Goal: Information Seeking & Learning: Learn about a topic

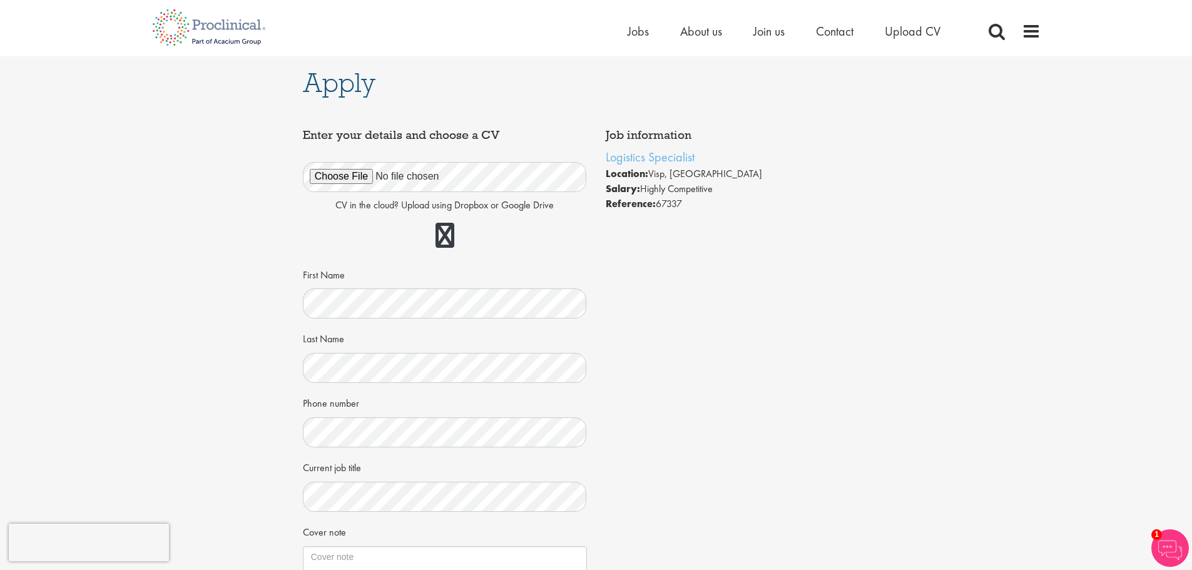
click at [408, 410] on div "Phone number" at bounding box center [445, 419] width 284 height 55
click at [479, 407] on div "Phone number" at bounding box center [445, 419] width 284 height 55
click at [746, 461] on div "Job information Logistics Specialist Location: Visp, Schweiz Salary: Highly Com…" at bounding box center [595, 412] width 605 height 579
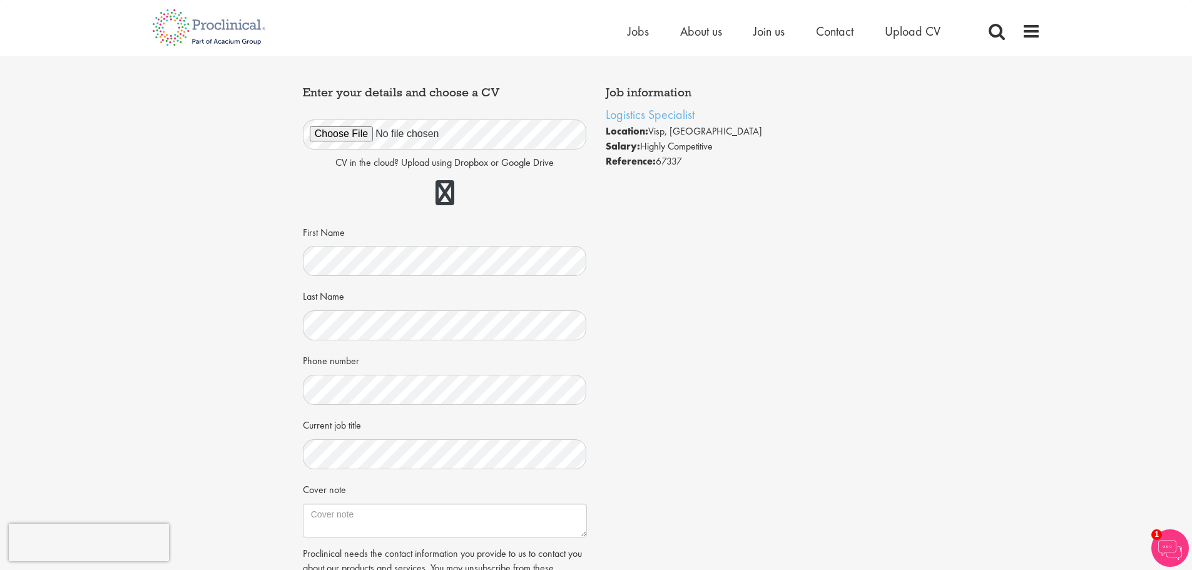
scroll to position [250, 0]
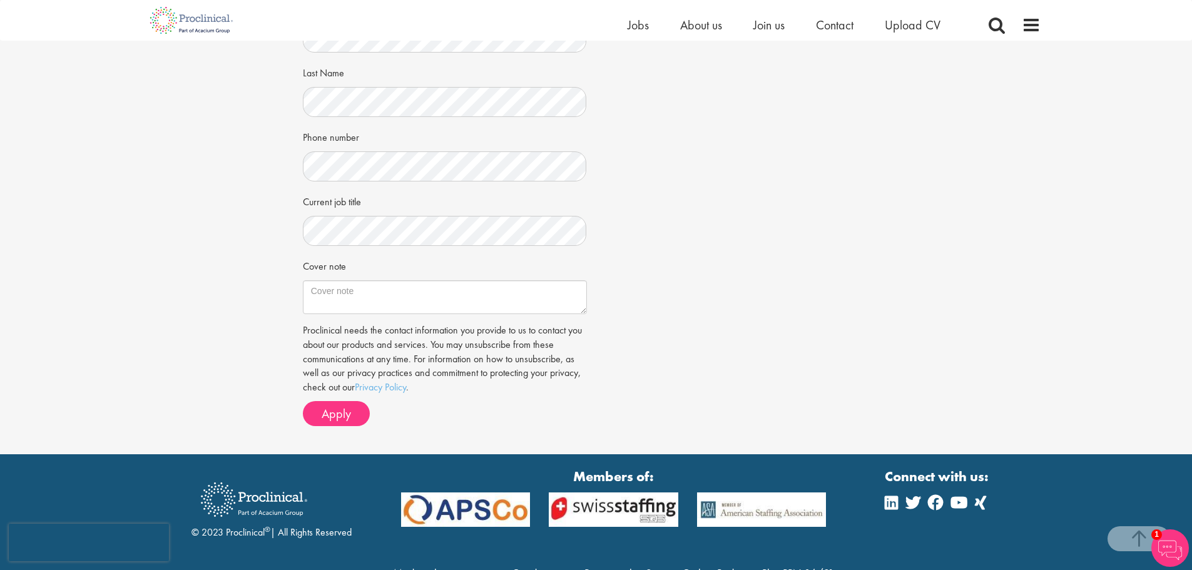
click at [462, 215] on div "Current job title" at bounding box center [445, 218] width 284 height 55
click at [707, 242] on div "Job information Logistics Specialist Location: Visp, Schweiz Salary: Highly Com…" at bounding box center [595, 146] width 605 height 579
click at [487, 300] on textarea "Cover note" at bounding box center [445, 297] width 284 height 34
click at [641, 286] on div "Job information Logistics Specialist Location: Visp, Schweiz Salary: Highly Com…" at bounding box center [595, 146] width 605 height 579
click at [512, 300] on textarea "Cover note" at bounding box center [445, 297] width 284 height 34
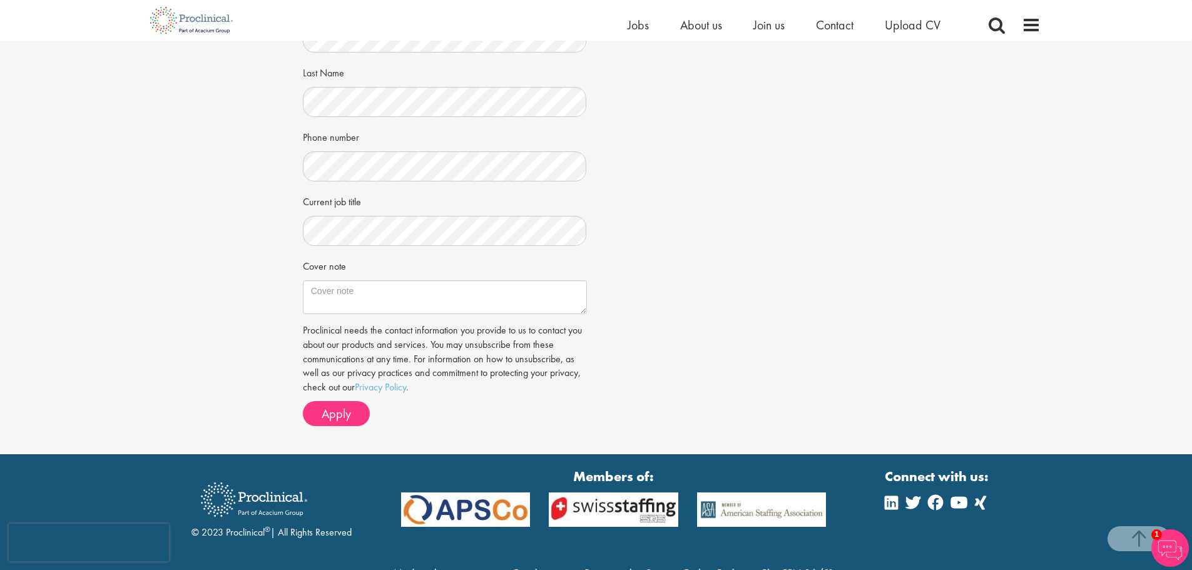
click at [662, 355] on div "Job information Logistics Specialist Location: Visp, Schweiz Salary: Highly Com…" at bounding box center [595, 146] width 605 height 579
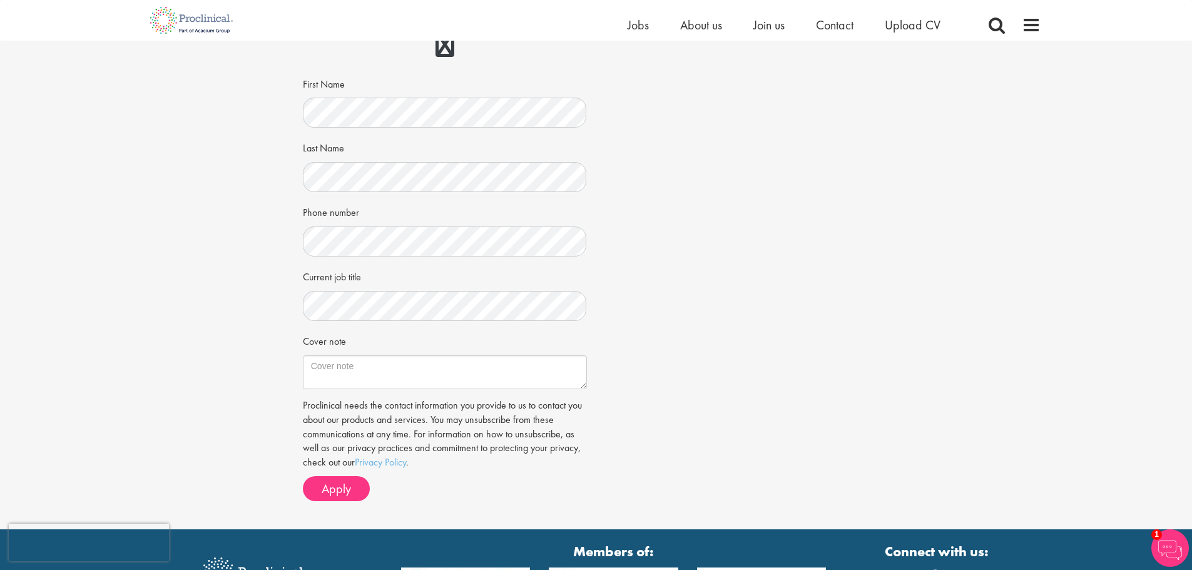
scroll to position [188, 0]
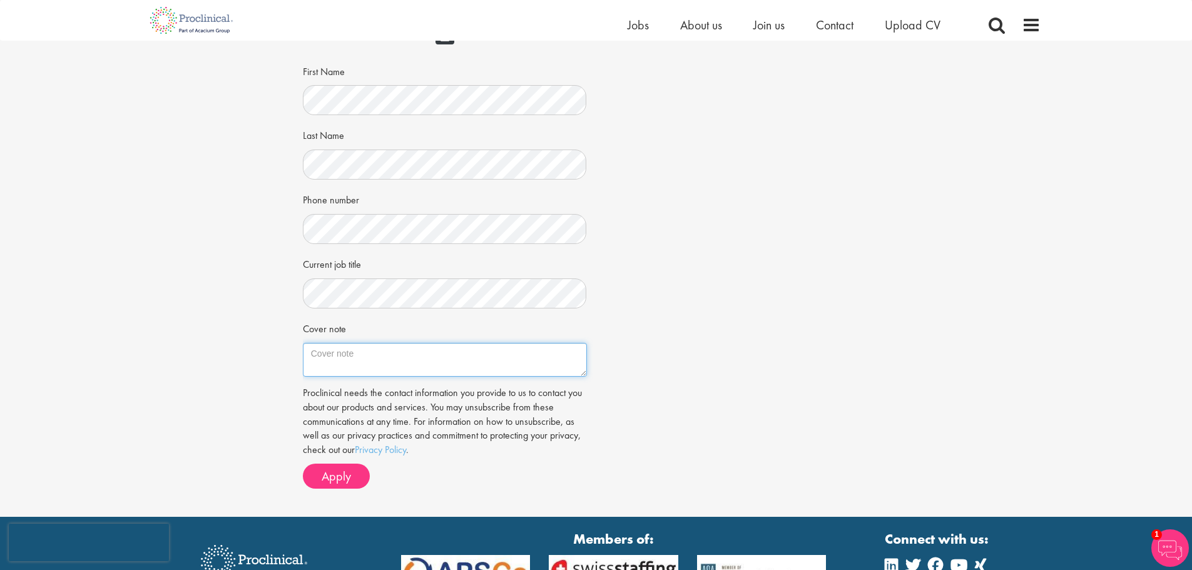
click at [427, 350] on textarea "Cover note" at bounding box center [445, 360] width 284 height 34
paste textarea "Dear Hiring Manager, I am writing to express my interest in the Logistics Speci…"
type textarea "Dear Hiring Manager, I am writing to express my interest in the Logistics Speci…"
click at [438, 287] on div "CV in the cloud? Upload using Dropbox or Google Drive First Name Last Name Phon…" at bounding box center [444, 160] width 265 height 432
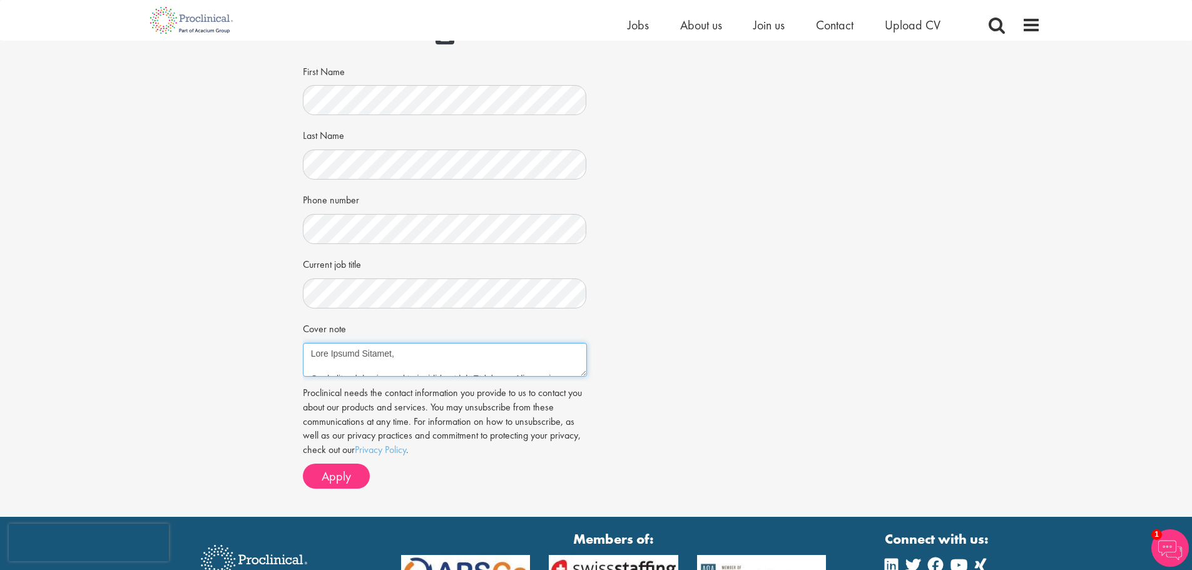
click at [407, 352] on textarea "Cover note" at bounding box center [445, 360] width 284 height 34
drag, startPoint x: 407, startPoint y: 352, endPoint x: 415, endPoint y: 421, distance: 69.3
click at [415, 421] on form "CV in the cloud? Upload using Dropbox or Google Drive First Name Last Name" at bounding box center [444, 216] width 265 height 544
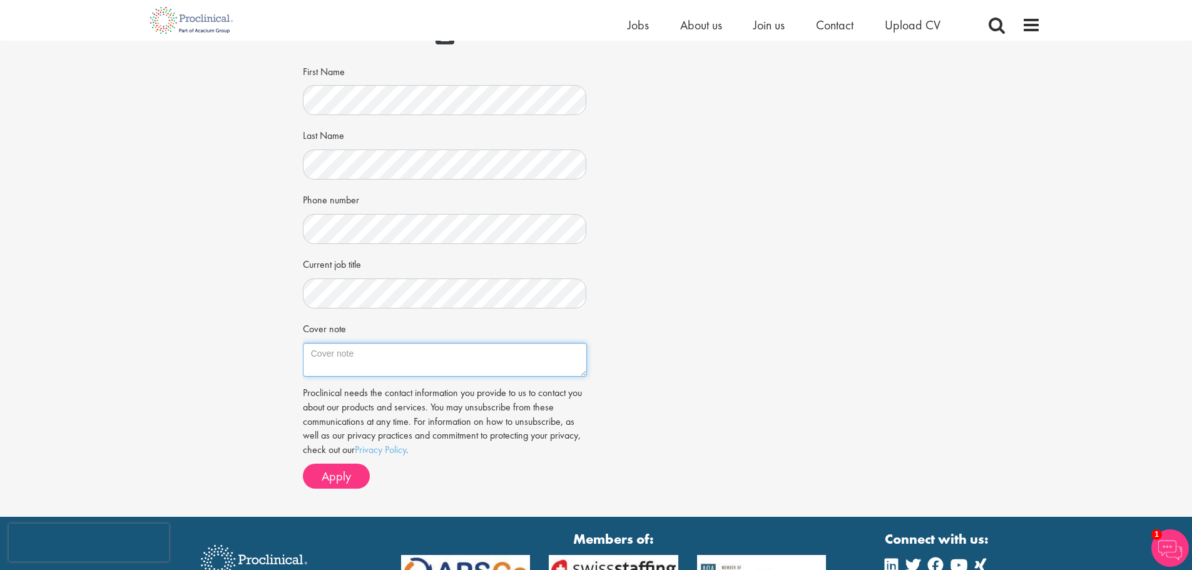
scroll to position [0, 0]
click at [836, 305] on div "Job information Logistics Specialist Location: Visp, Schweiz Salary: Highly Com…" at bounding box center [595, 208] width 605 height 579
click at [545, 358] on textarea "Cover note" at bounding box center [445, 360] width 284 height 34
drag, startPoint x: 545, startPoint y: 358, endPoint x: 561, endPoint y: 311, distance: 48.9
click at [558, 313] on div "CV in the cloud? Upload using Dropbox or Google Drive First Name Last Name Phon…" at bounding box center [444, 160] width 265 height 432
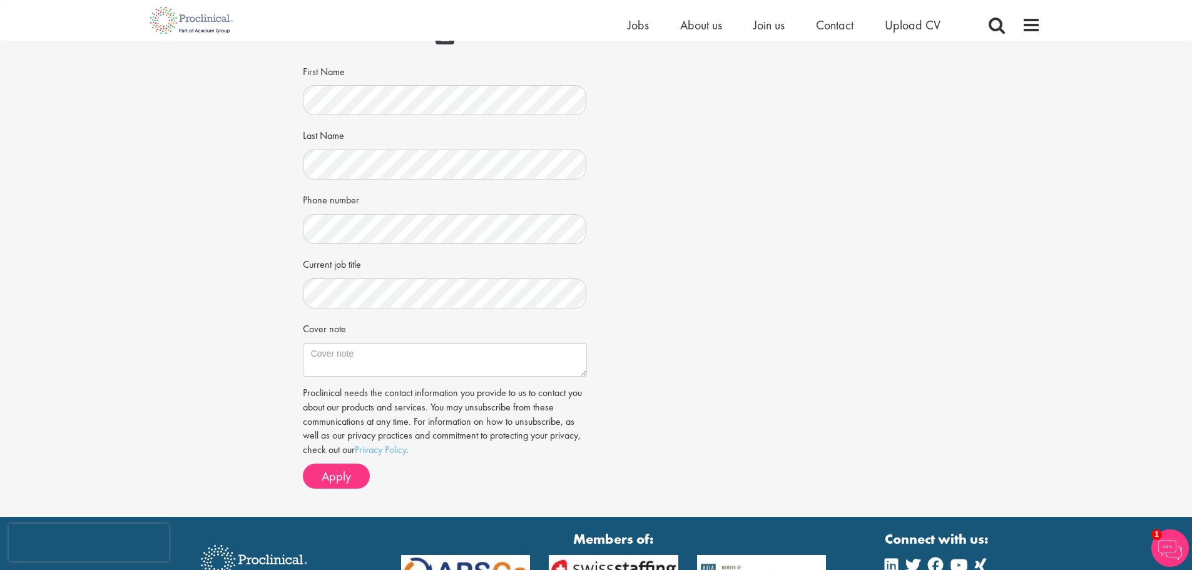
click at [681, 356] on div "Job information Logistics Specialist Location: Visp, Schweiz Salary: Highly Com…" at bounding box center [595, 208] width 605 height 579
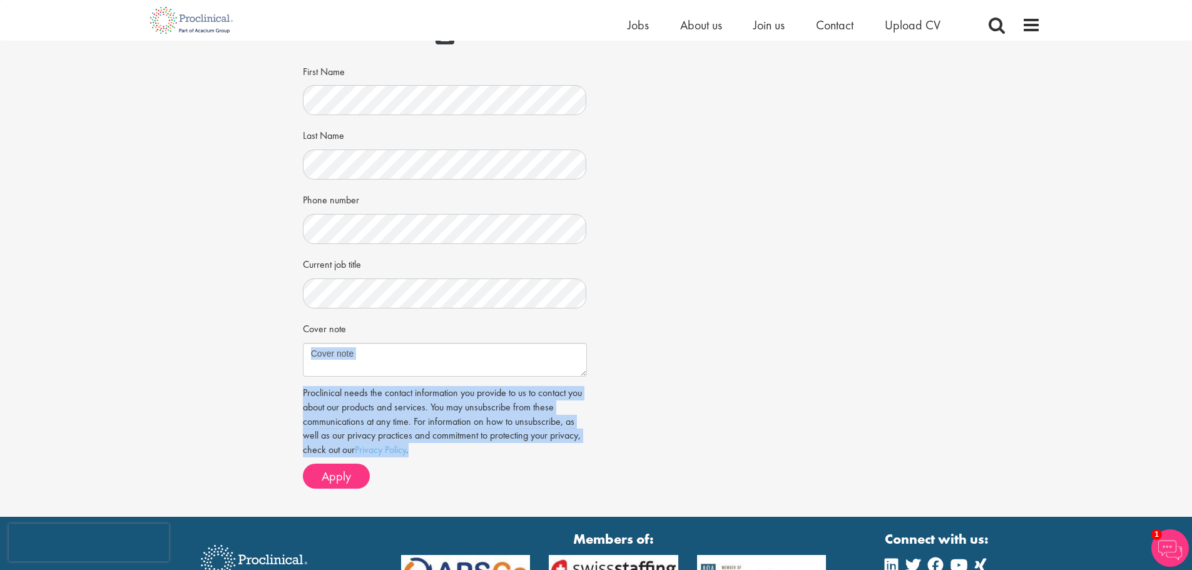
drag, startPoint x: 606, startPoint y: 427, endPoint x: 604, endPoint y: 453, distance: 26.3
click at [604, 453] on div "Job information Logistics Specialist Location: Visp, Schweiz Salary: Highly Com…" at bounding box center [595, 208] width 605 height 579
drag, startPoint x: 604, startPoint y: 453, endPoint x: 612, endPoint y: 368, distance: 84.8
click at [612, 368] on div "Job information Logistics Specialist Location: Visp, Schweiz Salary: Highly Com…" at bounding box center [595, 208] width 605 height 579
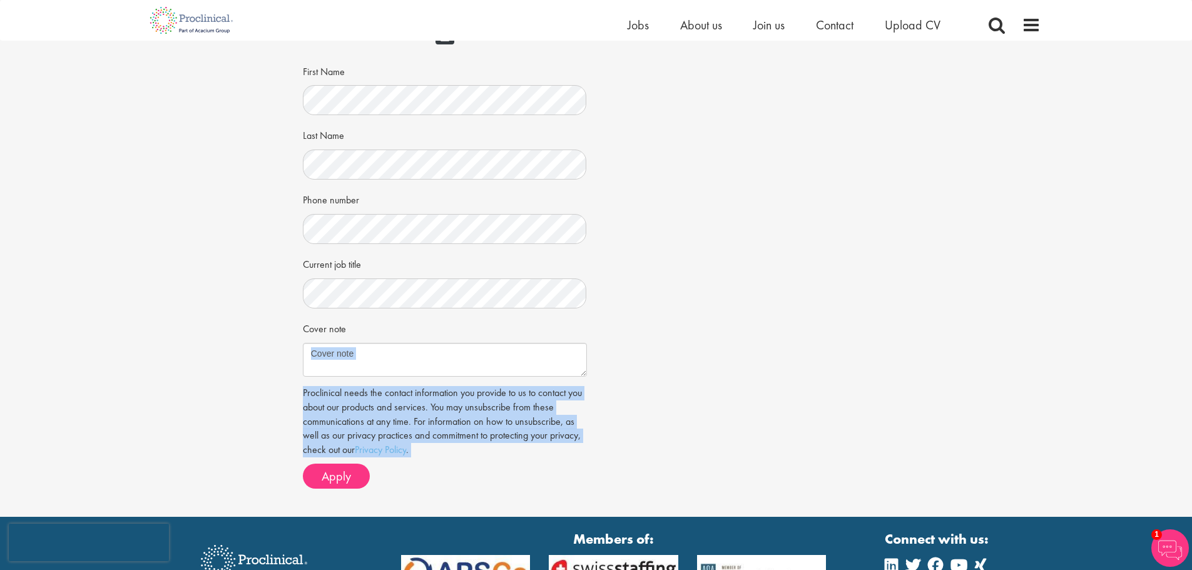
click at [612, 368] on div "Job information Logistics Specialist Location: Visp, Schweiz Salary: Highly Com…" at bounding box center [595, 208] width 605 height 579
drag, startPoint x: 612, startPoint y: 368, endPoint x: 592, endPoint y: 446, distance: 79.9
click at [592, 446] on div "Job information Logistics Specialist Location: Visp, Schweiz Salary: Highly Com…" at bounding box center [595, 208] width 605 height 579
click at [592, 446] on div "Enter your details and choose a CV CV in the cloud? Upload using Dropbox or Goo…" at bounding box center [444, 208] width 303 height 579
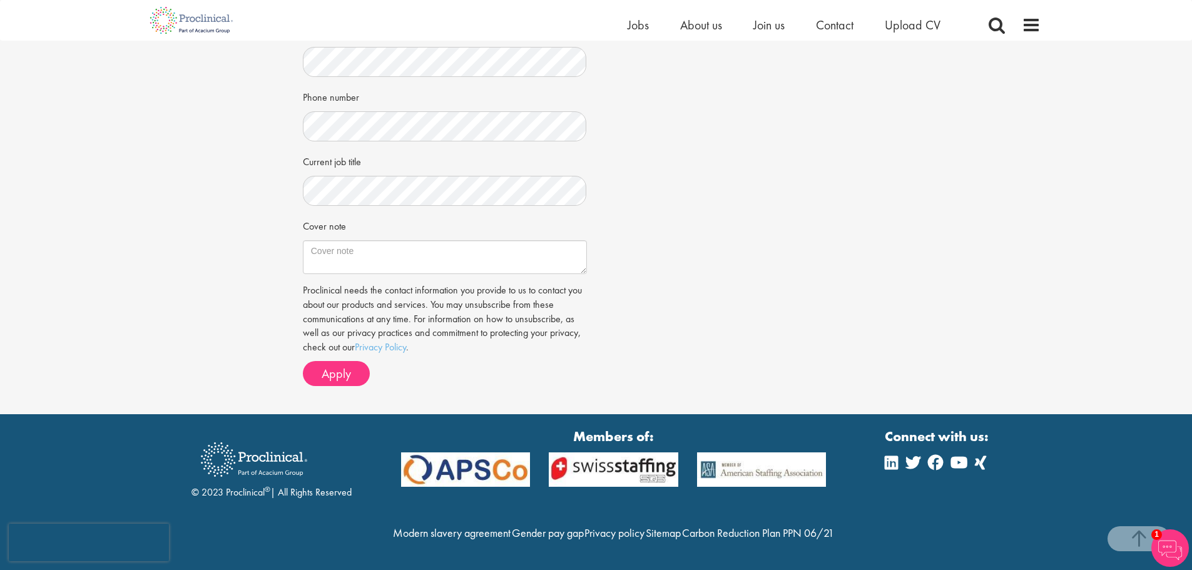
scroll to position [317, 0]
click at [387, 240] on textarea "Cover note" at bounding box center [445, 257] width 284 height 34
paste textarea "Dear Hiring Manager, I am writing to express my interest in the Logistics Speci…"
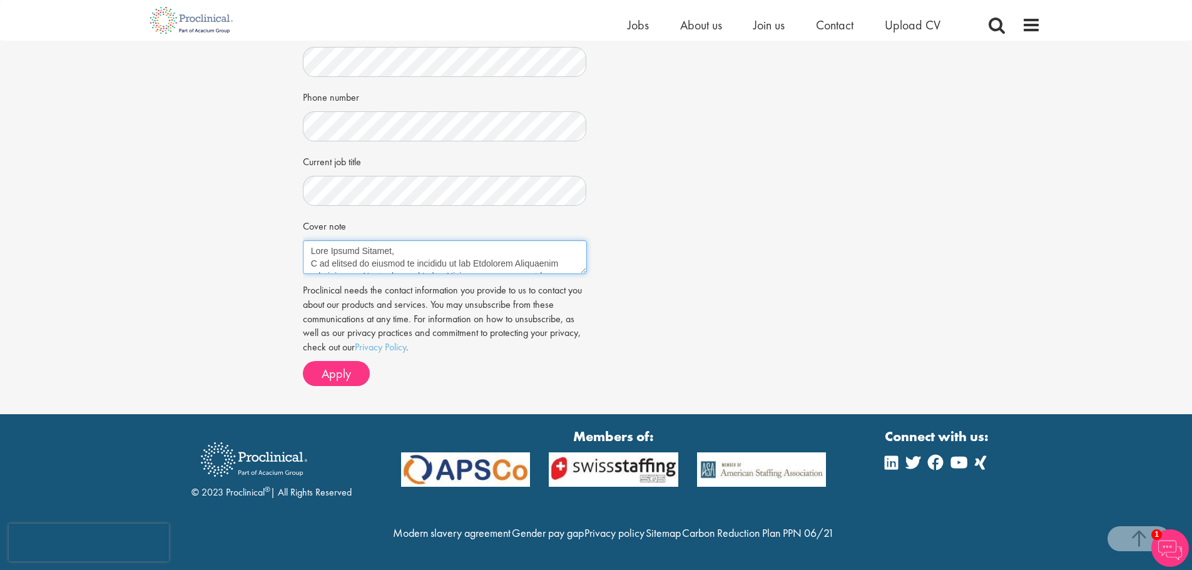
scroll to position [370, 0]
type textarea "Dear Hiring Manager, I am writing to express my interest in the Logistics Speci…"
click at [903, 295] on div "Apply Job information Logistics Specialist Location: Visp, Schweiz Salary: High…" at bounding box center [596, 82] width 1210 height 664
drag, startPoint x: 452, startPoint y: 246, endPoint x: 426, endPoint y: 278, distance: 40.8
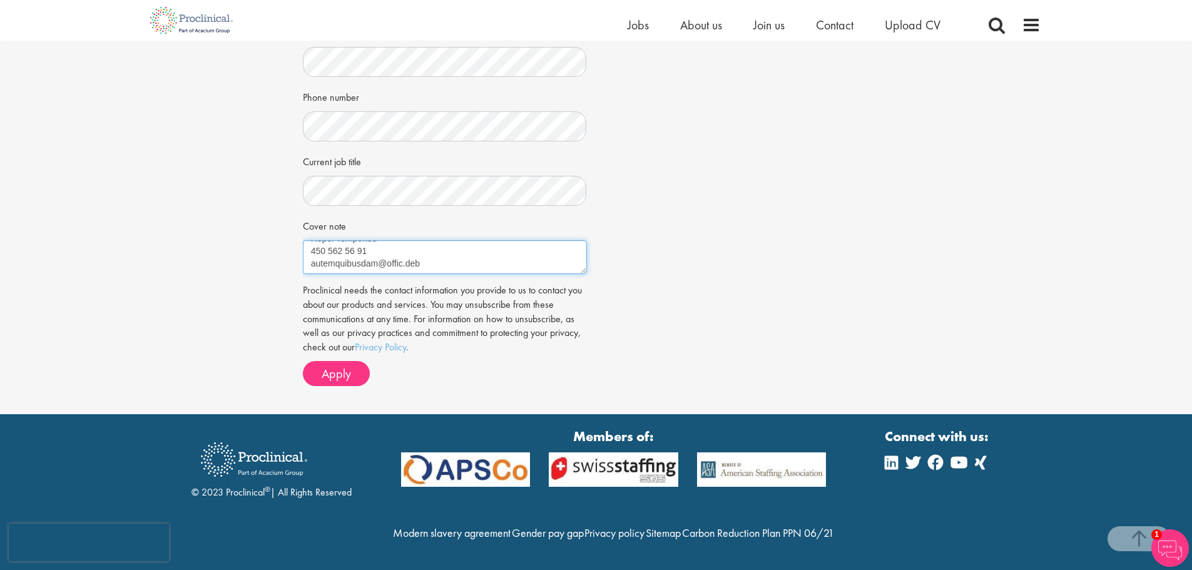
click at [462, 382] on div "Job information Logistics Specialist Location: Visp, Schweiz Salary: Highly Com…" at bounding box center [596, 105] width 587 height 617
click at [418, 246] on textarea "Cover note" at bounding box center [445, 257] width 284 height 34
click at [418, 240] on textarea "Cover note" at bounding box center [445, 257] width 284 height 34
click at [418, 243] on textarea "Cover note" at bounding box center [445, 257] width 284 height 34
click at [344, 365] on span "Apply" at bounding box center [336, 373] width 29 height 16
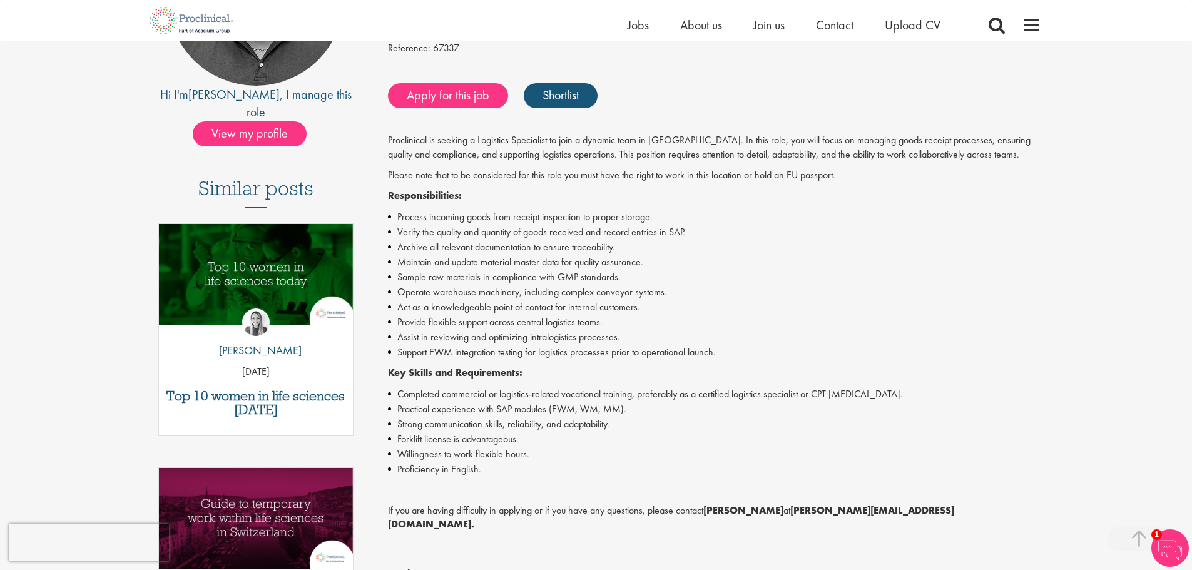
scroll to position [250, 0]
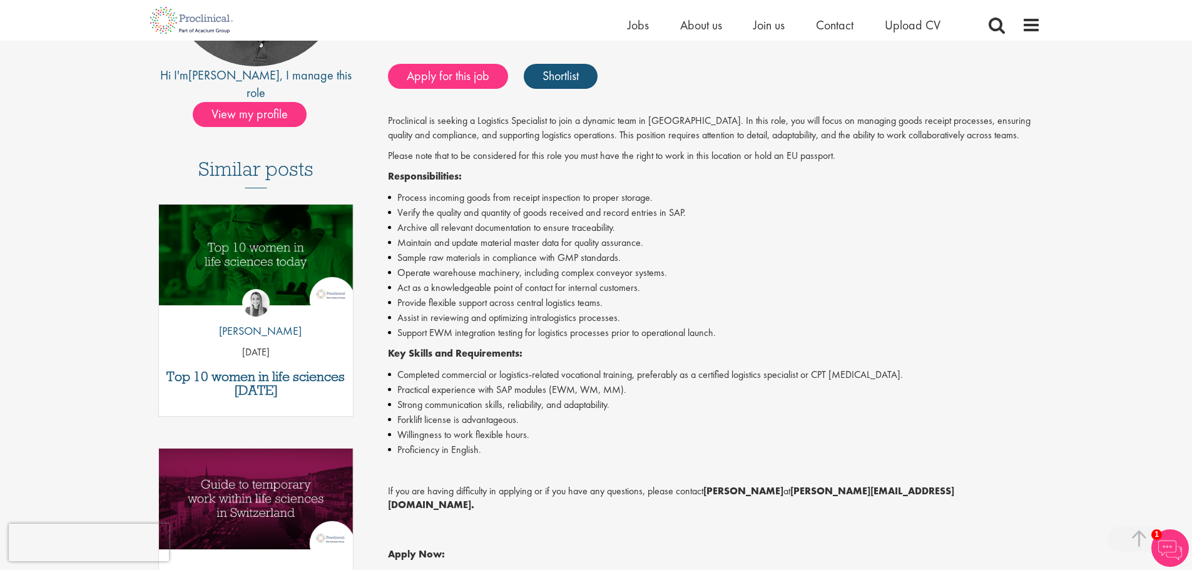
click at [399, 123] on p "Proclinical is seeking a Logistics Specialist to join a dynamic team in Switzer…" at bounding box center [714, 128] width 652 height 29
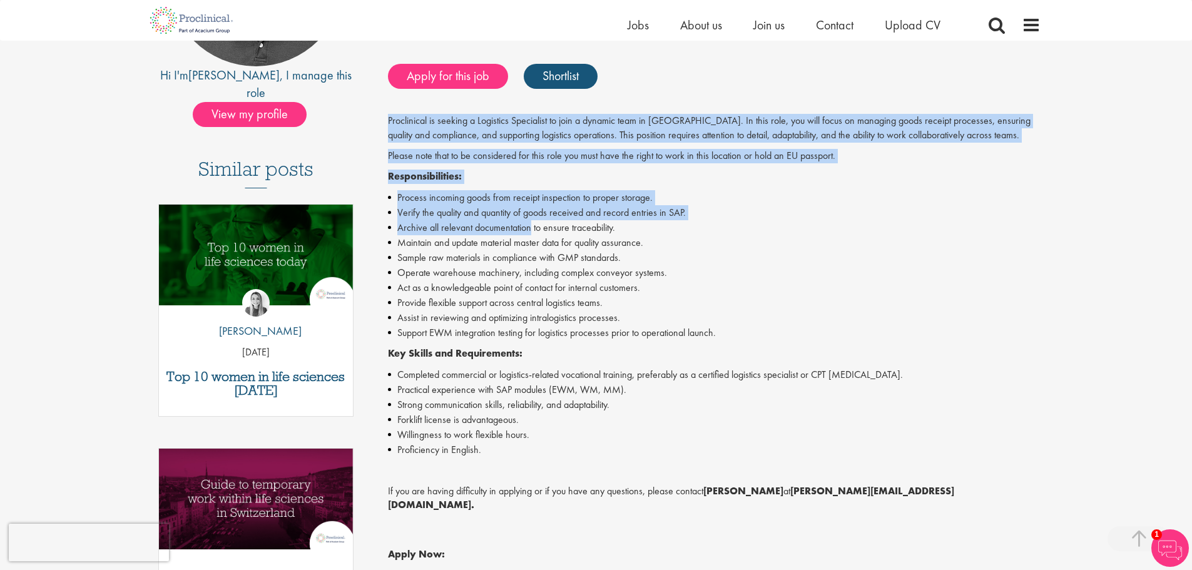
scroll to position [500, 0]
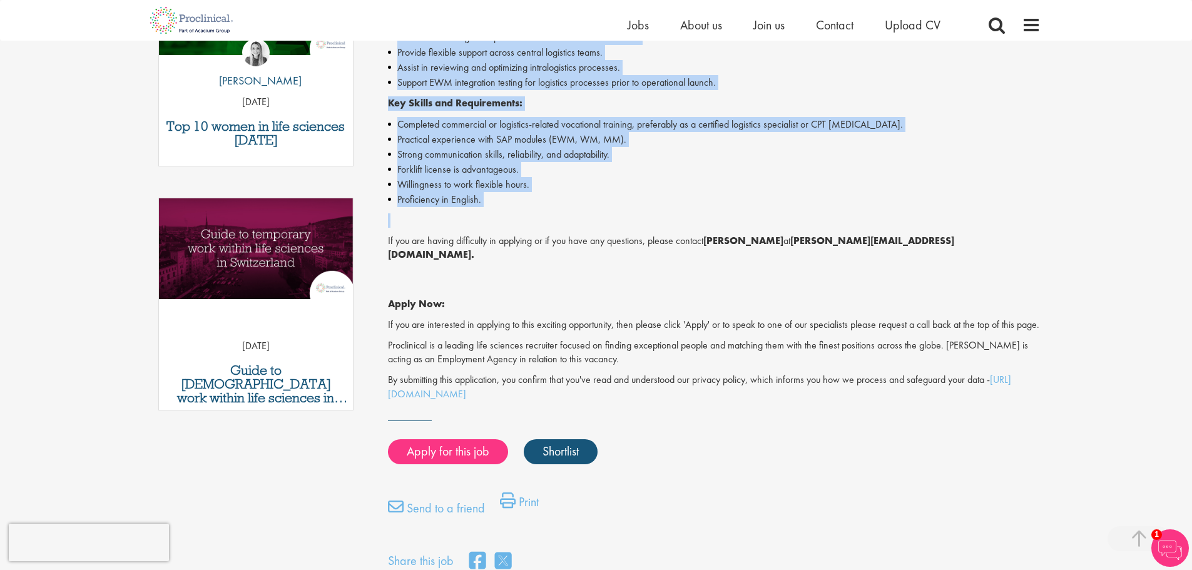
drag, startPoint x: 399, startPoint y: 123, endPoint x: 636, endPoint y: 203, distance: 250.2
click at [636, 203] on div "Proclinical is seeking a Logistics Specialist to join a dynamic team in Switzer…" at bounding box center [714, 133] width 652 height 538
copy div "Proclinical is seeking a Logistics Specialist to join a dynamic team in Switzer…"
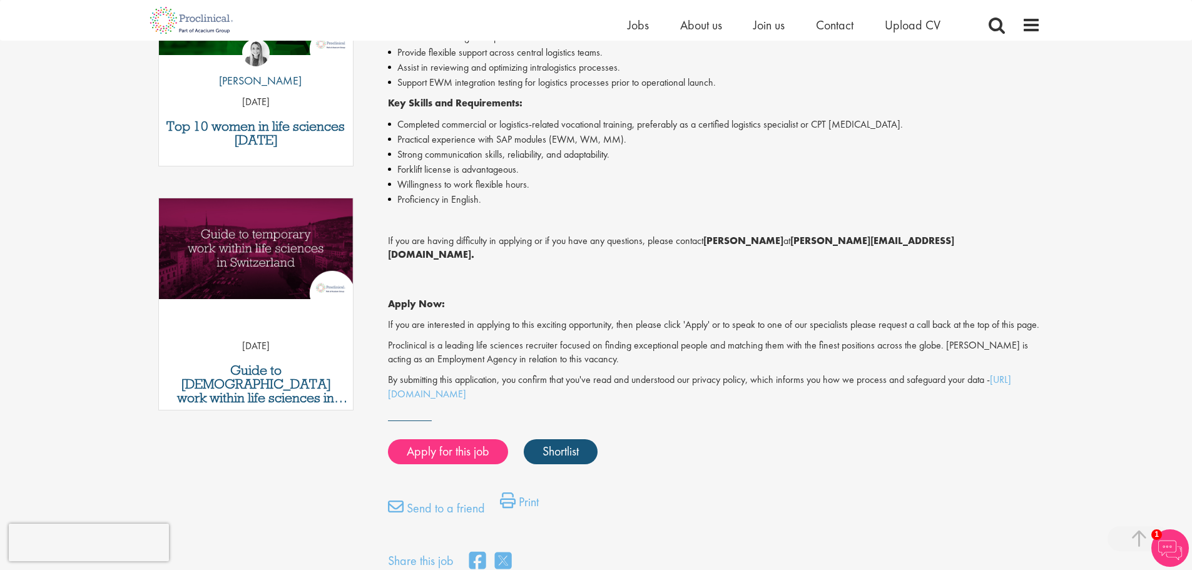
click at [579, 335] on div "Proclinical is seeking a Logistics Specialist to join a dynamic team in Switzer…" at bounding box center [714, 133] width 652 height 538
drag, startPoint x: 790, startPoint y: 241, endPoint x: 955, endPoint y: 238, distance: 165.2
click at [955, 238] on p "If you are having difficulty in applying or if you have any questions, please c…" at bounding box center [714, 248] width 652 height 29
click at [908, 244] on strong "a.bennett@proclinical.com." at bounding box center [671, 248] width 566 height 28
drag, startPoint x: 914, startPoint y: 241, endPoint x: 793, endPoint y: 245, distance: 121.4
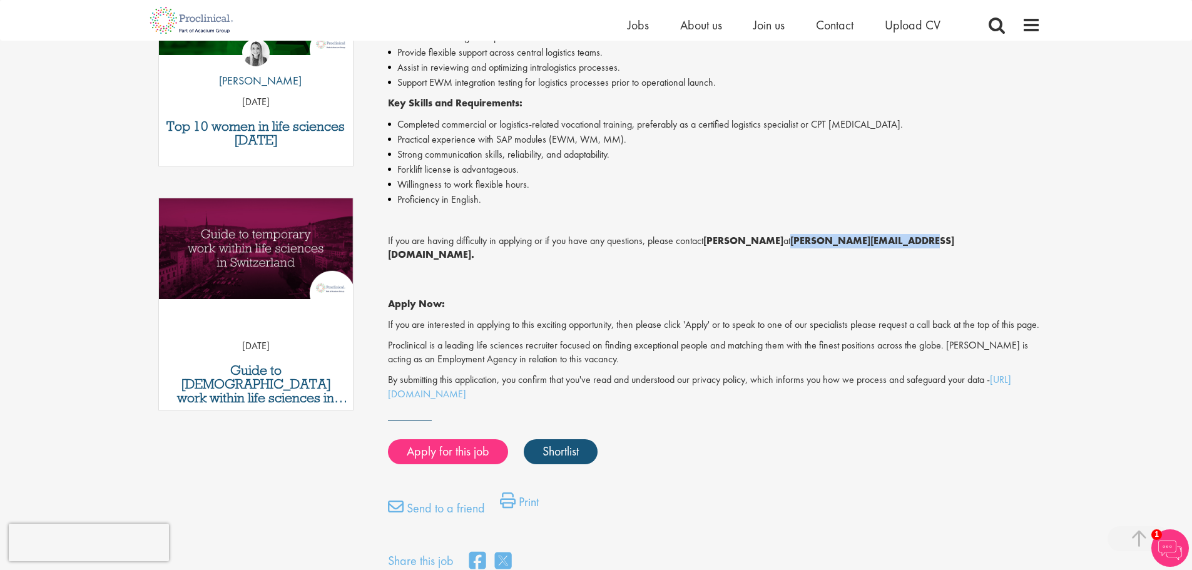
click at [793, 245] on strong "a.bennett@proclinical.com." at bounding box center [671, 248] width 566 height 28
copy strong "a.bennett@proclinical.com"
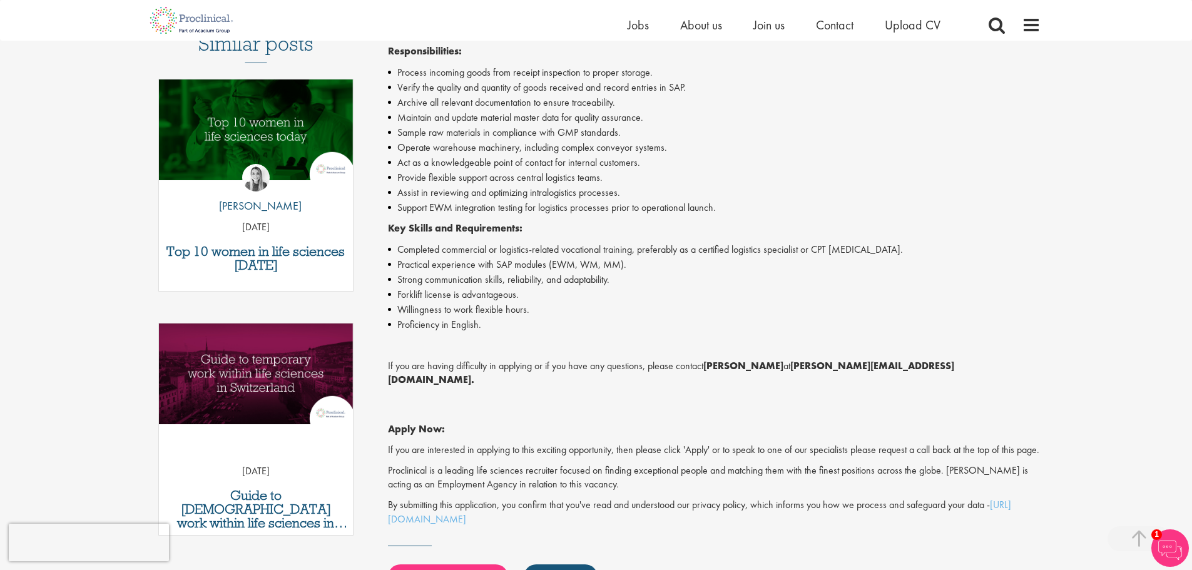
click at [620, 324] on li "Proficiency in English." at bounding box center [714, 324] width 652 height 15
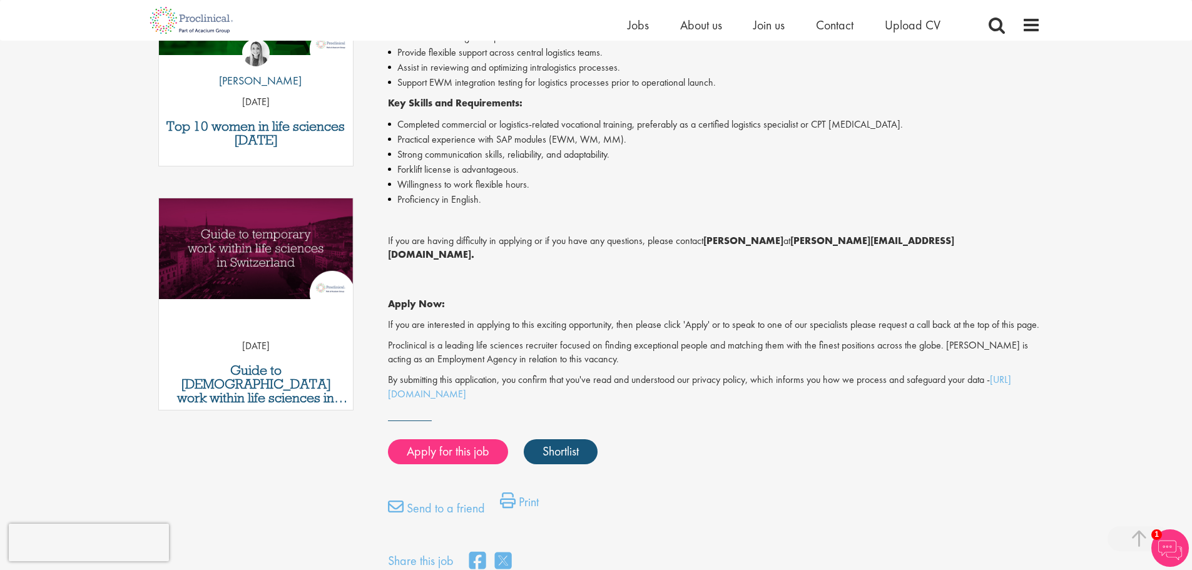
click at [726, 235] on strong "[PERSON_NAME]" at bounding box center [743, 240] width 80 height 13
copy strong "Ashley"
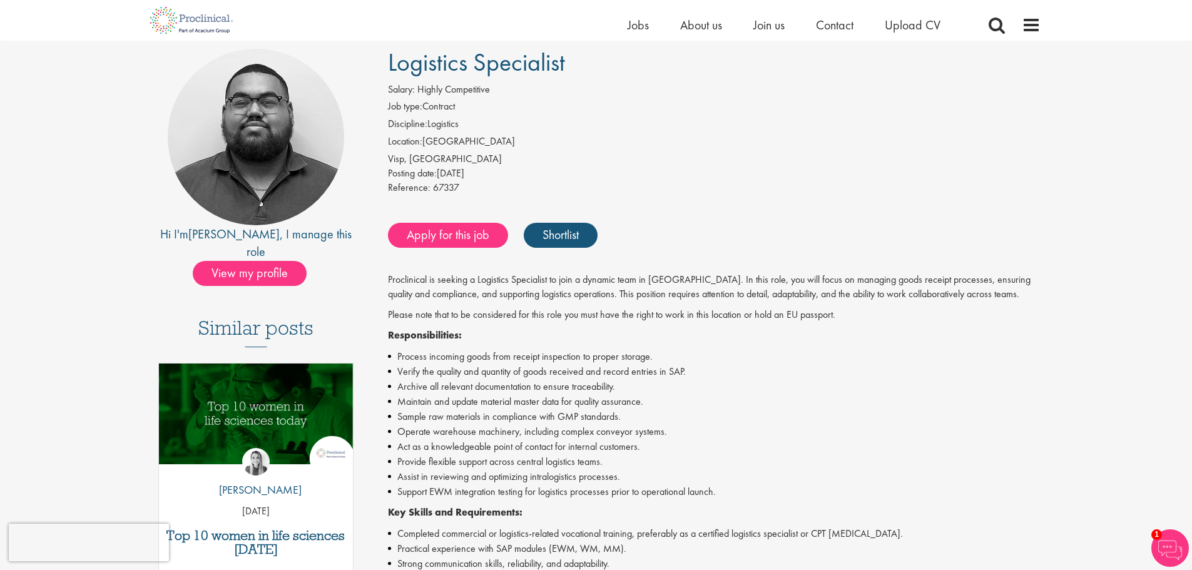
scroll to position [63, 0]
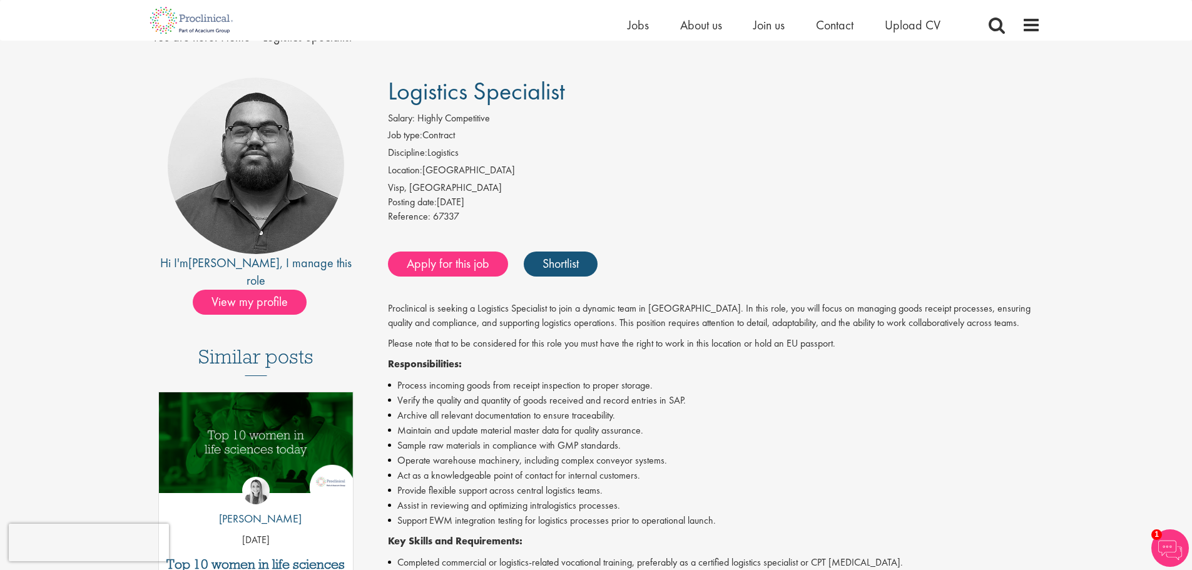
click at [443, 215] on span "67337" at bounding box center [446, 216] width 26 height 13
drag, startPoint x: 443, startPoint y: 215, endPoint x: 408, endPoint y: 215, distance: 34.4
click at [408, 215] on div "Reference: 67337" at bounding box center [714, 219] width 652 height 18
copy div "Reference: 67337"
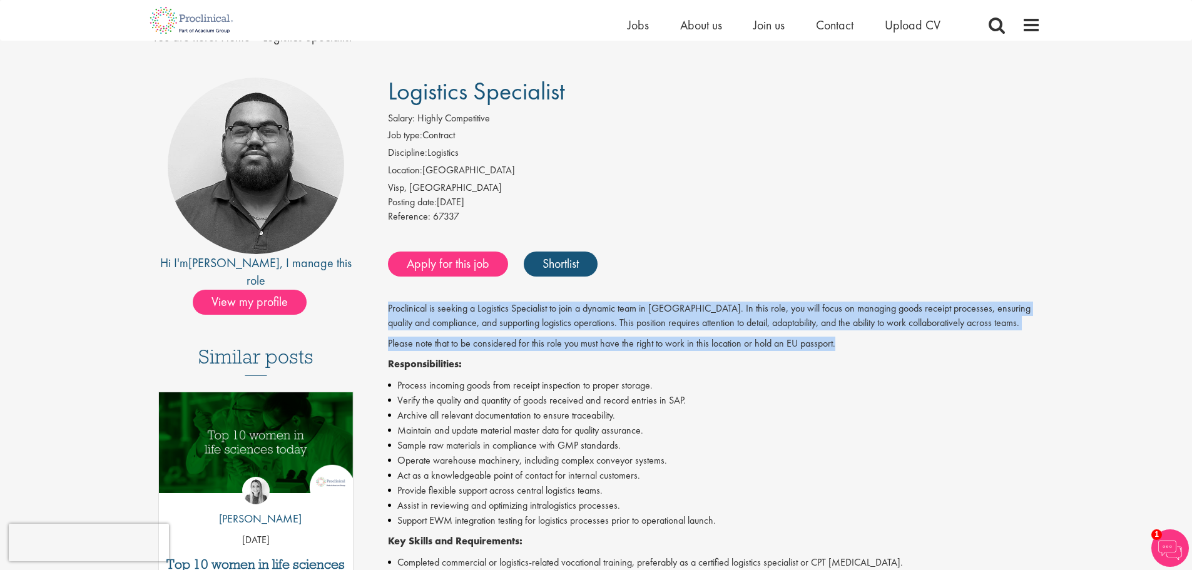
drag, startPoint x: 992, startPoint y: 288, endPoint x: 990, endPoint y: 336, distance: 48.2
click at [990, 336] on div "Logistics Specialist Salary: Highly Competitive Job type: Contract Discipline: …" at bounding box center [709, 544] width 681 height 933
click at [990, 336] on div "Proclinical is seeking a Logistics Specialist to join a dynamic team in Switzer…" at bounding box center [714, 570] width 652 height 538
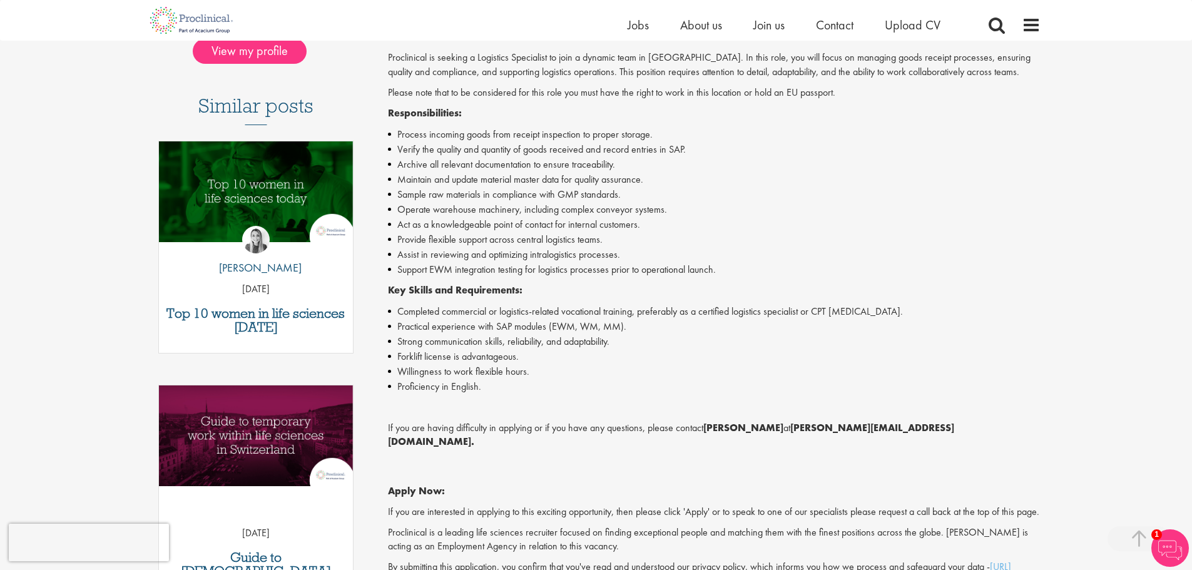
scroll to position [375, 0]
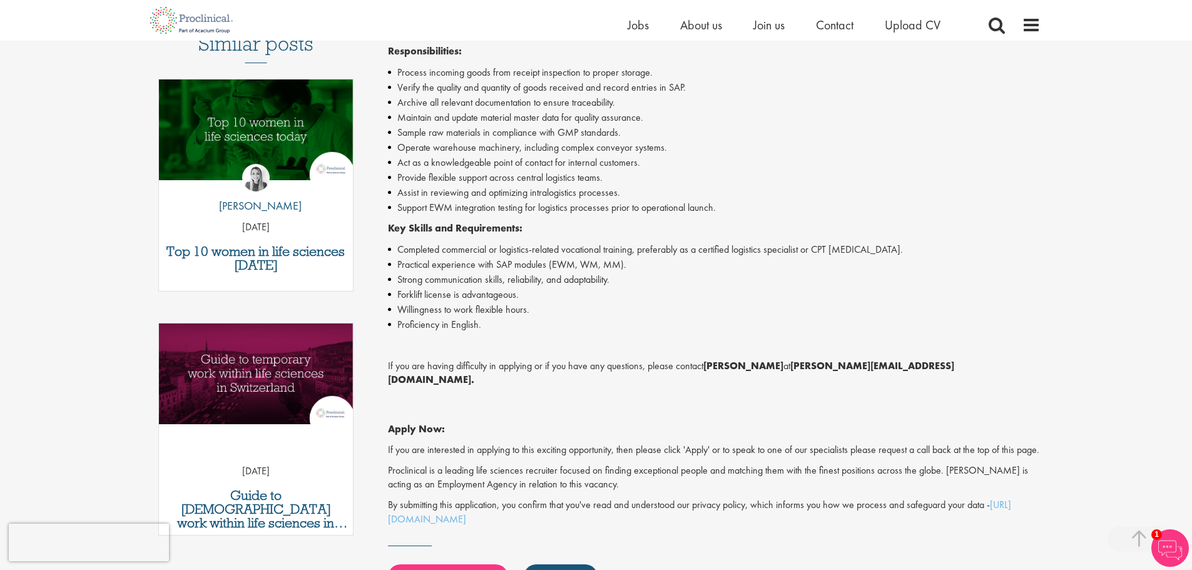
click at [576, 243] on li "Completed commercial or logistics-related vocational training, preferably as a …" at bounding box center [714, 249] width 652 height 15
click at [576, 246] on li "Completed commercial or logistics-related vocational training, preferably as a …" at bounding box center [714, 249] width 652 height 15
drag, startPoint x: 576, startPoint y: 246, endPoint x: 612, endPoint y: 242, distance: 36.5
click at [612, 242] on li "Completed commercial or logistics-related vocational training, preferably as a …" at bounding box center [714, 249] width 652 height 15
click at [819, 243] on li "Completed commercial or logistics-related vocational training, preferably as a …" at bounding box center [714, 249] width 652 height 15
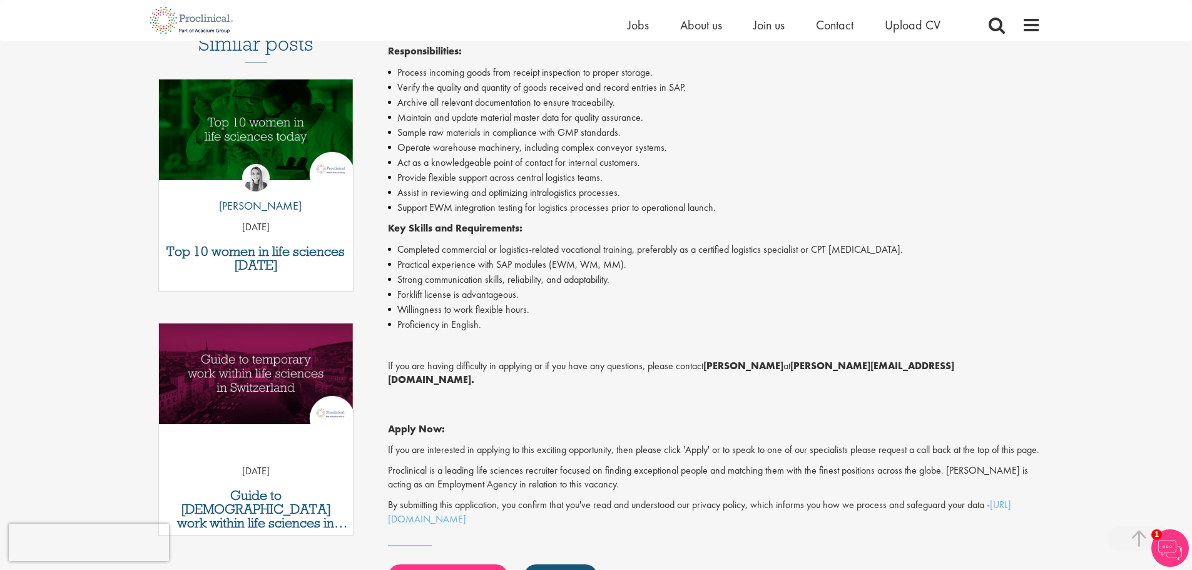
drag, startPoint x: 819, startPoint y: 243, endPoint x: 887, endPoint y: 250, distance: 67.9
click at [887, 250] on li "Completed commercial or logistics-related vocational training, preferably as a …" at bounding box center [714, 249] width 652 height 15
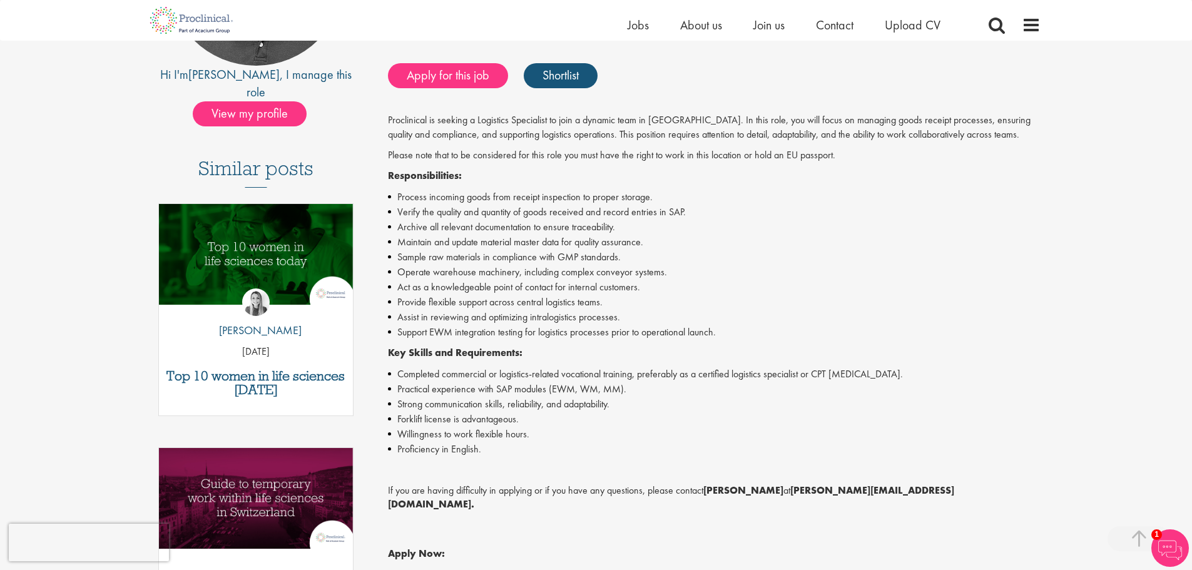
scroll to position [250, 0]
click at [488, 260] on li "Sample raw materials in compliance with GMP standards." at bounding box center [714, 257] width 652 height 15
drag, startPoint x: 488, startPoint y: 260, endPoint x: 625, endPoint y: 253, distance: 137.2
click at [625, 253] on li "Sample raw materials in compliance with GMP standards." at bounding box center [714, 257] width 652 height 15
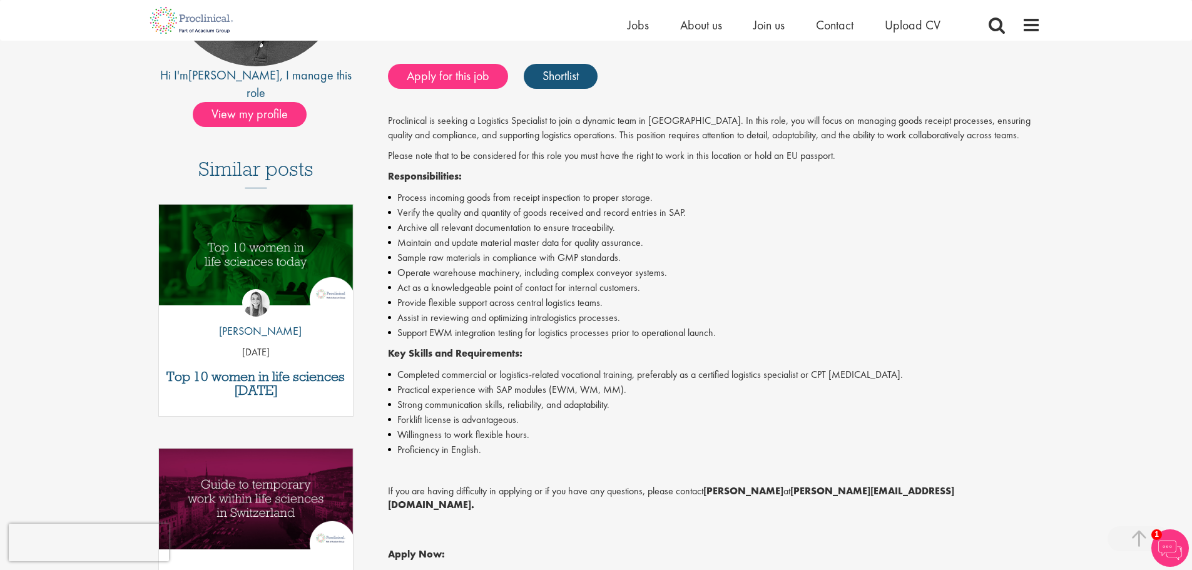
click at [625, 253] on li "Sample raw materials in compliance with GMP standards." at bounding box center [714, 257] width 652 height 15
click at [649, 239] on li "Maintain and update material master data for quality assurance." at bounding box center [714, 242] width 652 height 15
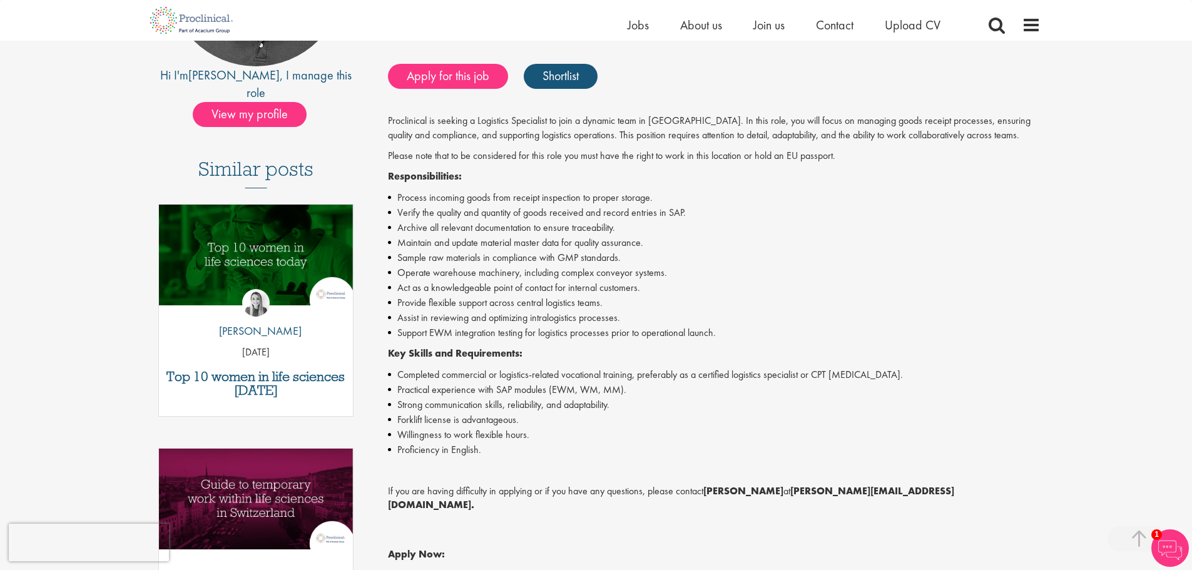
click at [649, 239] on li "Maintain and update material master data for quality assurance." at bounding box center [714, 242] width 652 height 15
click at [635, 221] on li "Archive all relevant documentation to ensure traceability." at bounding box center [714, 227] width 652 height 15
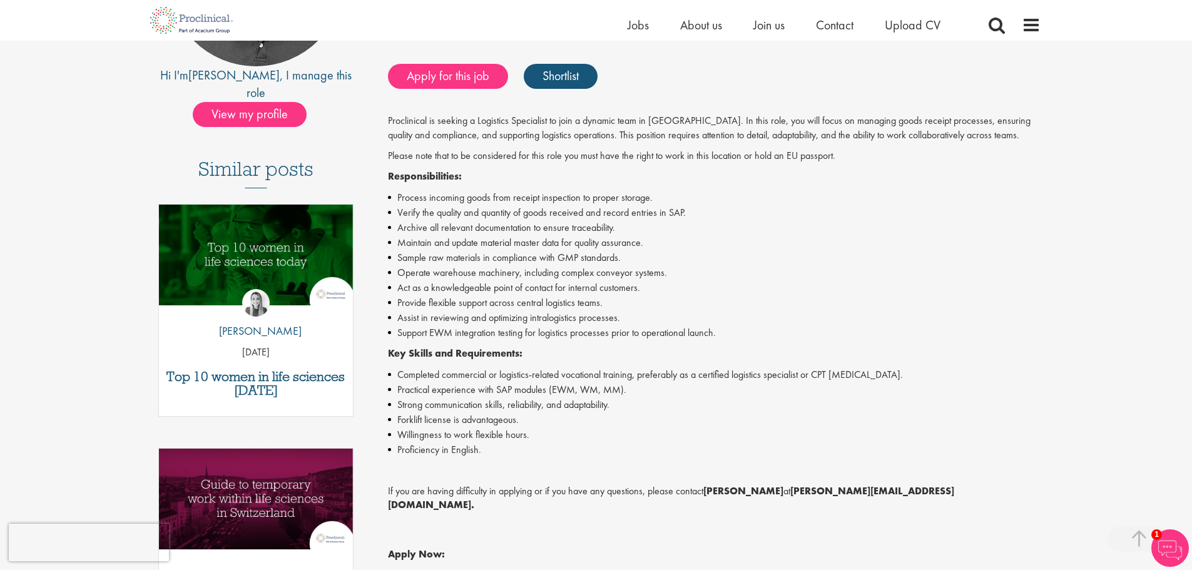
click at [708, 212] on li "Verify the quality and quantity of goods received and record entries in SAP." at bounding box center [714, 212] width 652 height 15
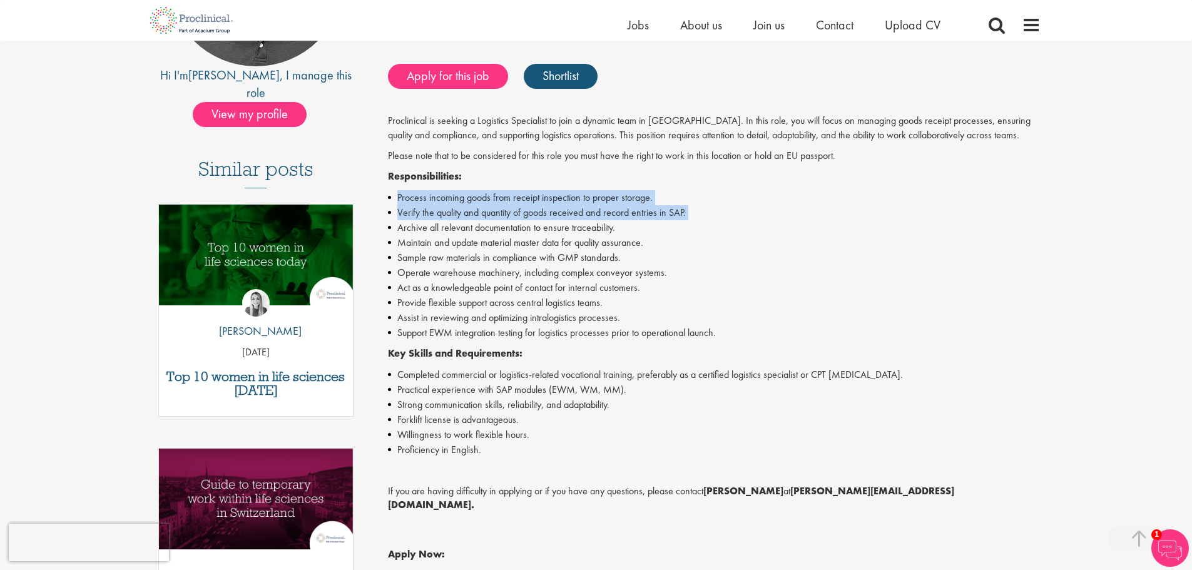
drag, startPoint x: 708, startPoint y: 212, endPoint x: 684, endPoint y: 182, distance: 38.7
click at [684, 182] on div "Proclinical is seeking a Logistics Specialist to join a dynamic team in Switzer…" at bounding box center [714, 383] width 652 height 538
click at [684, 182] on p "Responsibilities:" at bounding box center [714, 177] width 652 height 14
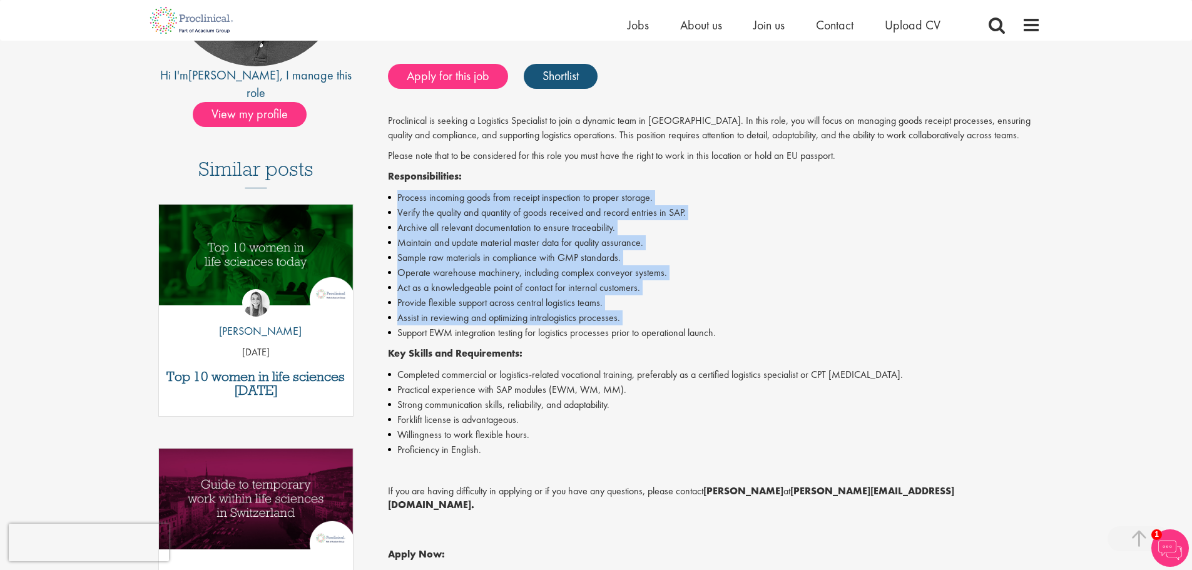
drag, startPoint x: 684, startPoint y: 182, endPoint x: 718, endPoint y: 316, distance: 138.2
click at [718, 316] on div "Proclinical is seeking a Logistics Specialist to join a dynamic team in Switzer…" at bounding box center [714, 383] width 652 height 538
click at [718, 315] on li "Assist in reviewing and optimizing intralogistics processes." at bounding box center [714, 317] width 652 height 15
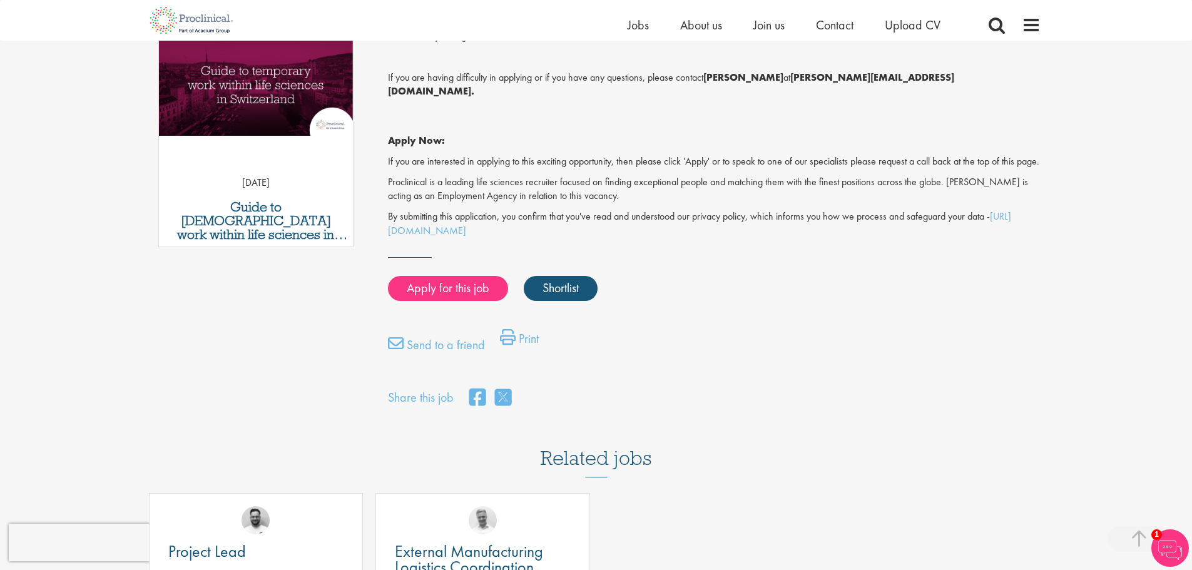
scroll to position [938, 0]
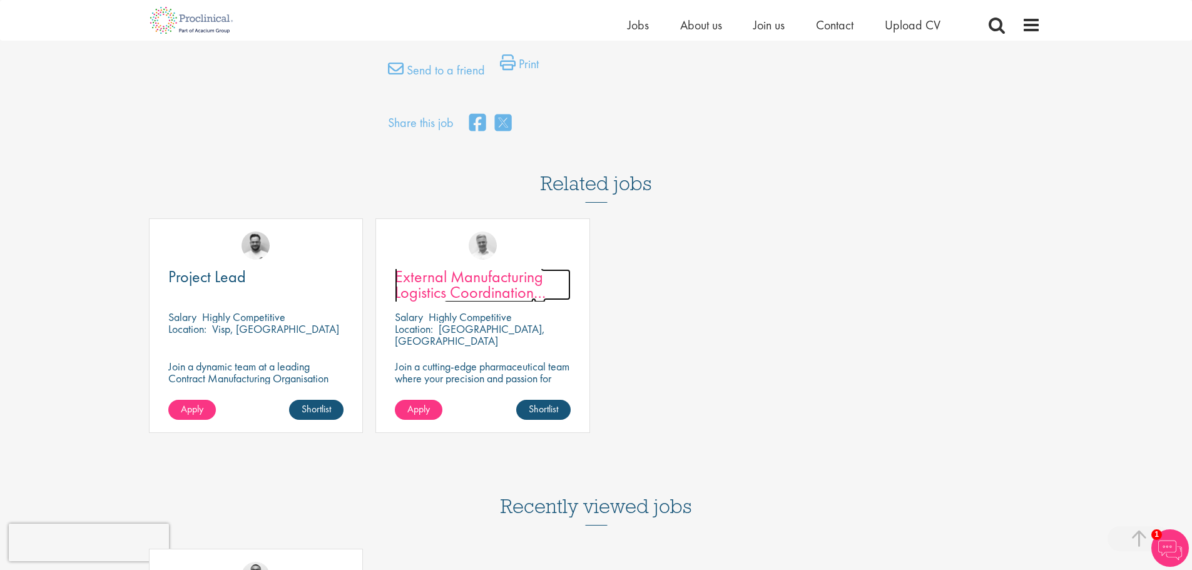
click at [462, 288] on span "External Manufacturing Logistics Coordination Support" at bounding box center [470, 292] width 151 height 53
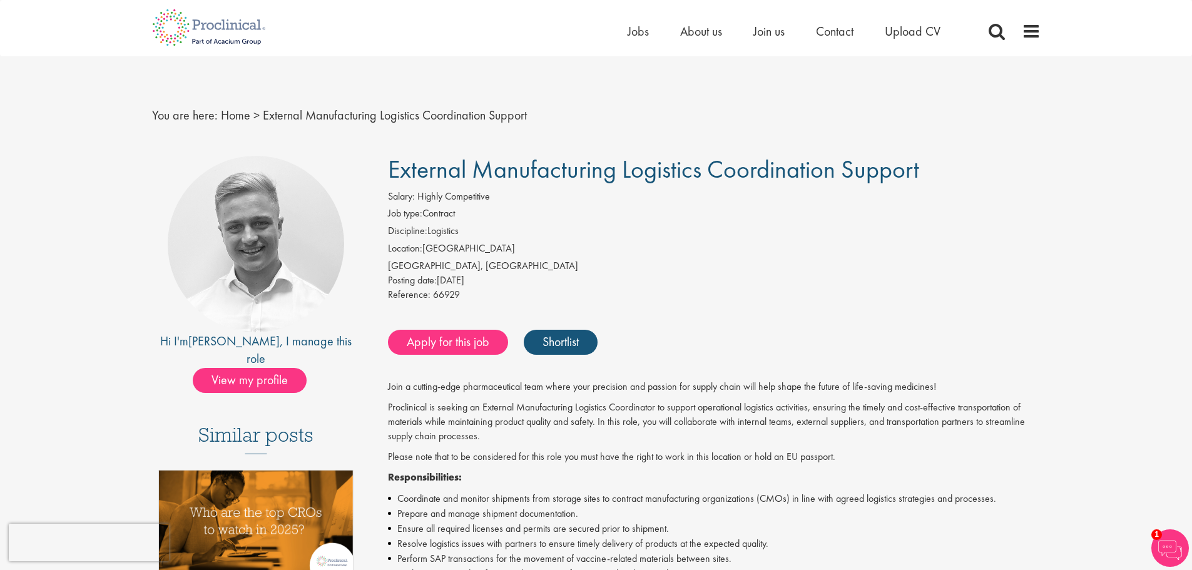
drag, startPoint x: 707, startPoint y: 27, endPoint x: 1009, endPoint y: 228, distance: 362.2
click at [1009, 228] on li "Discipline: Logistics" at bounding box center [714, 233] width 652 height 18
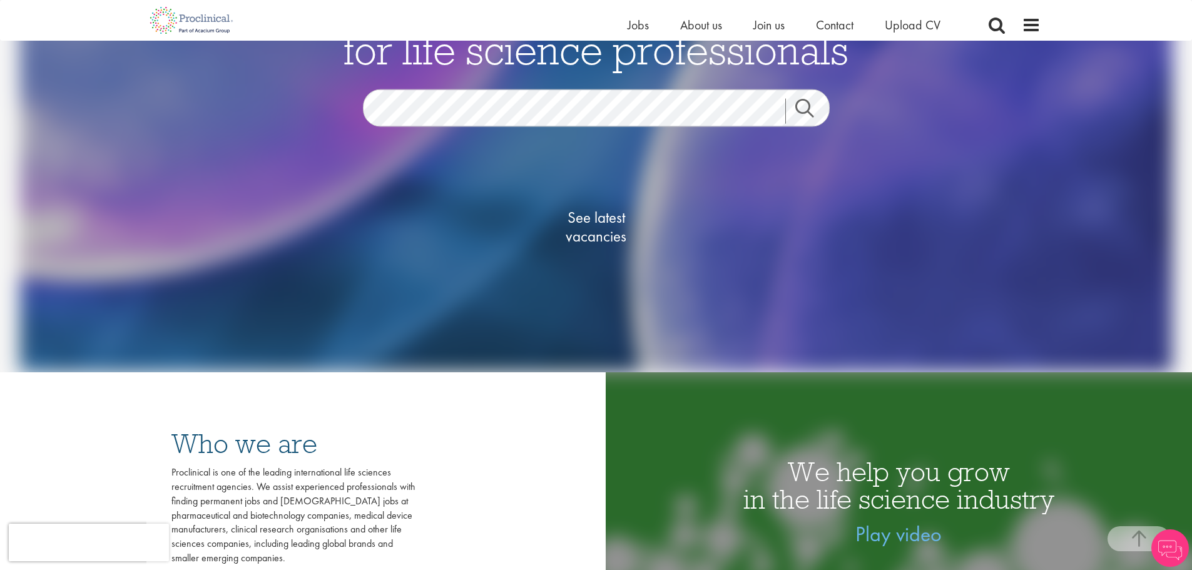
scroll to position [125, 0]
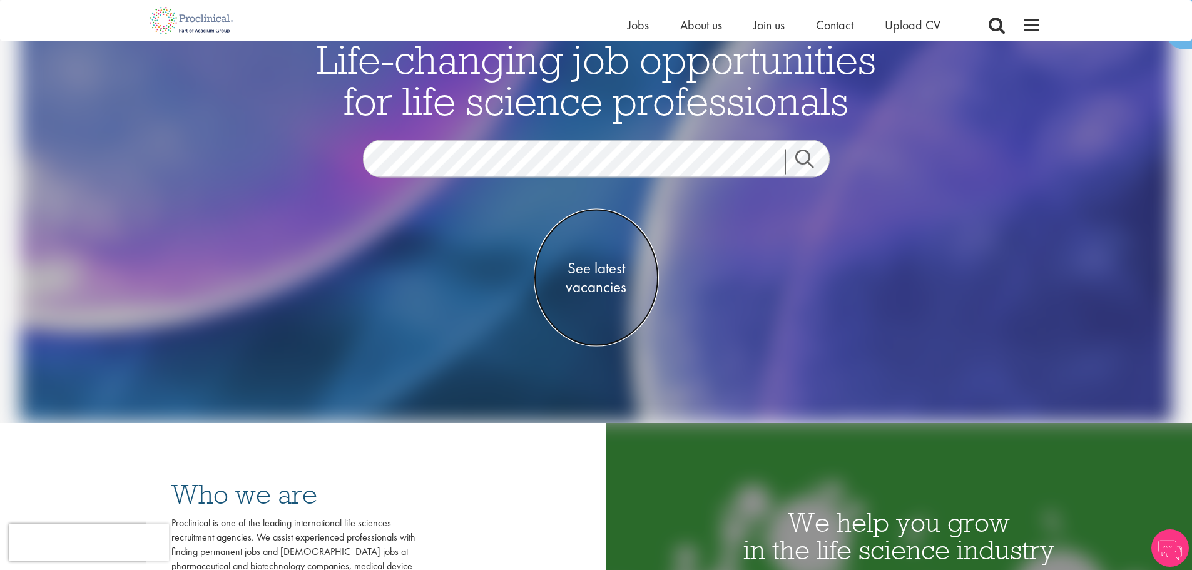
click at [585, 271] on span "See latest vacancies" at bounding box center [596, 278] width 125 height 38
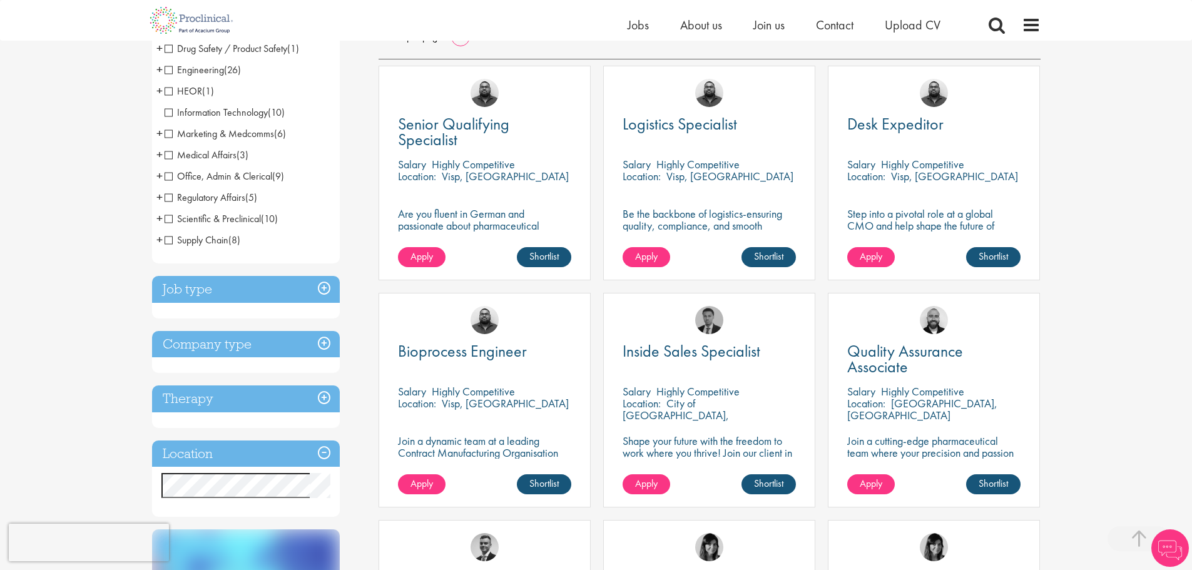
scroll to position [250, 0]
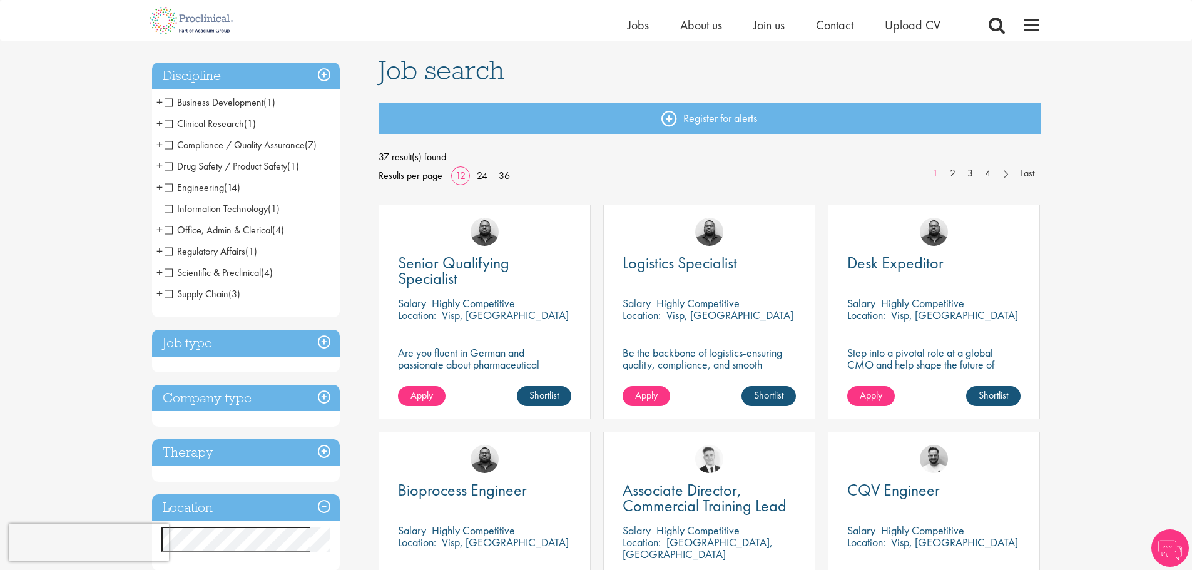
scroll to position [125, 0]
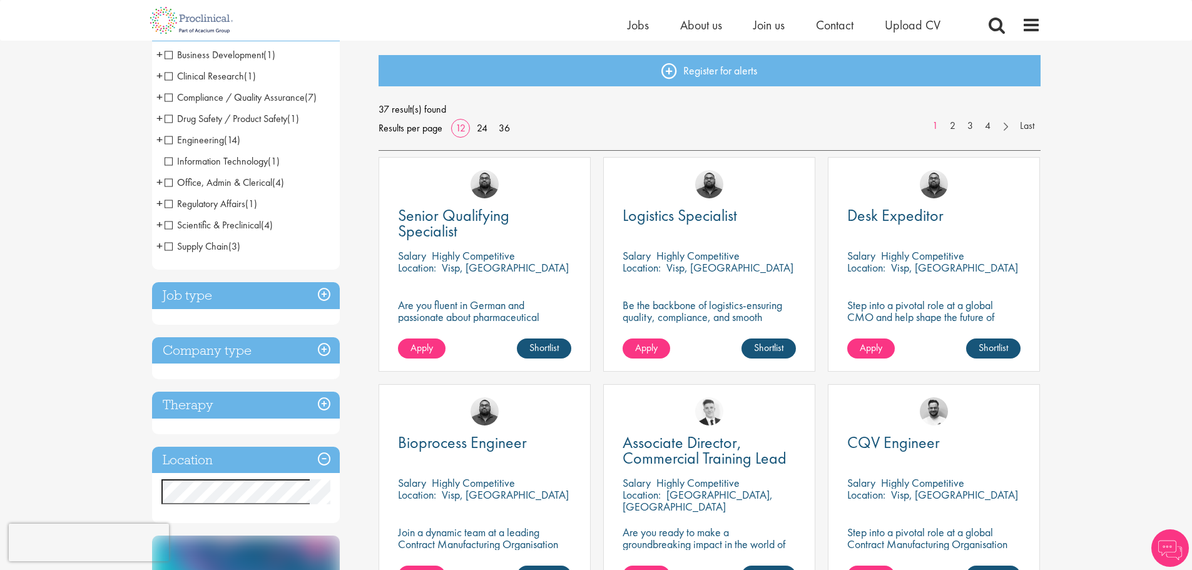
click at [483, 300] on p "Are you fluent in German and passionate about pharmaceutical compliance? Ready …" at bounding box center [484, 334] width 173 height 71
drag, startPoint x: 483, startPoint y: 300, endPoint x: 534, endPoint y: 313, distance: 52.5
click at [534, 313] on p "Are you fluent in German and passionate about pharmaceutical compliance? Ready …" at bounding box center [484, 334] width 173 height 71
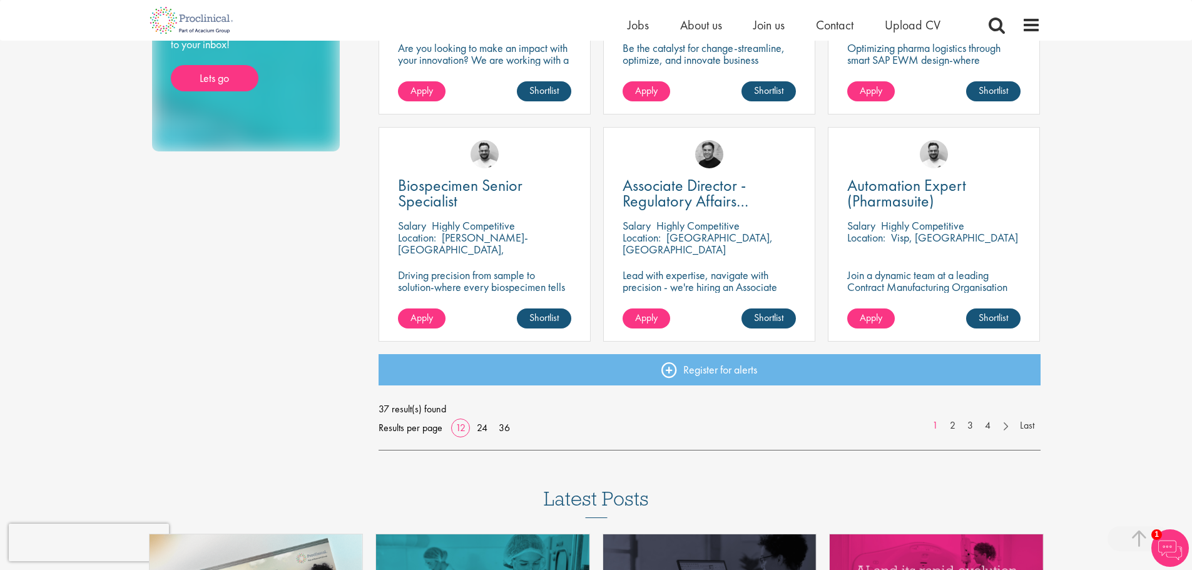
scroll to position [808, 0]
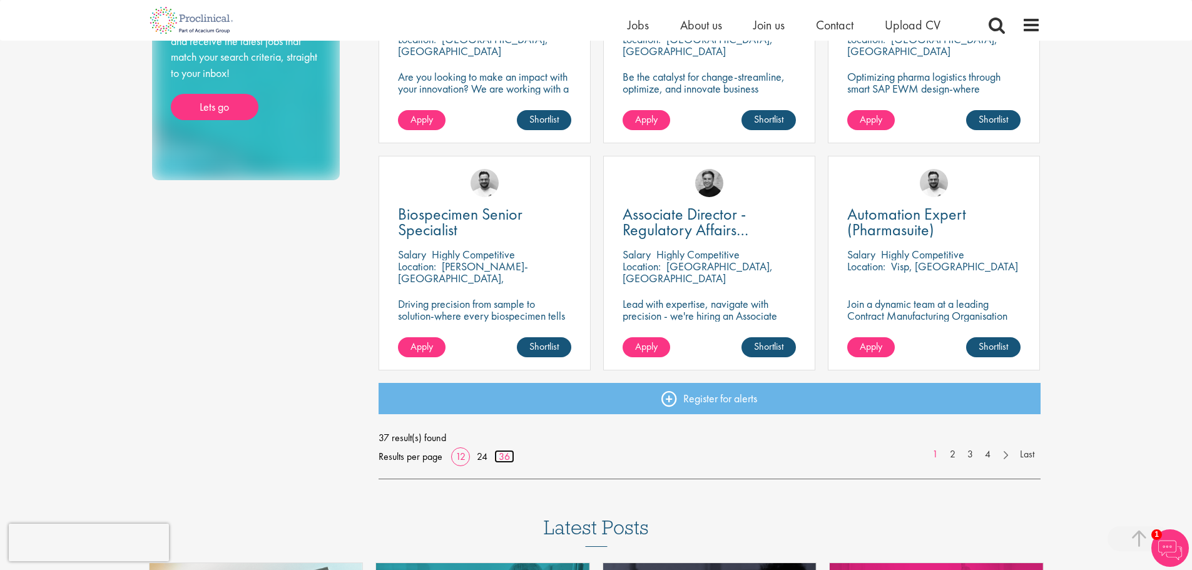
click at [497, 462] on link "36" at bounding box center [504, 456] width 20 height 13
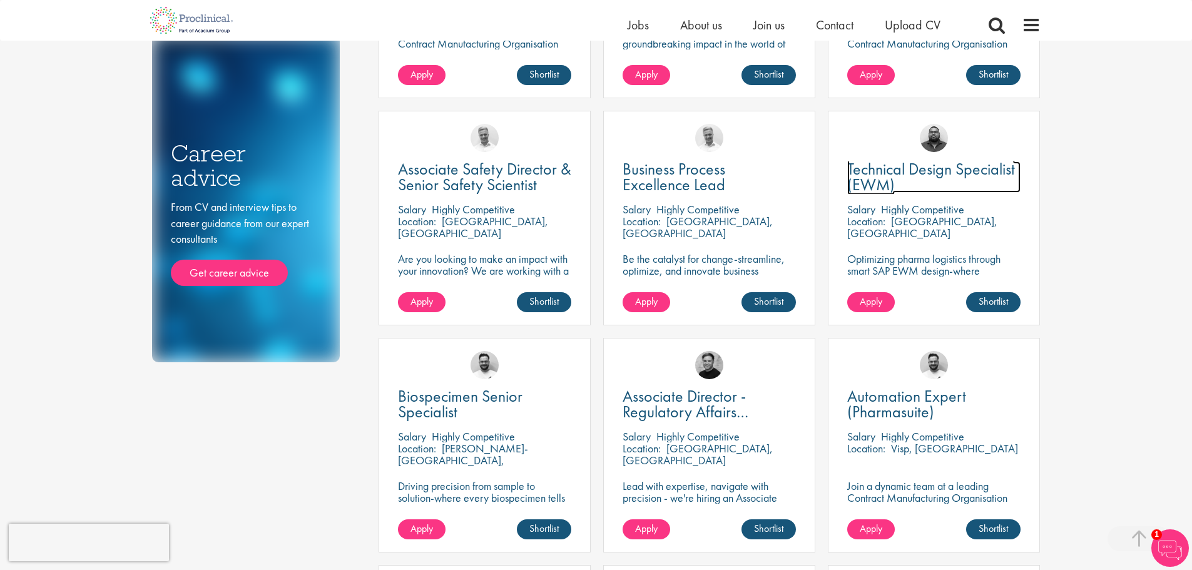
scroll to position [1124, 0]
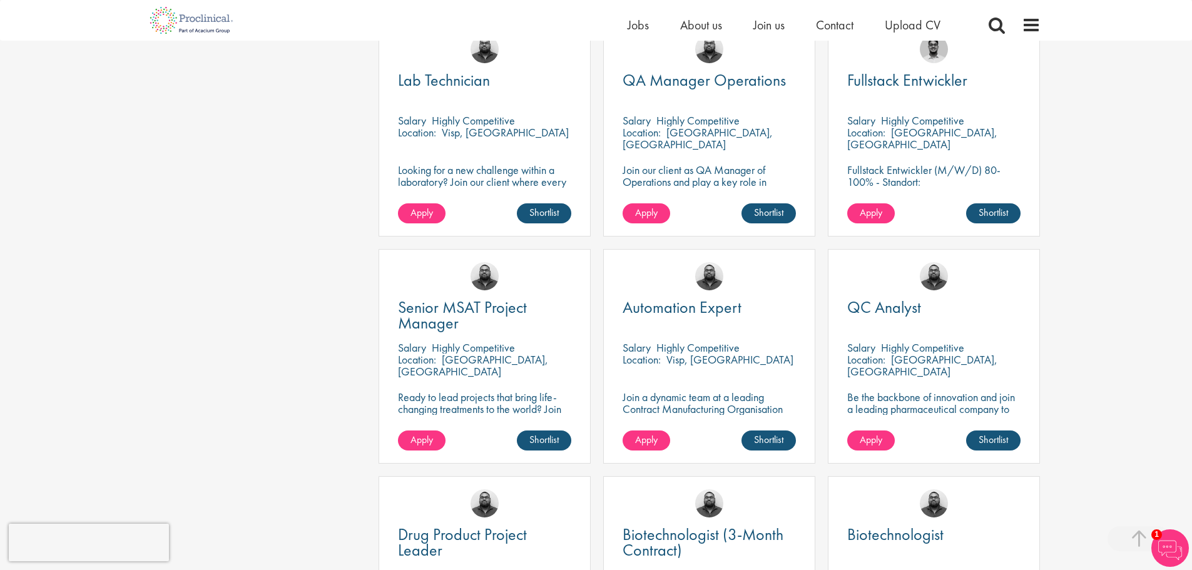
click at [1191, 148] on html "This website uses cookies. By continuing to use this site, you are giving your …" at bounding box center [596, 179] width 1192 height 3605
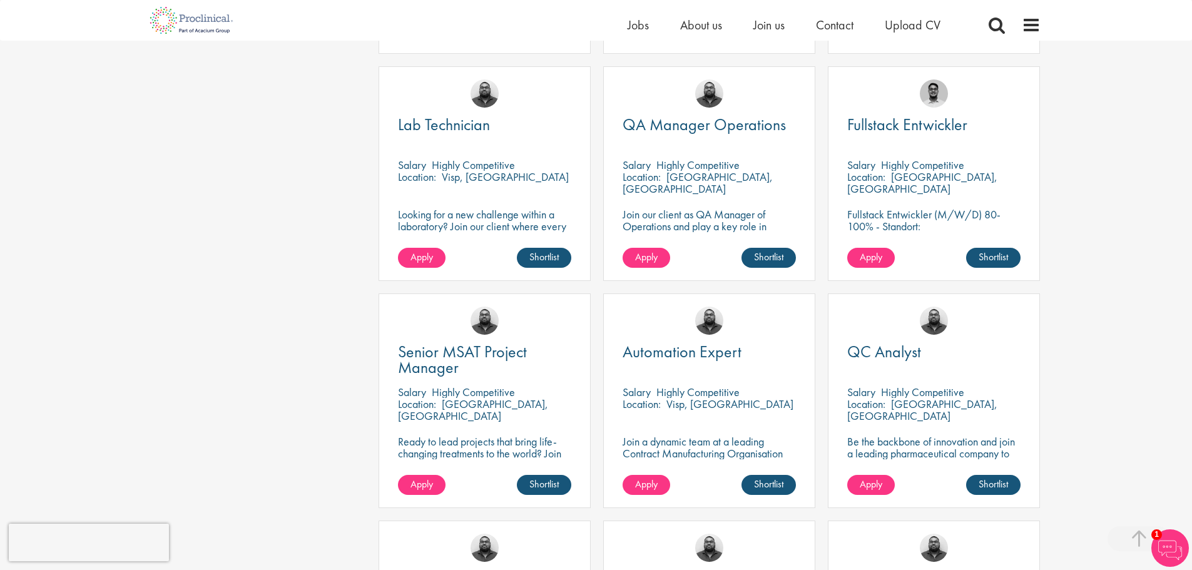
scroll to position [1623, 0]
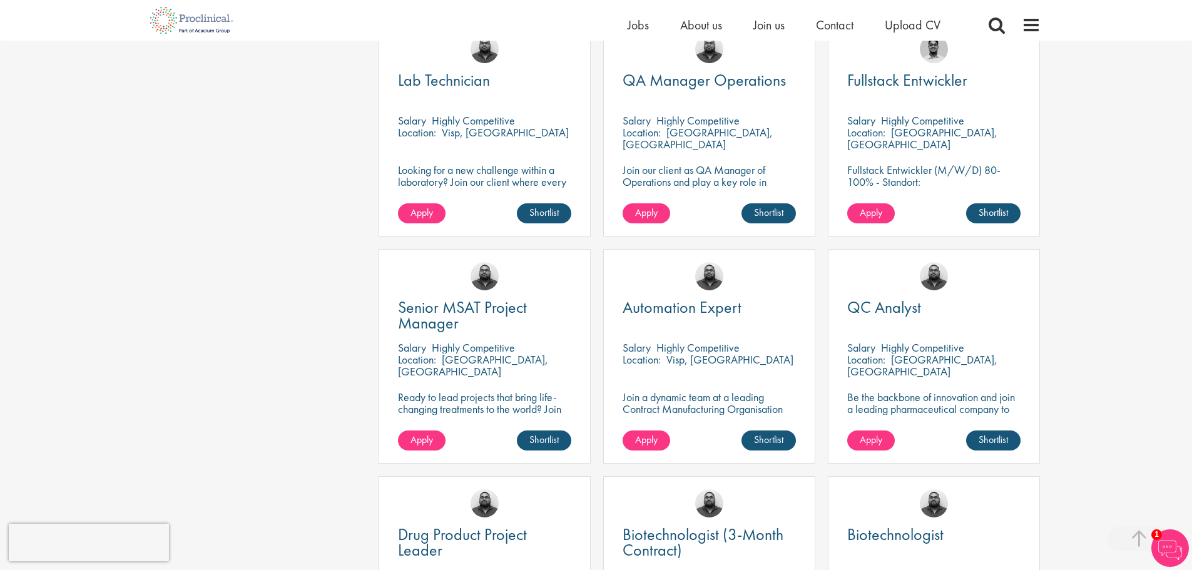
drag, startPoint x: 729, startPoint y: 322, endPoint x: 717, endPoint y: 319, distance: 12.9
drag, startPoint x: 717, startPoint y: 319, endPoint x: 697, endPoint y: 311, distance: 21.4
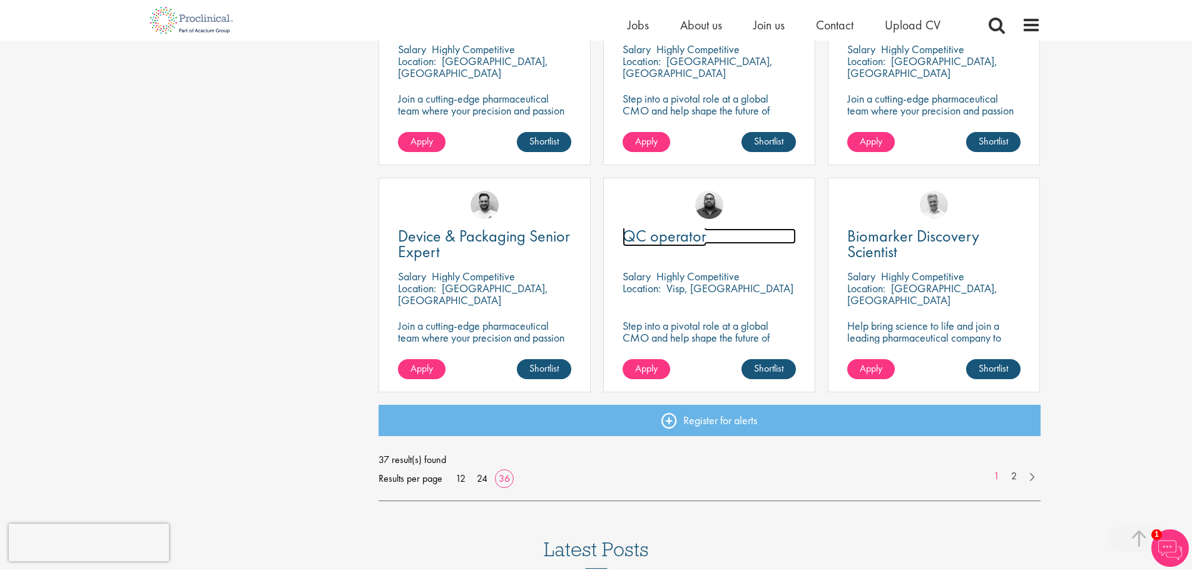
scroll to position [2621, 0]
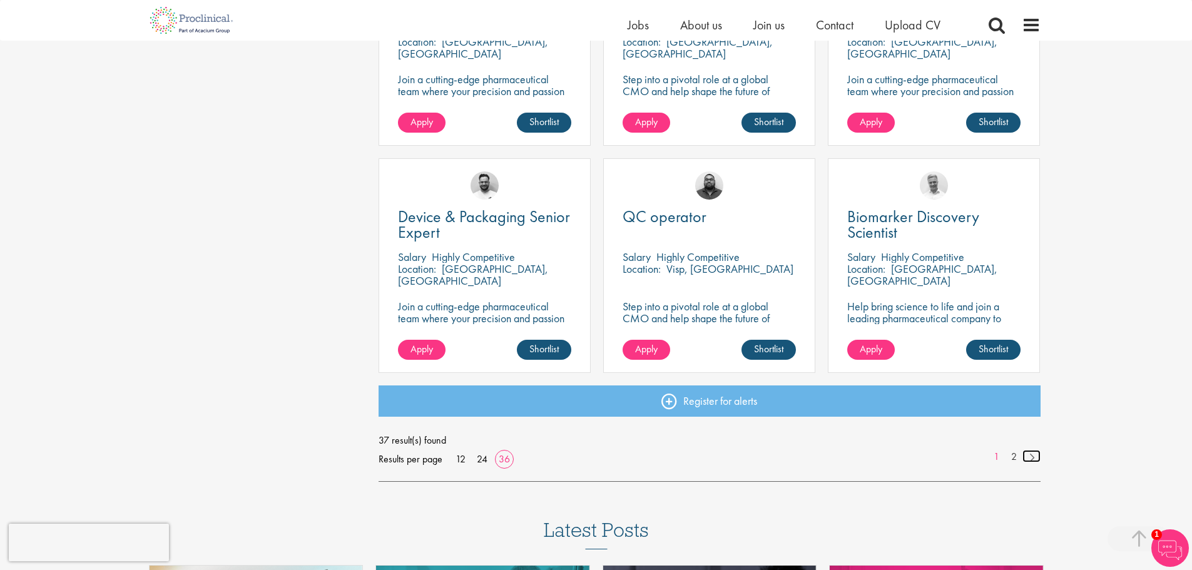
click at [1032, 452] on link at bounding box center [1031, 456] width 18 height 13
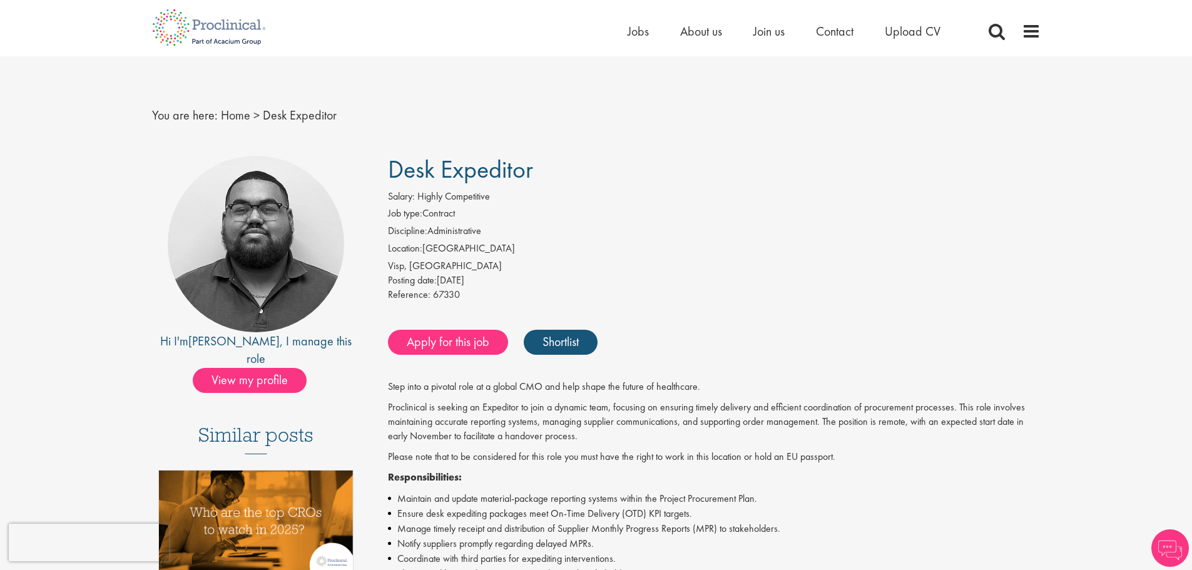
scroll to position [499, 0]
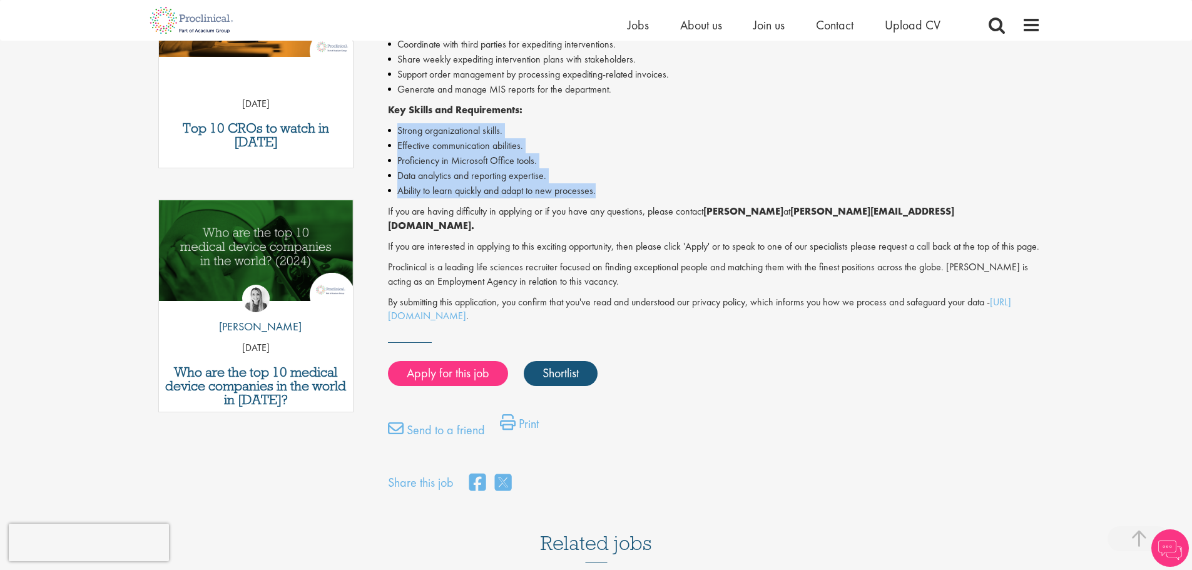
drag, startPoint x: 673, startPoint y: 123, endPoint x: 674, endPoint y: 193, distance: 69.4
click at [674, 193] on div "Step into a pivotal role at a global CMO and help shape the future of healthcar…" at bounding box center [714, 95] width 652 height 458
click at [674, 193] on li "Ability to learn quickly and adapt to new processes." at bounding box center [714, 190] width 652 height 15
drag, startPoint x: 674, startPoint y: 193, endPoint x: 645, endPoint y: 121, distance: 76.9
click at [645, 121] on div "Step into a pivotal role at a global CMO and help shape the future of healthcar…" at bounding box center [714, 95] width 652 height 458
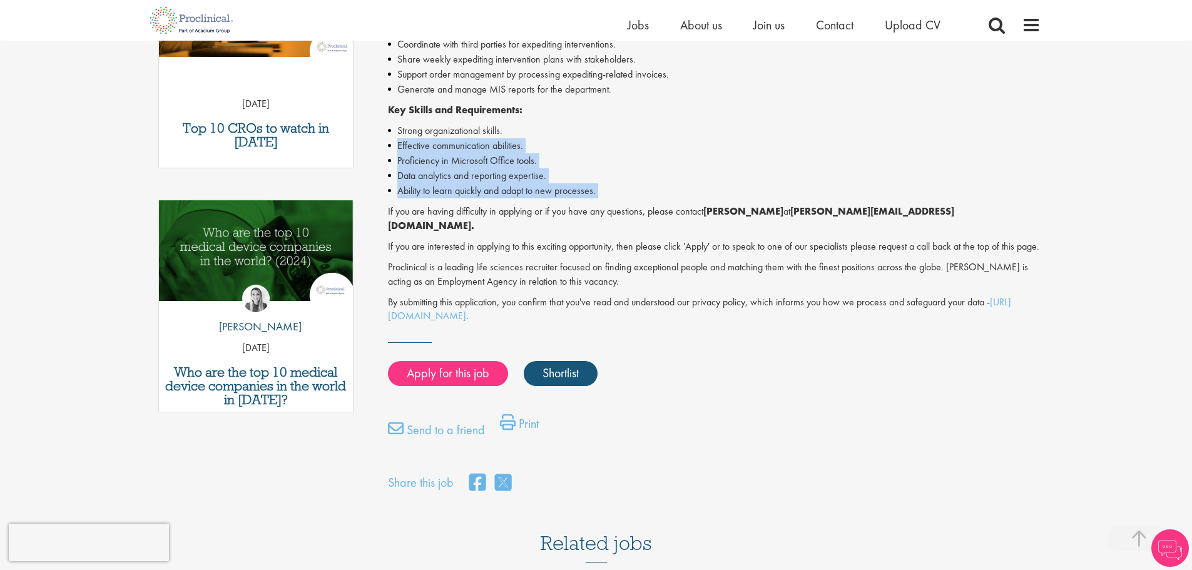
click at [645, 121] on div "Step into a pivotal role at a global CMO and help shape the future of healthcar…" at bounding box center [714, 95] width 652 height 458
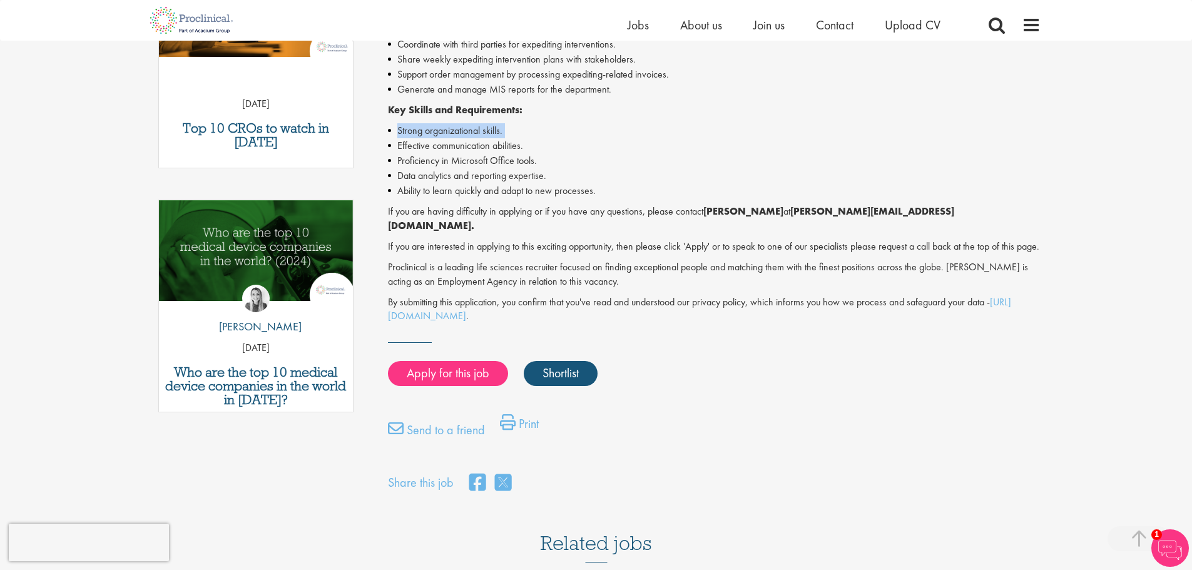
drag, startPoint x: 645, startPoint y: 121, endPoint x: 632, endPoint y: 109, distance: 17.7
click at [632, 109] on div "Step into a pivotal role at a global CMO and help shape the future of healthcar…" at bounding box center [714, 95] width 652 height 458
click at [632, 109] on p "Key Skills and Requirements:" at bounding box center [714, 110] width 652 height 14
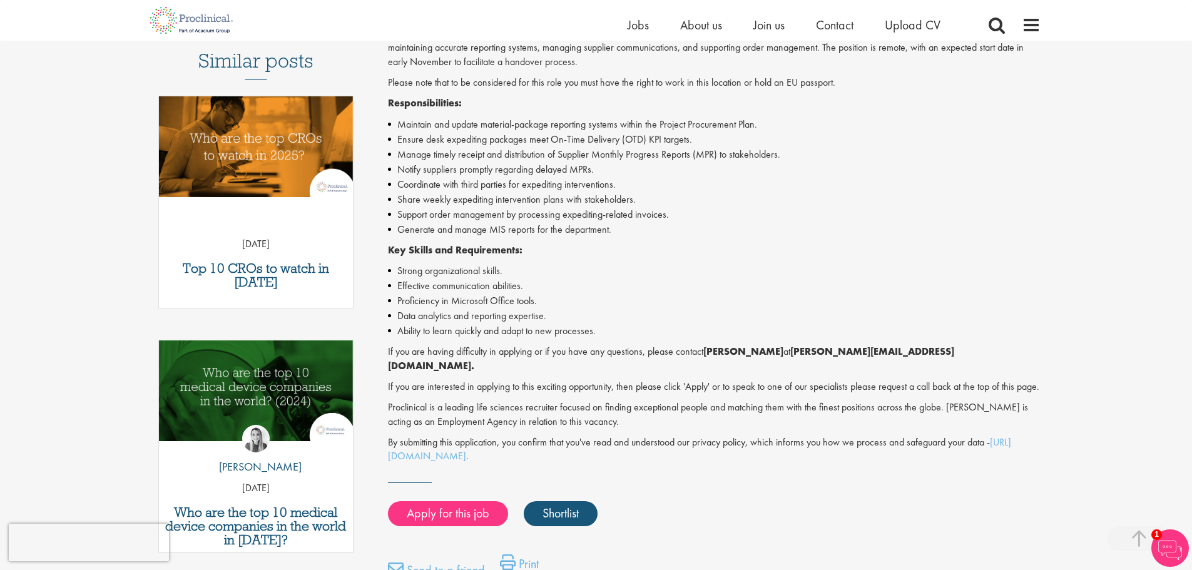
scroll to position [311, 0]
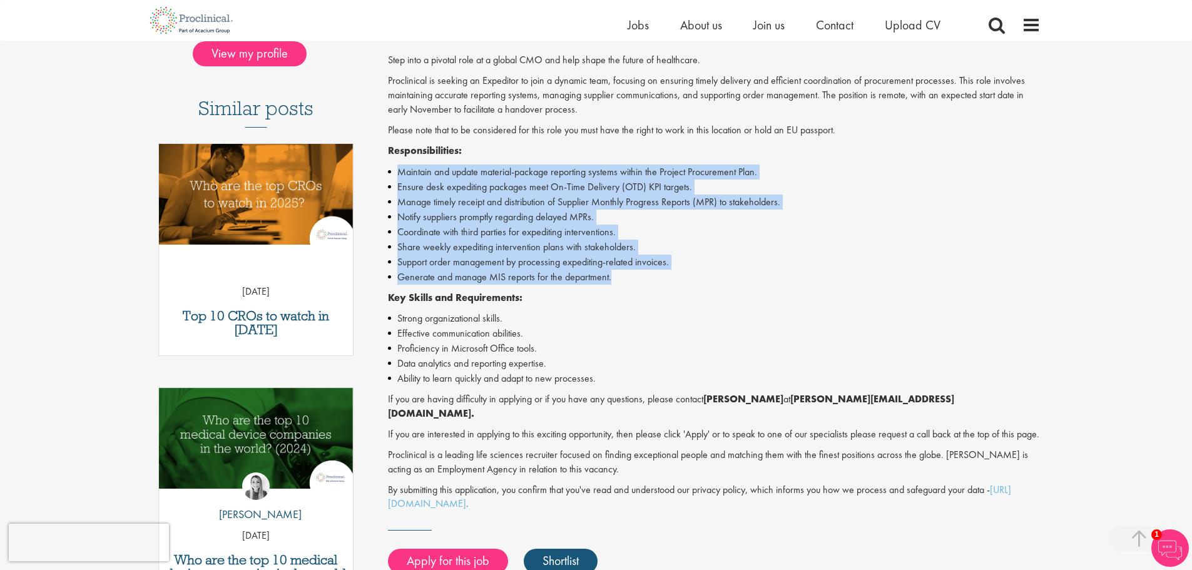
drag, startPoint x: 648, startPoint y: 149, endPoint x: 647, endPoint y: 279, distance: 130.1
click at [647, 279] on div "Step into a pivotal role at a global CMO and help shape the future of healthcar…" at bounding box center [714, 282] width 652 height 458
click at [647, 279] on li "Generate and manage MIS reports for the department." at bounding box center [714, 277] width 652 height 15
drag, startPoint x: 647, startPoint y: 279, endPoint x: 626, endPoint y: 153, distance: 127.4
click at [626, 153] on div "Step into a pivotal role at a global CMO and help shape the future of healthcar…" at bounding box center [714, 282] width 652 height 458
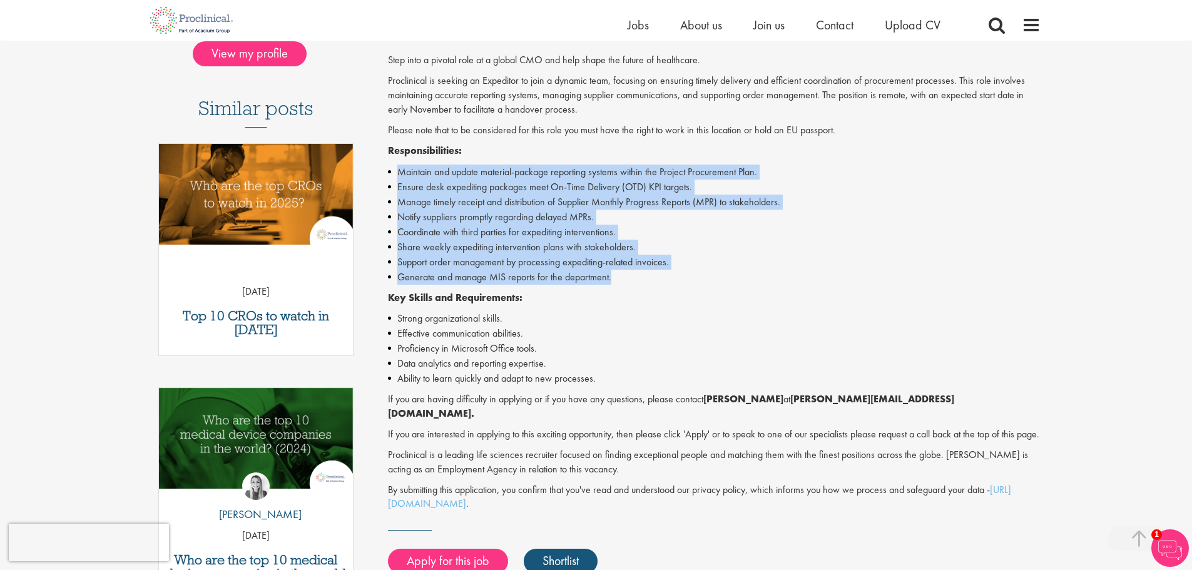
click at [626, 153] on p "Responsibilities:" at bounding box center [714, 151] width 652 height 14
drag, startPoint x: 626, startPoint y: 153, endPoint x: 665, endPoint y: 275, distance: 128.0
click at [665, 275] on div "Step into a pivotal role at a global CMO and help shape the future of healthcar…" at bounding box center [714, 282] width 652 height 458
click at [665, 275] on li "Generate and manage MIS reports for the department." at bounding box center [714, 277] width 652 height 15
drag, startPoint x: 665, startPoint y: 275, endPoint x: 651, endPoint y: 154, distance: 122.2
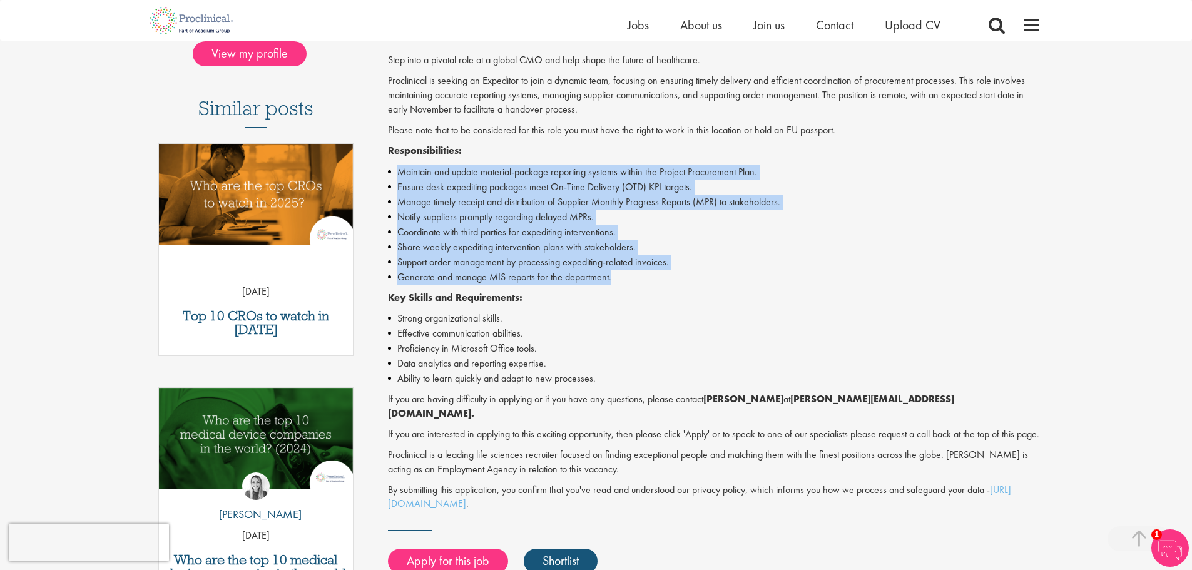
click at [651, 154] on div "Step into a pivotal role at a global CMO and help shape the future of healthcar…" at bounding box center [714, 282] width 652 height 458
click at [651, 154] on p "Responsibilities:" at bounding box center [714, 151] width 652 height 14
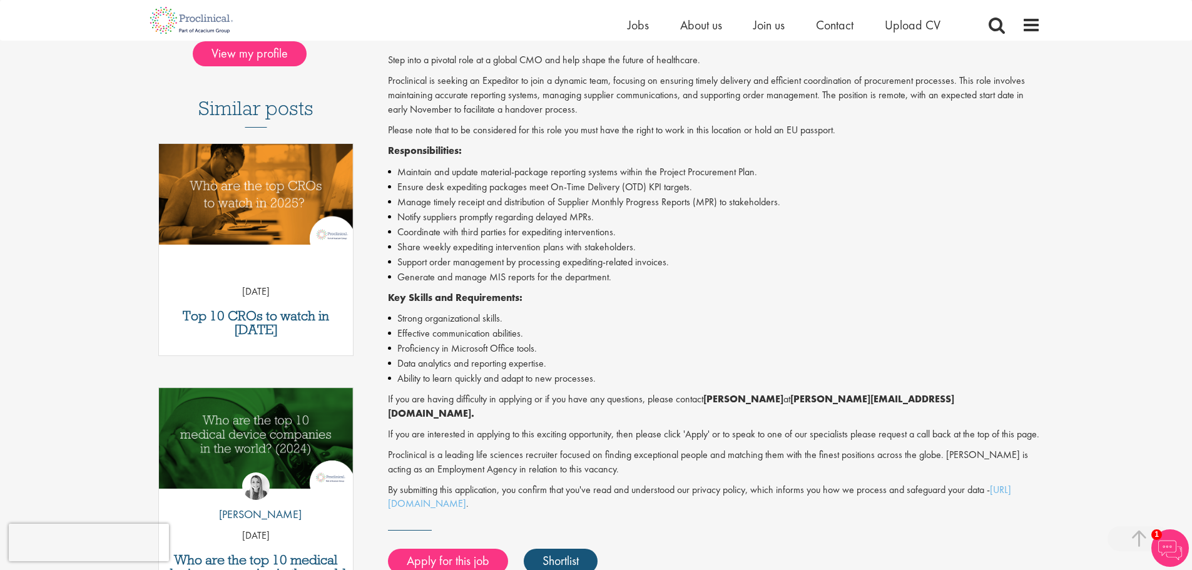
click at [577, 206] on li "Manage timely receipt and distribution of Supplier Monthly Progress Reports (MP…" at bounding box center [714, 202] width 652 height 15
drag, startPoint x: 577, startPoint y: 206, endPoint x: 666, endPoint y: 205, distance: 89.5
click at [666, 205] on li "Manage timely receipt and distribution of Supplier Monthly Progress Reports (MP…" at bounding box center [714, 202] width 652 height 15
drag, startPoint x: 666, startPoint y: 205, endPoint x: 578, endPoint y: 194, distance: 88.8
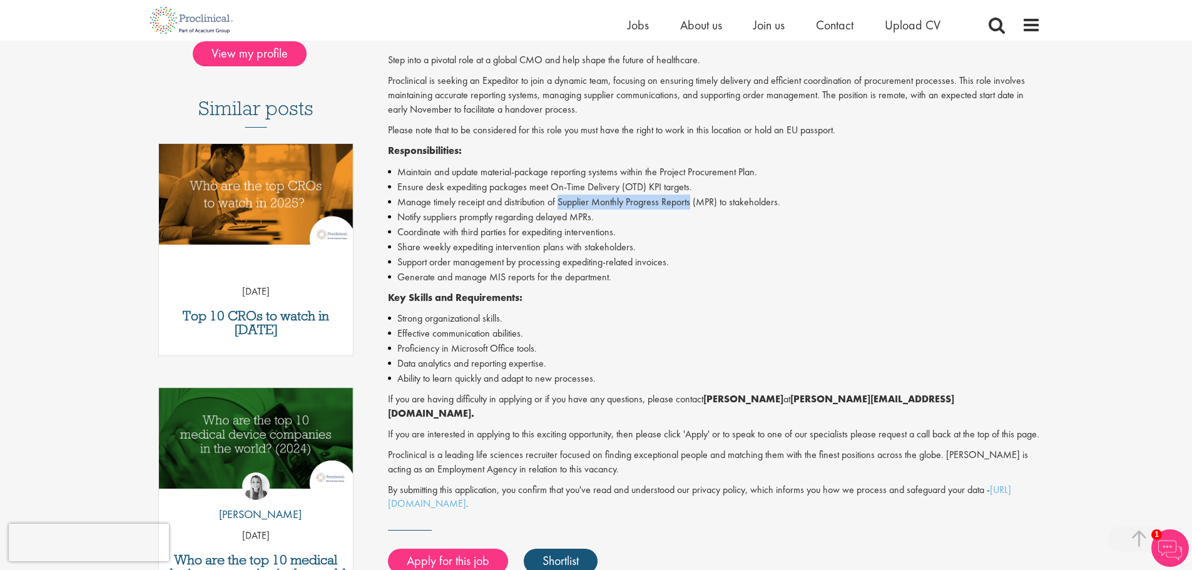
click at [578, 195] on li "Manage timely receipt and distribution of Supplier Monthly Progress Reports (MP…" at bounding box center [714, 202] width 652 height 15
click at [575, 201] on li "Manage timely receipt and distribution of Supplier Monthly Progress Reports (MP…" at bounding box center [714, 202] width 652 height 15
drag, startPoint x: 575, startPoint y: 201, endPoint x: 669, endPoint y: 206, distance: 94.6
click at [669, 206] on li "Manage timely receipt and distribution of Supplier Monthly Progress Reports (MP…" at bounding box center [714, 202] width 652 height 15
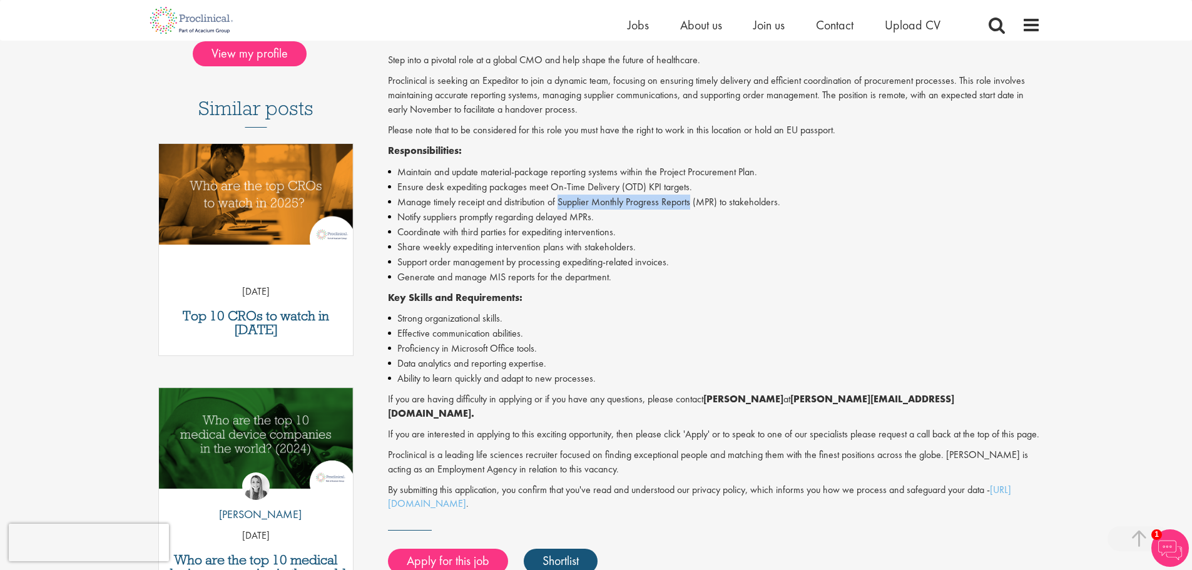
click at [669, 206] on li "Manage timely receipt and distribution of Supplier Monthly Progress Reports (MP…" at bounding box center [714, 202] width 652 height 15
click at [575, 213] on li "Notify suppliers promptly regarding delayed MPRs." at bounding box center [714, 217] width 652 height 15
click at [576, 213] on li "Notify suppliers promptly regarding delayed MPRs." at bounding box center [714, 217] width 652 height 15
click at [586, 242] on li "Share weekly expediting intervention plans with stakeholders." at bounding box center [714, 247] width 652 height 15
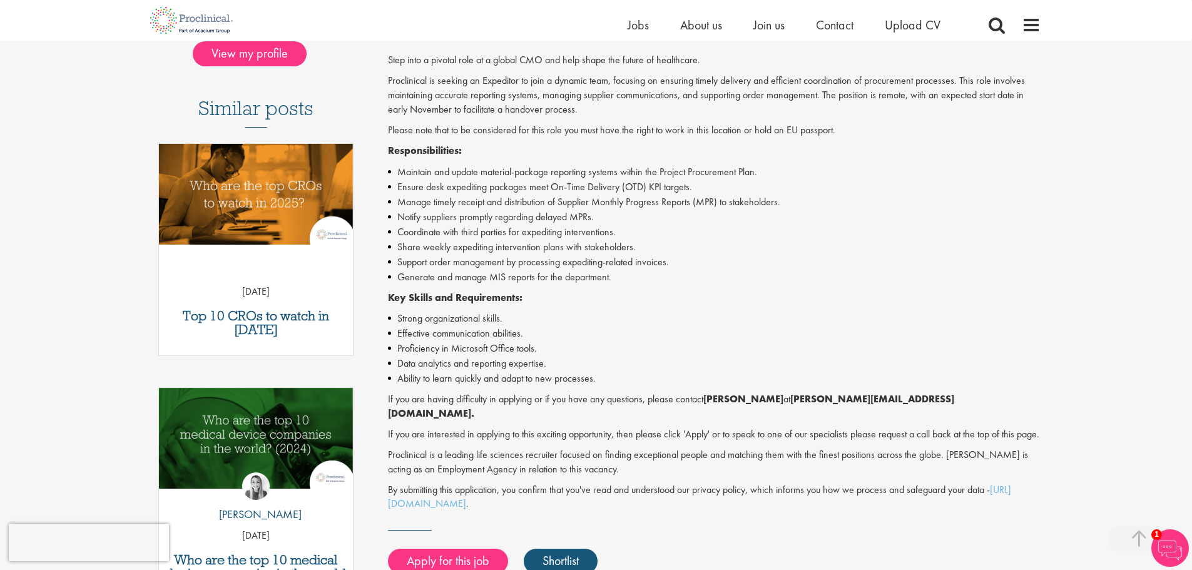
click at [601, 268] on li "Support order management by processing expediting-related invoices." at bounding box center [714, 262] width 652 height 15
click at [500, 273] on li "Generate and manage MIS reports for the department." at bounding box center [714, 277] width 652 height 15
click at [494, 274] on li "Generate and manage MIS reports for the department." at bounding box center [714, 277] width 652 height 15
click at [495, 274] on li "Generate and manage MIS reports for the department." at bounding box center [714, 277] width 652 height 15
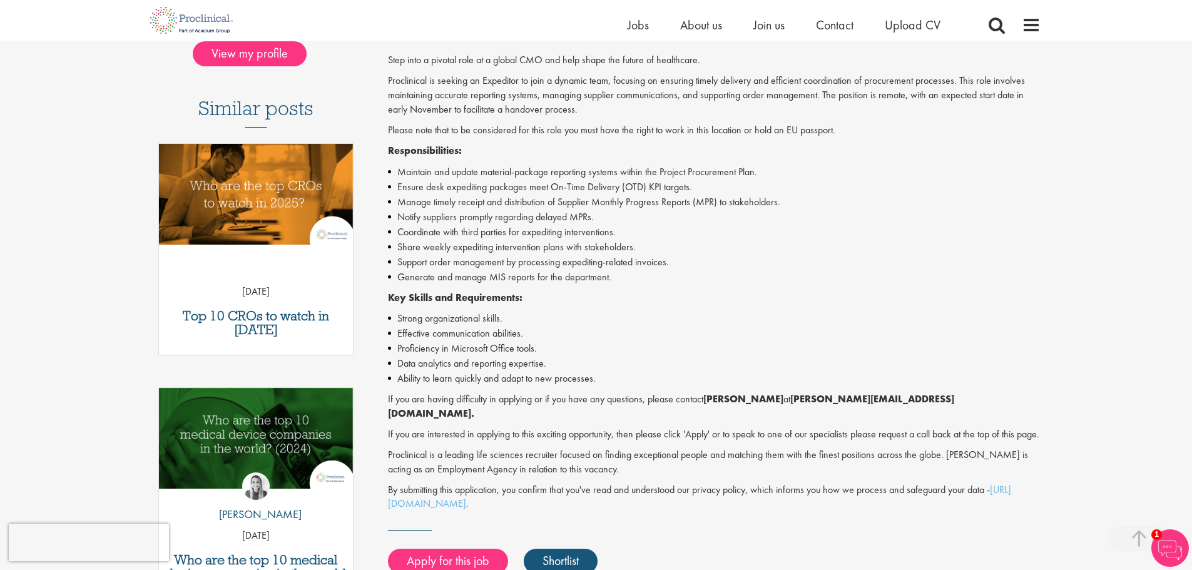
click at [524, 284] on li "Generate and manage MIS reports for the department." at bounding box center [714, 277] width 652 height 15
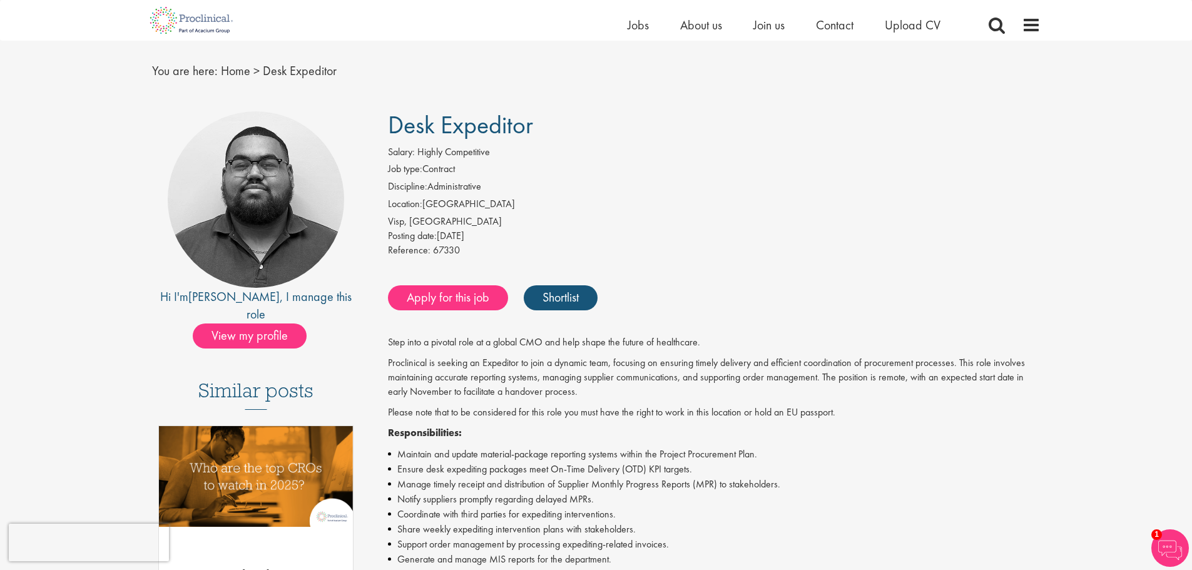
scroll to position [0, 0]
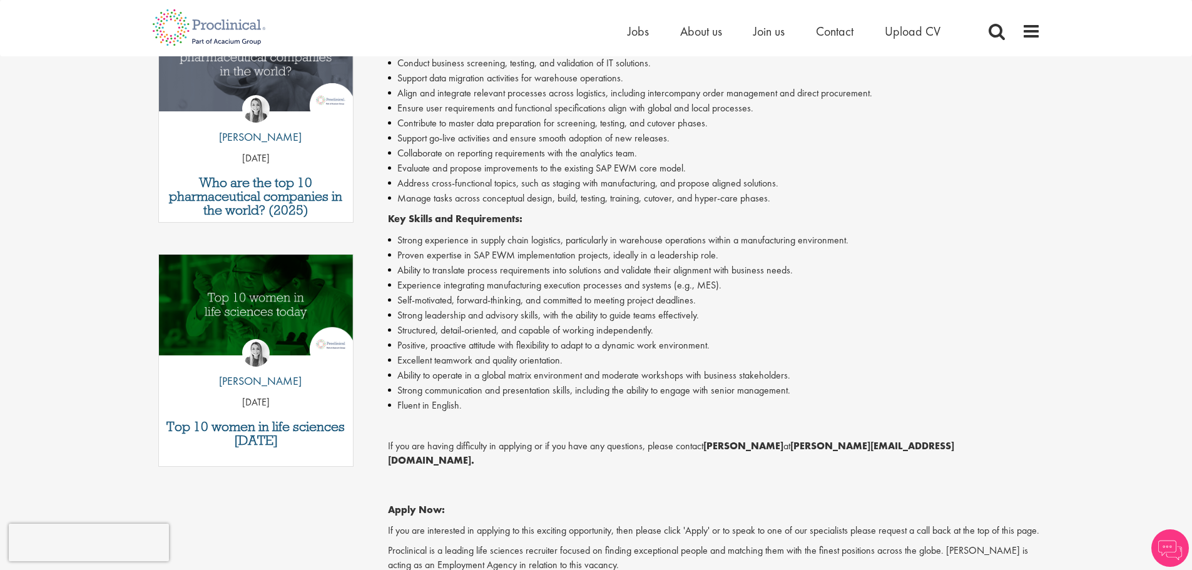
scroll to position [499, 0]
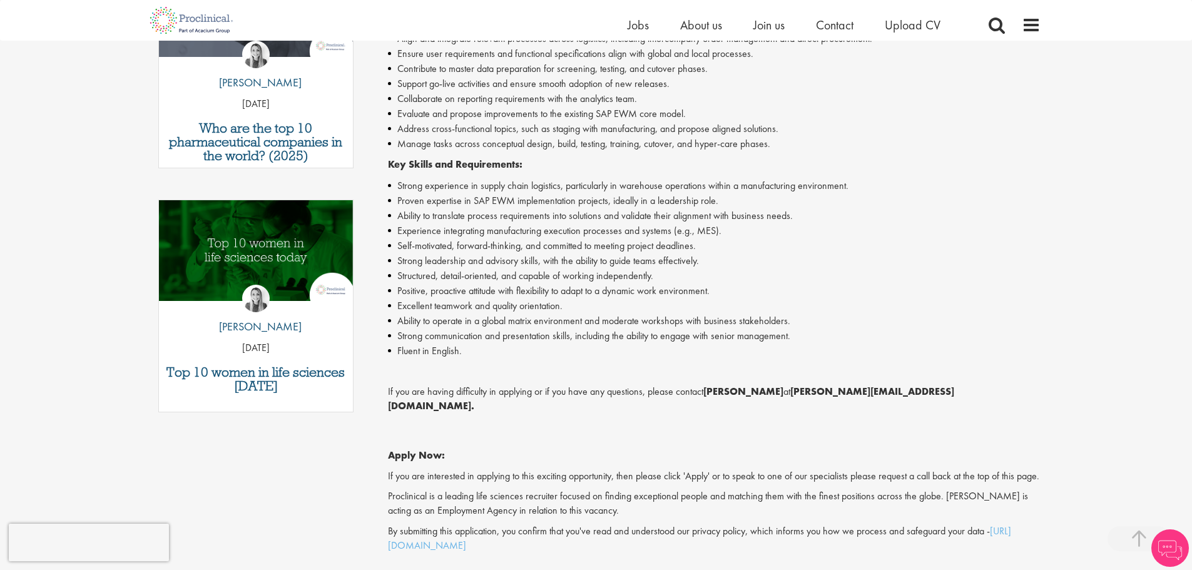
drag, startPoint x: 839, startPoint y: 151, endPoint x: 800, endPoint y: 345, distance: 198.5
click at [800, 345] on div "Proclinical is seeking a Technical Design Specialist (EWM) to support logistics…" at bounding box center [714, 209] width 652 height 687
click at [800, 345] on li "Fluent in English." at bounding box center [714, 350] width 652 height 15
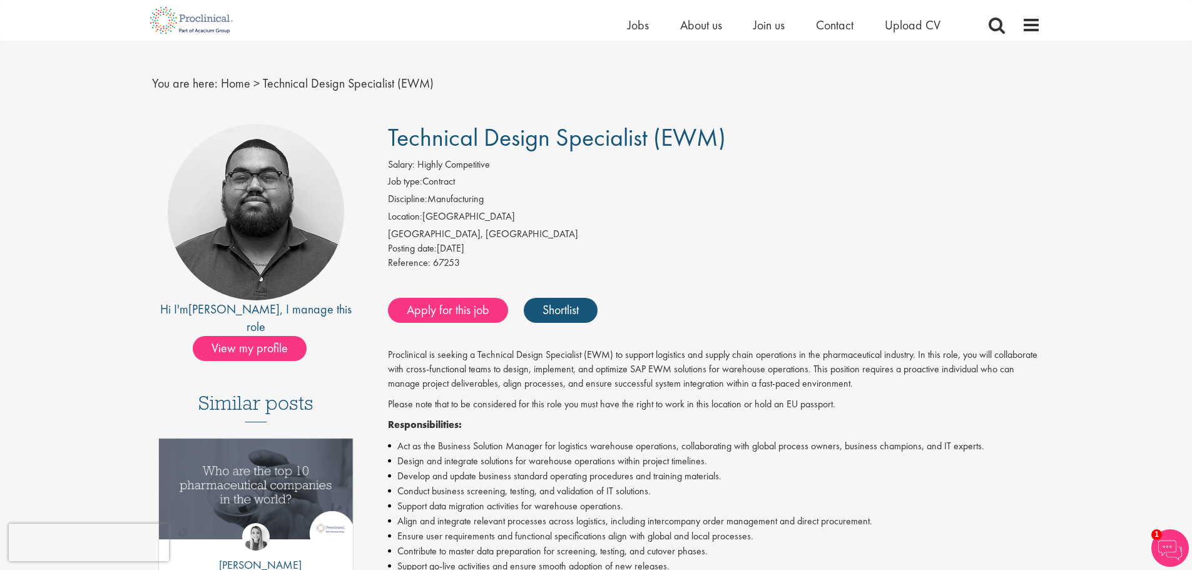
scroll to position [0, 0]
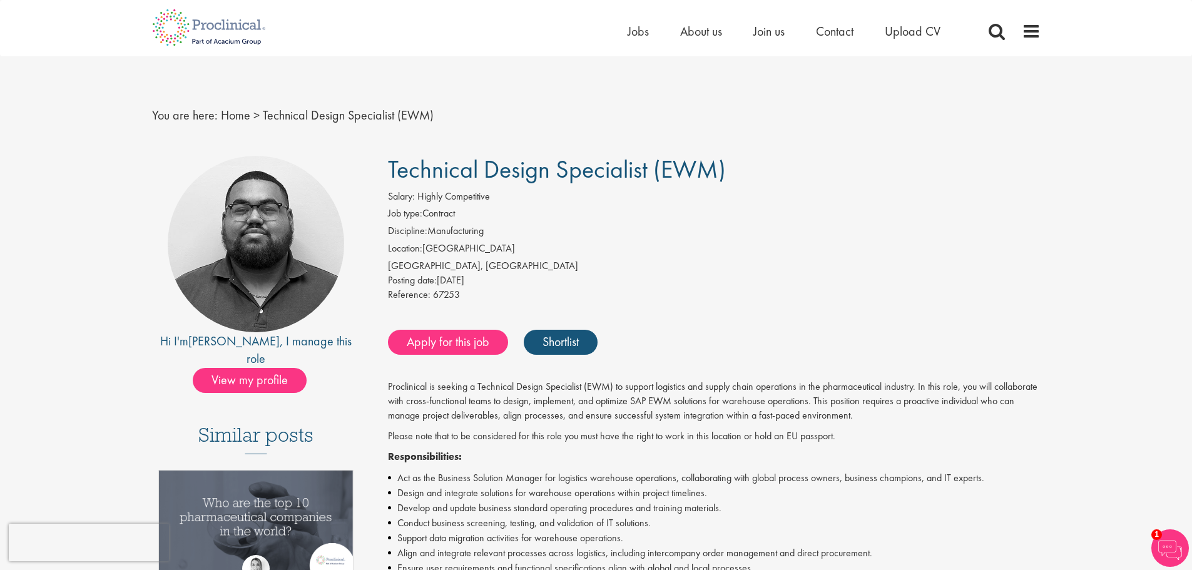
click at [769, 175] on h1 "Technical Design Specialist (EWM)" at bounding box center [714, 170] width 652 height 28
click at [757, 279] on div "Posting date: 07 Oct 2025" at bounding box center [714, 280] width 652 height 14
drag, startPoint x: 743, startPoint y: 286, endPoint x: 732, endPoint y: 271, distance: 18.3
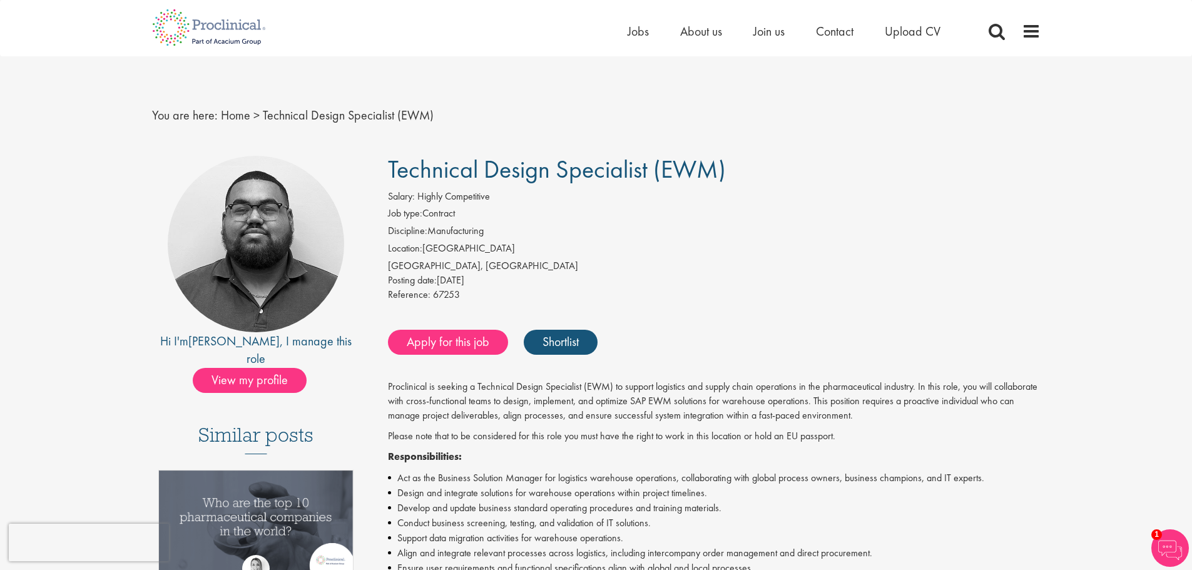
click at [732, 271] on div "Salary: Highly Competitive Job type: Contract Discipline: Manufacturing Locatio…" at bounding box center [713, 248] width 671 height 116
click at [732, 271] on div "[GEOGRAPHIC_DATA], [GEOGRAPHIC_DATA]" at bounding box center [714, 266] width 652 height 14
click at [719, 285] on div "Posting date: 07 Oct 2025" at bounding box center [714, 280] width 652 height 14
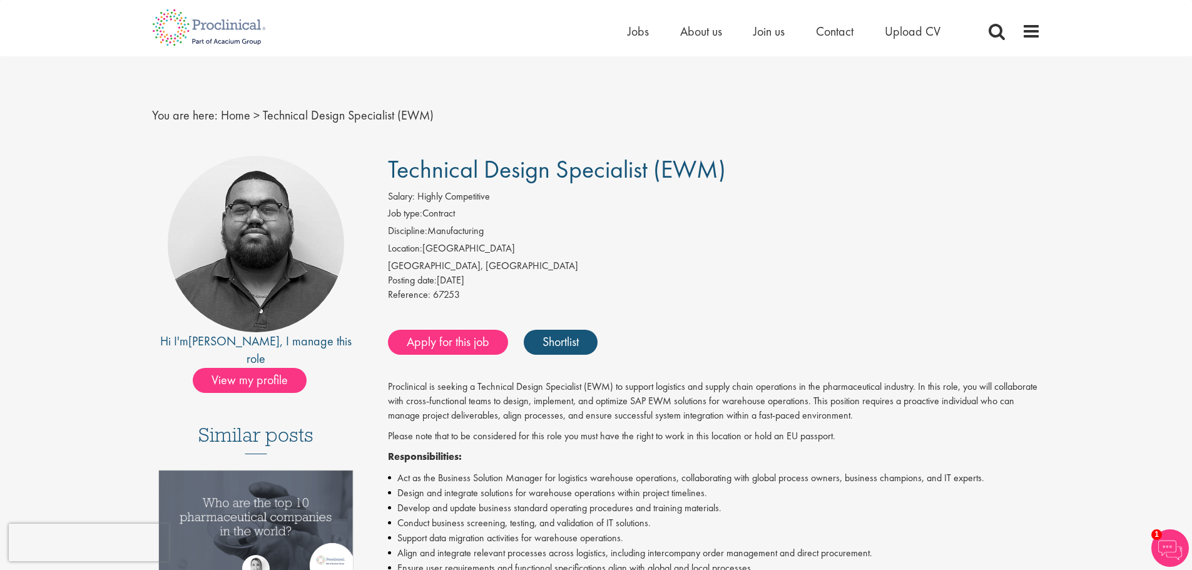
click at [719, 285] on div "Posting date: 07 Oct 2025" at bounding box center [714, 280] width 652 height 14
click at [706, 260] on div "[GEOGRAPHIC_DATA], [GEOGRAPHIC_DATA]" at bounding box center [714, 266] width 652 height 14
drag, startPoint x: 706, startPoint y: 260, endPoint x: 703, endPoint y: 278, distance: 18.9
click at [703, 278] on div "Salary: Highly Competitive Job type: Contract Discipline: Manufacturing Locatio…" at bounding box center [713, 248] width 671 height 116
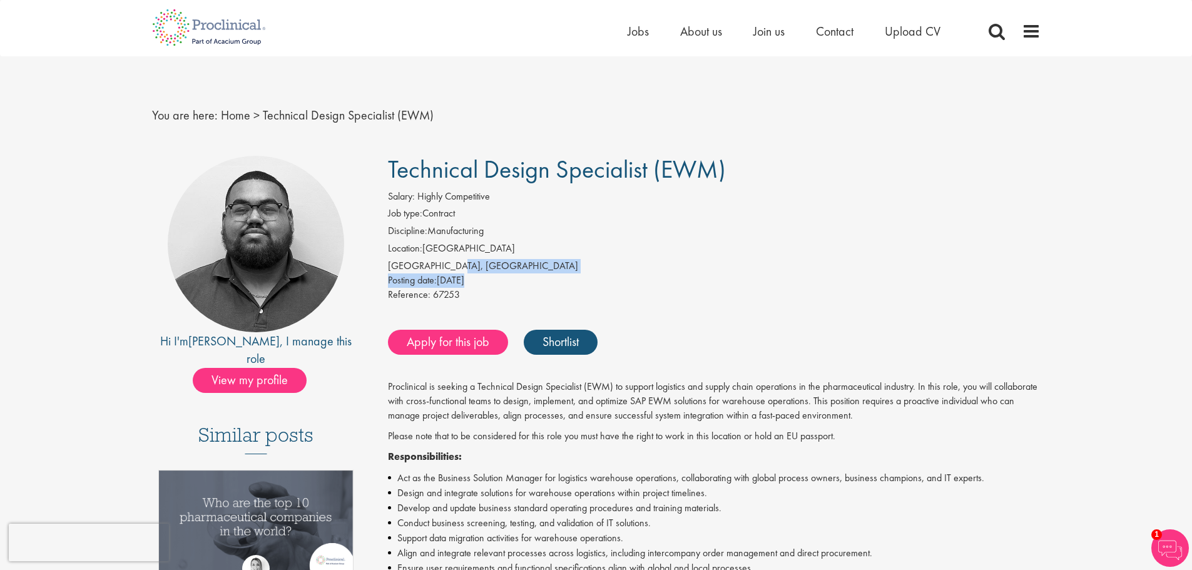
drag, startPoint x: 691, startPoint y: 248, endPoint x: 689, endPoint y: 261, distance: 12.6
click at [689, 261] on div "Salary: Highly Competitive Job type: Contract Discipline: Manufacturing Locatio…" at bounding box center [713, 248] width 671 height 116
click at [689, 261] on div "[GEOGRAPHIC_DATA], [GEOGRAPHIC_DATA]" at bounding box center [714, 266] width 652 height 14
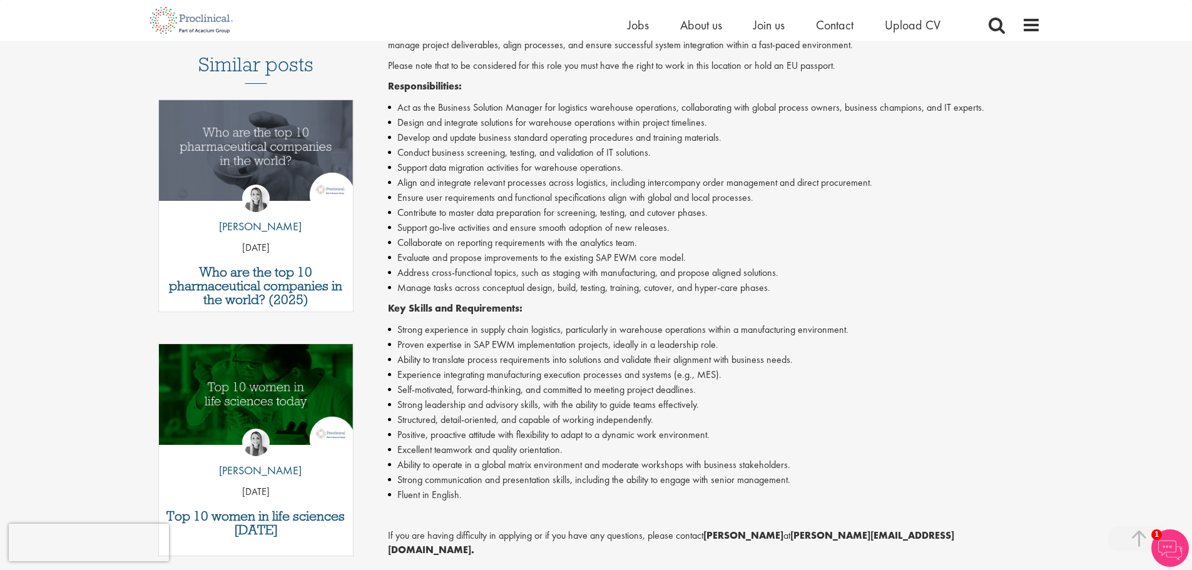
scroll to position [438, 0]
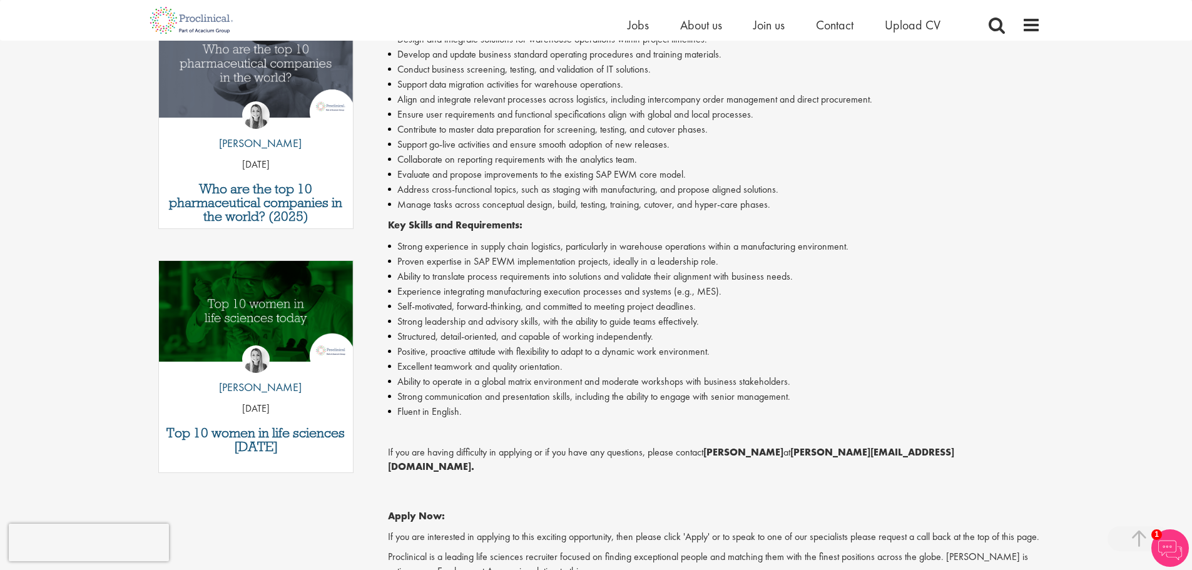
click at [944, 422] on div "Proclinical is seeking a Technical Design Specialist (EWM) to support logistics…" at bounding box center [714, 269] width 652 height 687
drag, startPoint x: 944, startPoint y: 422, endPoint x: 933, endPoint y: 419, distance: 10.9
click at [933, 419] on div "Proclinical is seeking a Technical Design Specialist (EWM) to support logistics…" at bounding box center [714, 269] width 652 height 687
drag, startPoint x: 906, startPoint y: 364, endPoint x: 902, endPoint y: 432, distance: 67.7
click at [902, 432] on div "Proclinical is seeking a Technical Design Specialist (EWM) to support logistics…" at bounding box center [714, 269] width 652 height 687
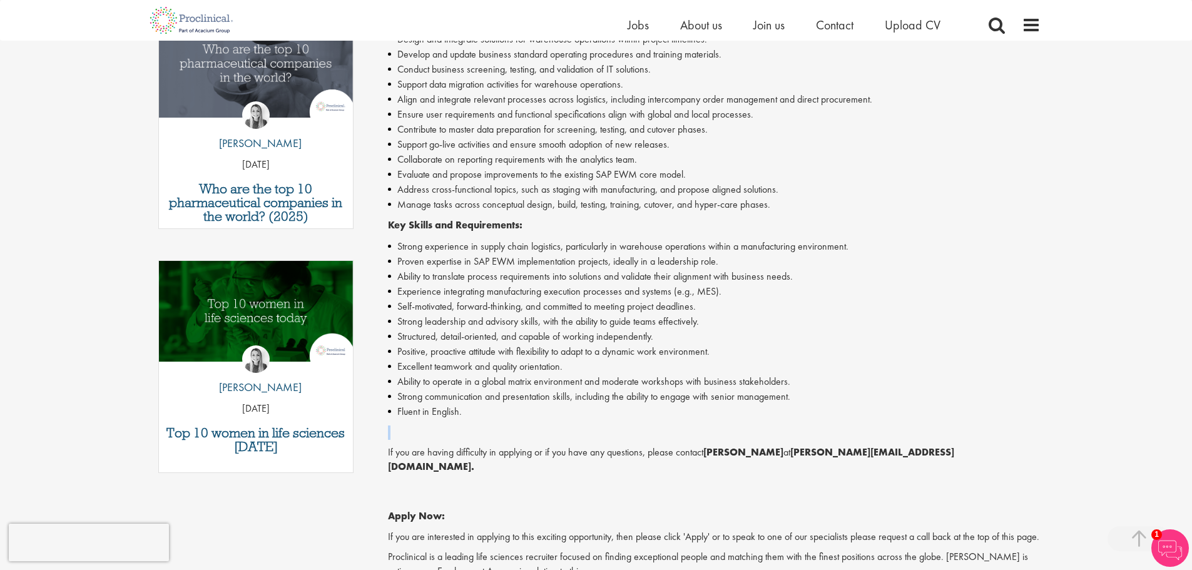
click at [902, 432] on p "Job description" at bounding box center [714, 432] width 652 height 14
click at [437, 290] on li "Experience integrating manufacturing execution processes and systems (e.g., MES…" at bounding box center [714, 291] width 652 height 15
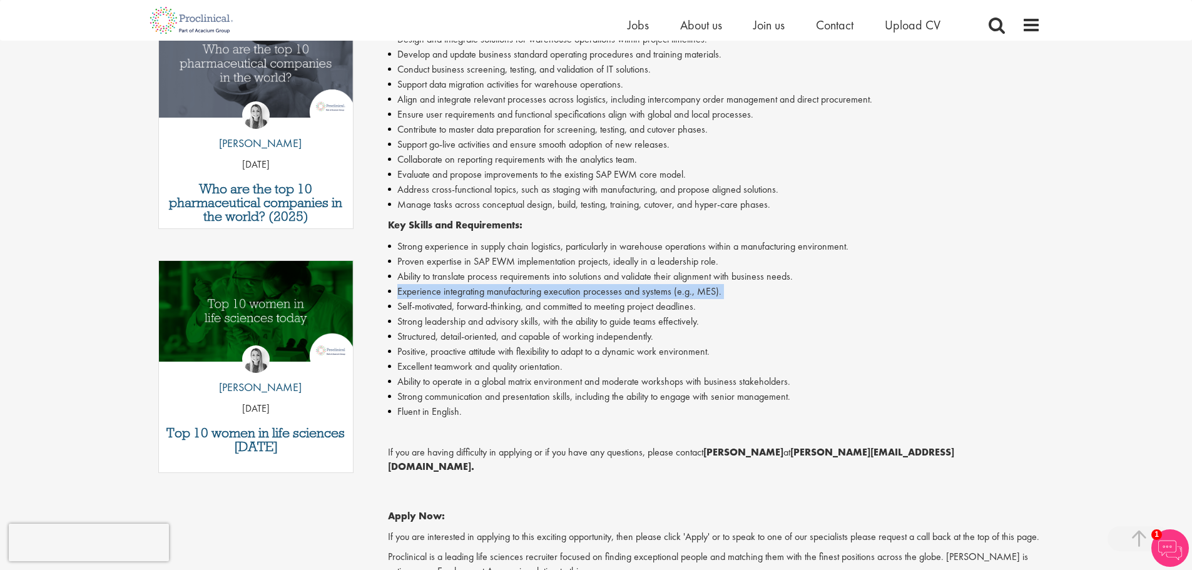
click at [437, 290] on li "Experience integrating manufacturing execution processes and systems (e.g., MES…" at bounding box center [714, 291] width 652 height 15
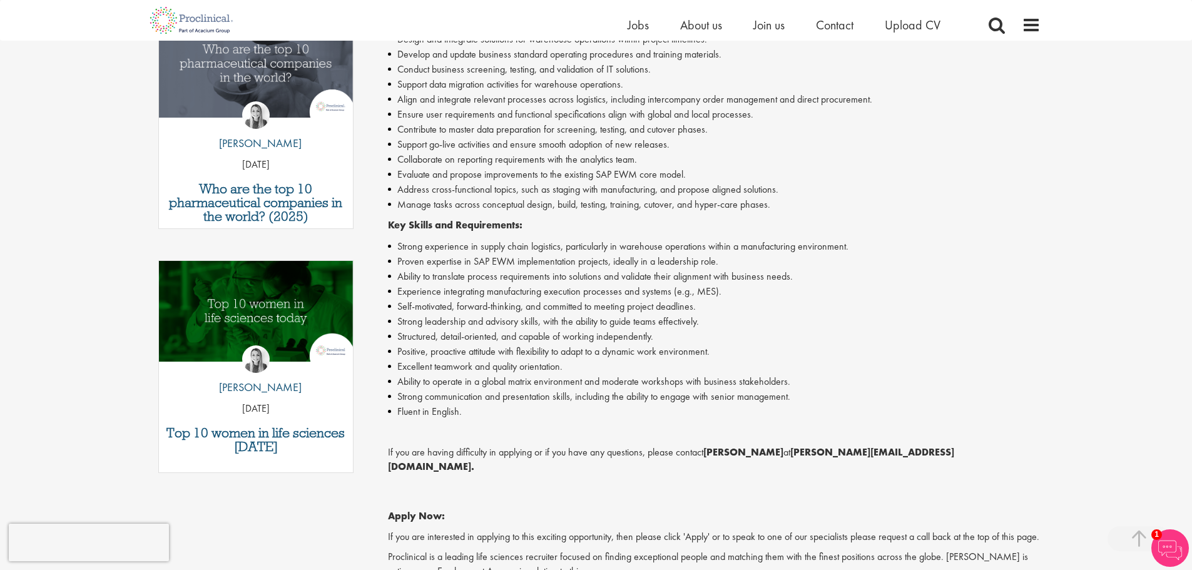
click at [737, 347] on li "Positive, proactive attitude with flexibility to adapt to a dynamic work enviro…" at bounding box center [714, 351] width 652 height 15
click at [746, 297] on li "Experience integrating manufacturing execution processes and systems (e.g., MES…" at bounding box center [714, 291] width 652 height 15
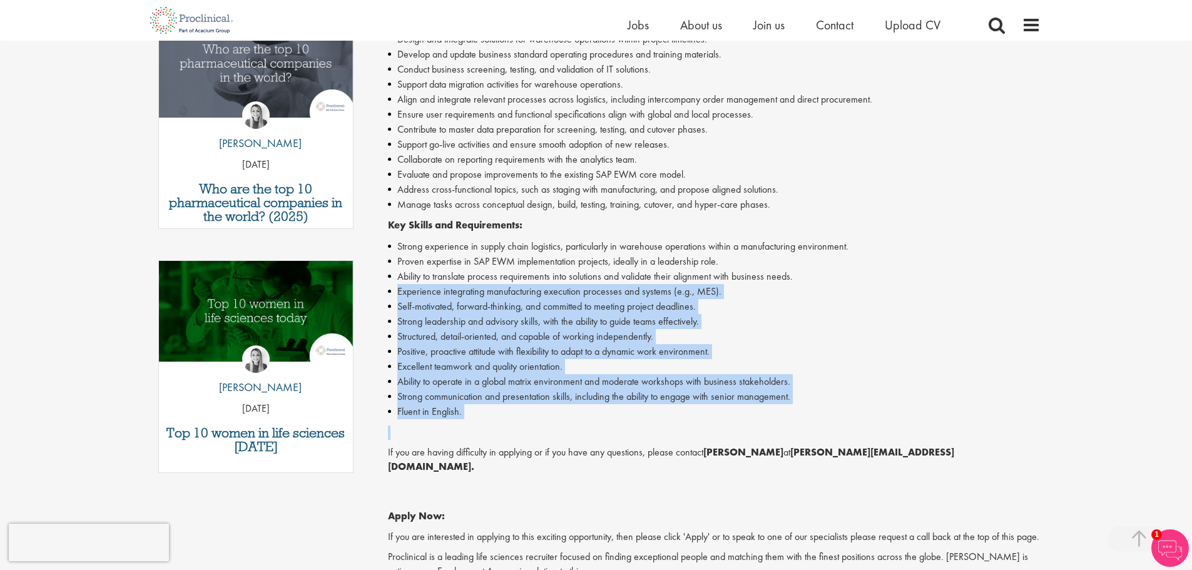
drag, startPoint x: 746, startPoint y: 297, endPoint x: 749, endPoint y: 412, distance: 114.5
click at [749, 412] on ul "Strong experience in supply chain logistics, particularly in warehouse operatio…" at bounding box center [714, 329] width 652 height 180
click at [749, 412] on li "Fluent in English." at bounding box center [714, 411] width 652 height 15
drag, startPoint x: 749, startPoint y: 412, endPoint x: 833, endPoint y: 279, distance: 156.5
click at [833, 279] on ul "Strong experience in supply chain logistics, particularly in warehouse operatio…" at bounding box center [714, 329] width 652 height 180
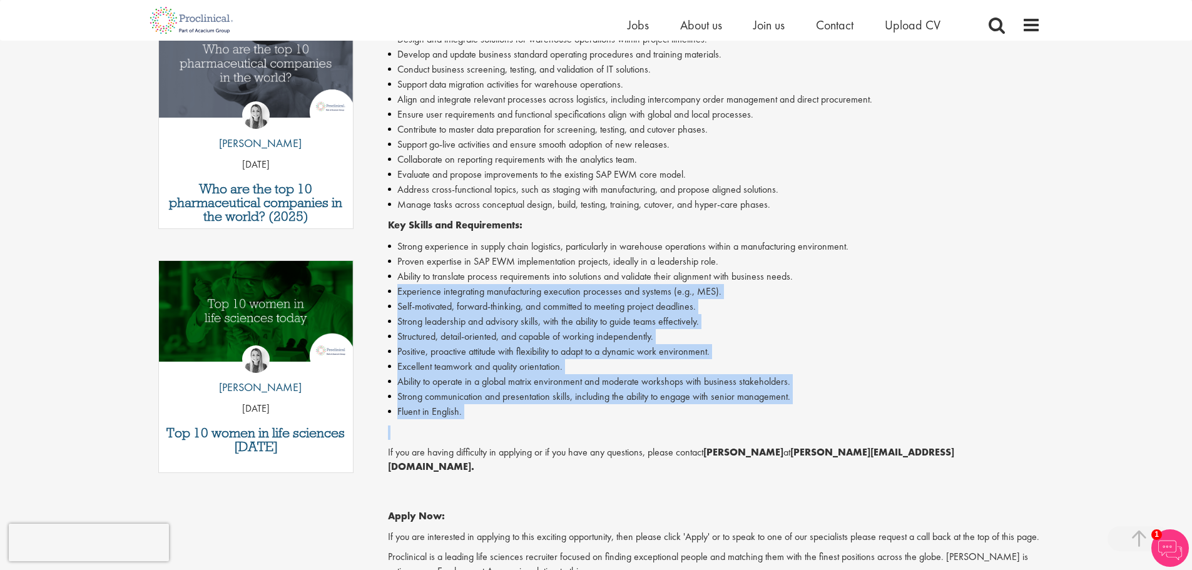
click at [833, 279] on li "Ability to translate process requirements into solutions and validate their ali…" at bounding box center [714, 276] width 652 height 15
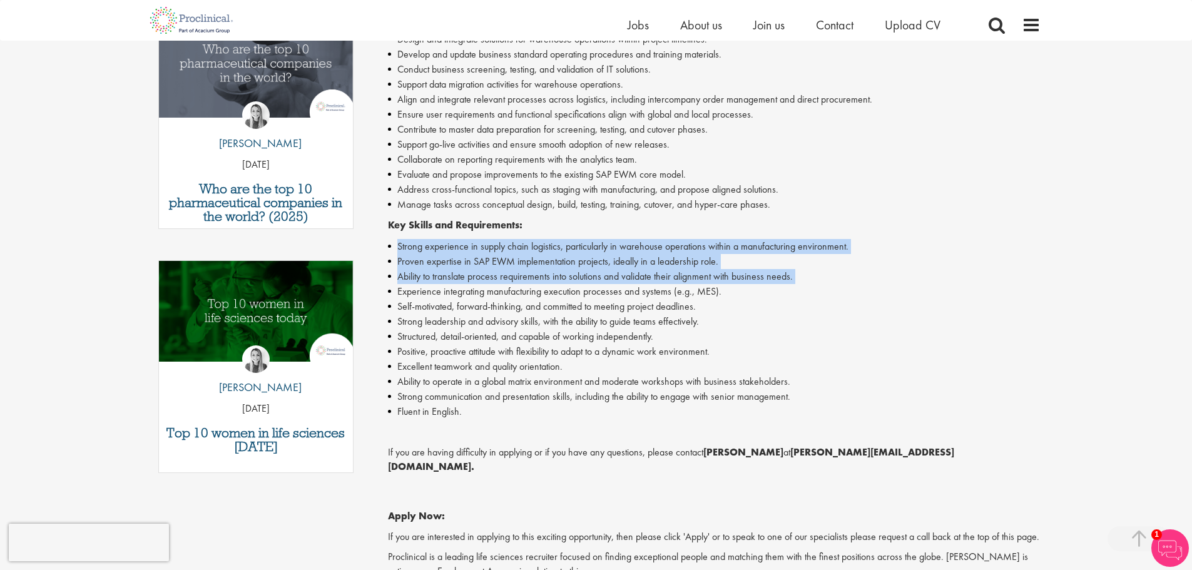
drag, startPoint x: 833, startPoint y: 279, endPoint x: 823, endPoint y: 225, distance: 55.2
click at [823, 225] on div "Proclinical is seeking a Technical Design Specialist (EWM) to support logistics…" at bounding box center [714, 269] width 652 height 687
click at [823, 225] on p "Key Skills and Requirements:" at bounding box center [714, 225] width 652 height 14
drag, startPoint x: 823, startPoint y: 225, endPoint x: 813, endPoint y: 274, distance: 50.4
click at [813, 274] on div "Proclinical is seeking a Technical Design Specialist (EWM) to support logistics…" at bounding box center [714, 269] width 652 height 687
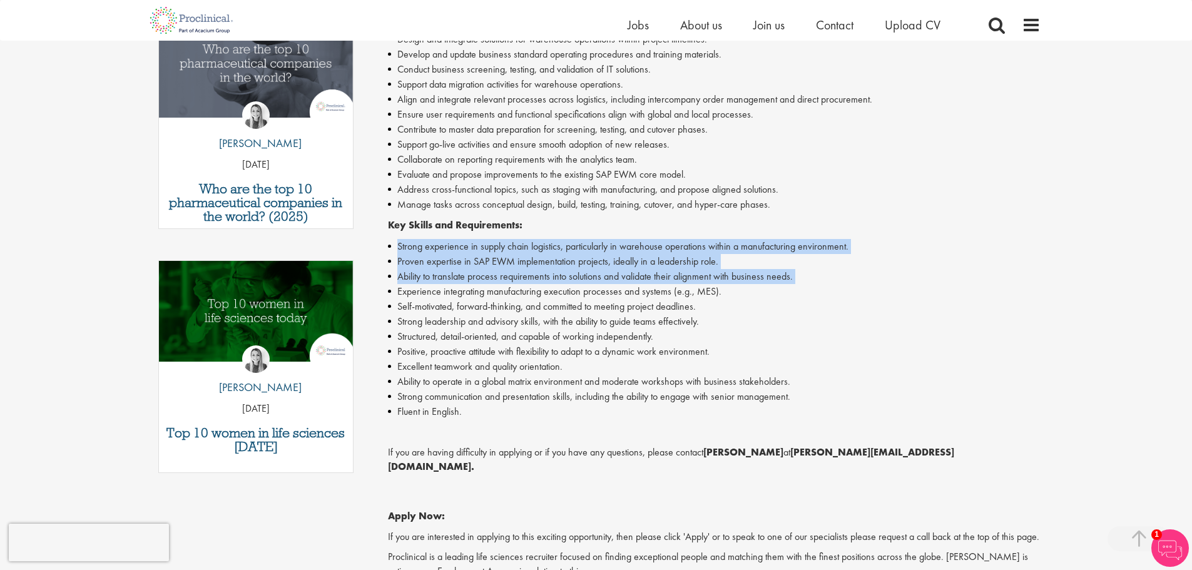
click at [813, 274] on li "Ability to translate process requirements into solutions and validate their ali…" at bounding box center [714, 276] width 652 height 15
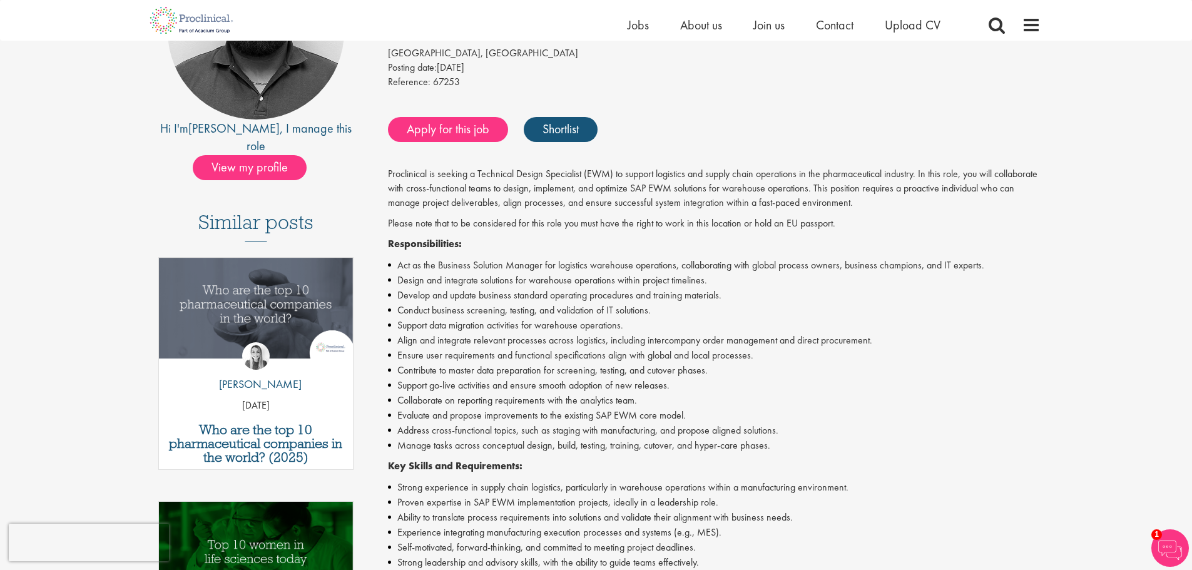
scroll to position [188, 0]
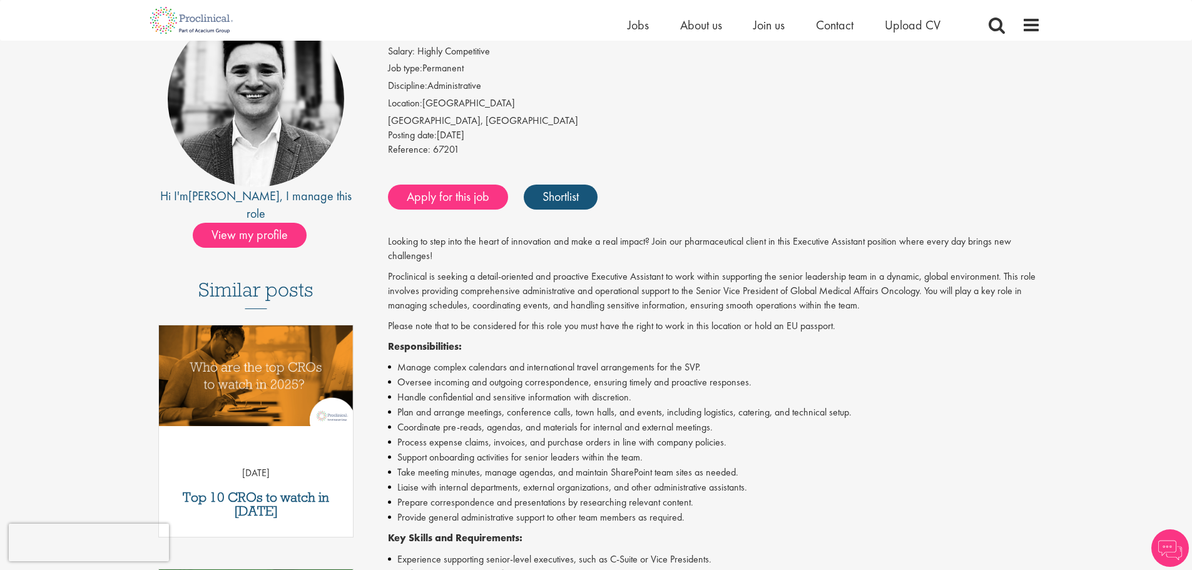
scroll to position [313, 0]
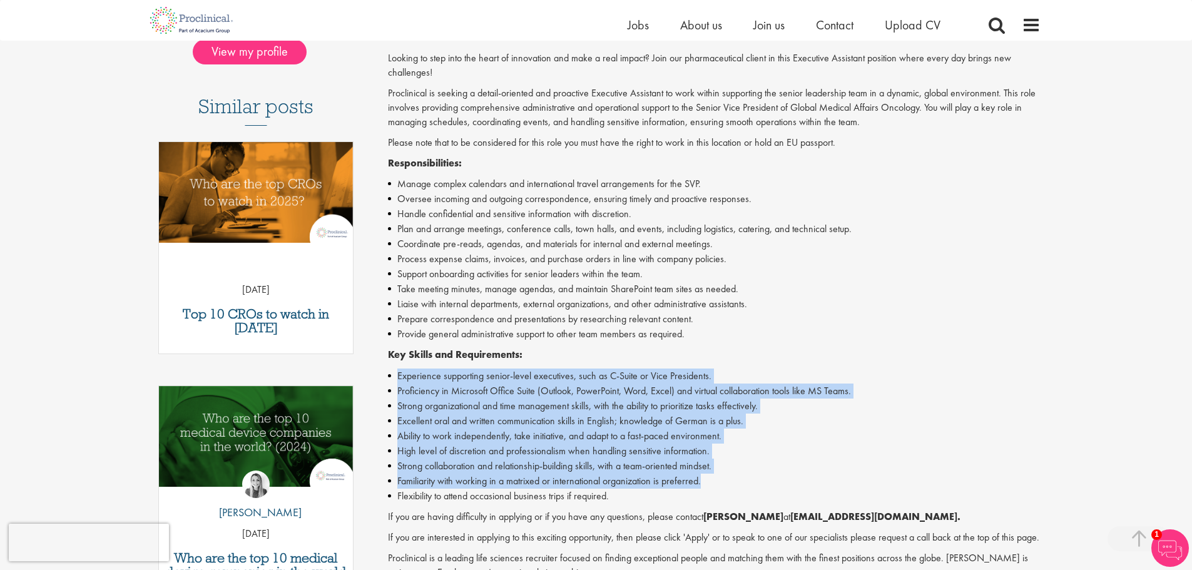
drag, startPoint x: 749, startPoint y: 362, endPoint x: 757, endPoint y: 487, distance: 125.4
click at [757, 487] on div "Looking to step into the heart of innovation and make a real impact? Join our p…" at bounding box center [714, 332] width 652 height 563
click at [757, 487] on li "Familiarity with working in a matrixed or international organization is preferr…" at bounding box center [714, 481] width 652 height 15
drag, startPoint x: 757, startPoint y: 487, endPoint x: 739, endPoint y: 355, distance: 133.9
click at [739, 355] on div "Looking to step into the heart of innovation and make a real impact? Join our p…" at bounding box center [714, 332] width 652 height 563
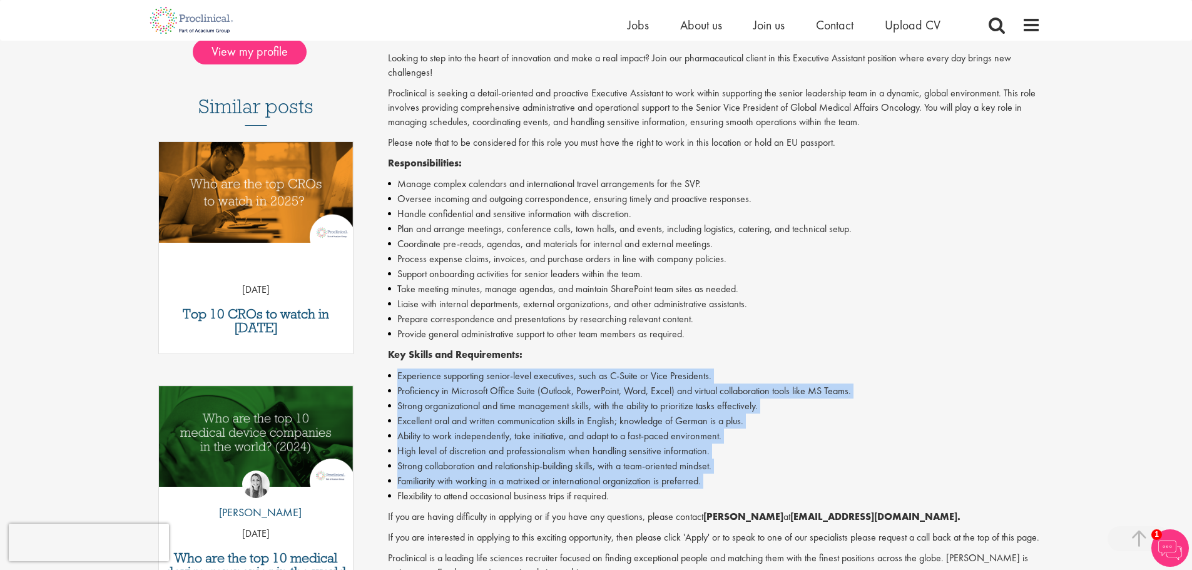
click at [739, 355] on p "Key Skills and Requirements:" at bounding box center [714, 355] width 652 height 14
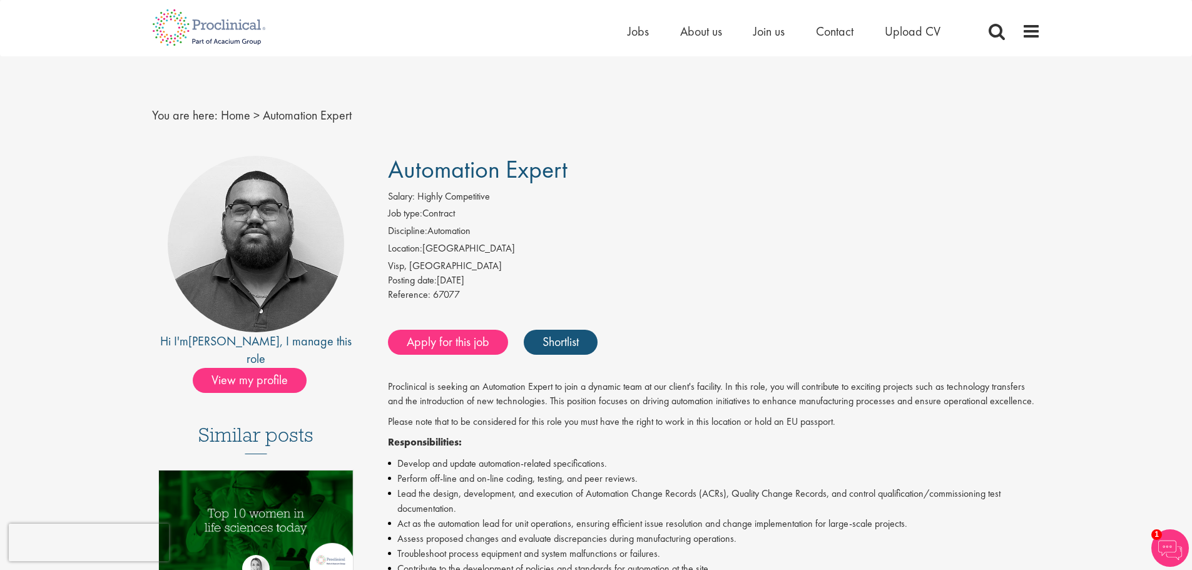
scroll to position [438, 0]
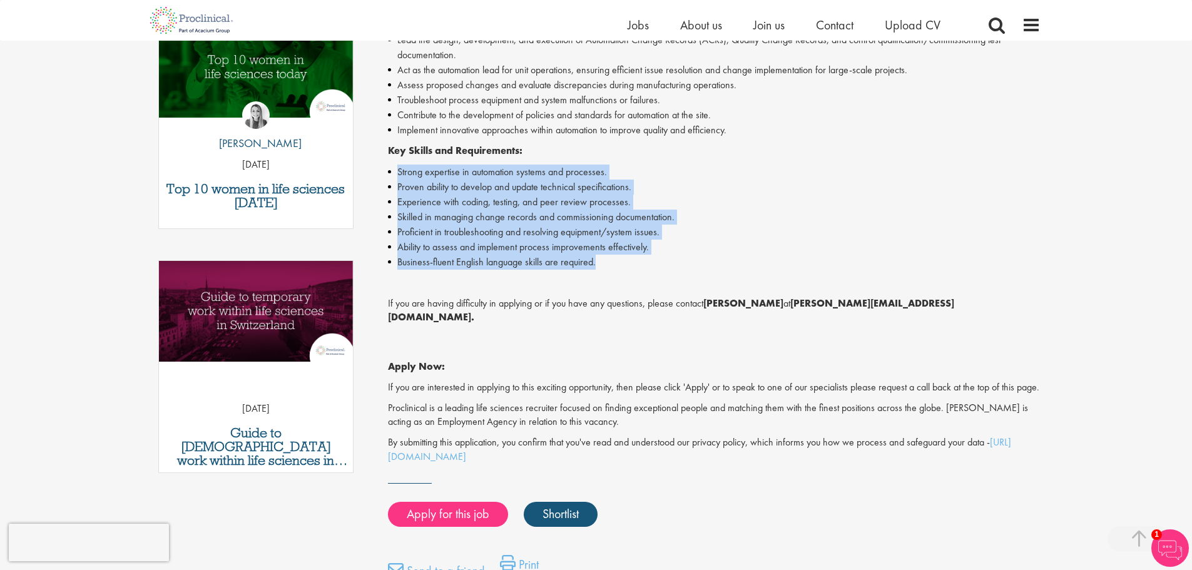
drag, startPoint x: 659, startPoint y: 260, endPoint x: 657, endPoint y: 151, distance: 108.2
click at [657, 151] on div "Proclinical is seeking an Automation Expert to join a dynamic team at our clien…" at bounding box center [714, 195] width 652 height 538
click at [657, 151] on p "Key Skills and Requirements:" at bounding box center [714, 151] width 652 height 14
drag, startPoint x: 657, startPoint y: 151, endPoint x: 637, endPoint y: 275, distance: 125.5
click at [637, 275] on div "Proclinical is seeking an Automation Expert to join a dynamic team at our clien…" at bounding box center [714, 195] width 652 height 538
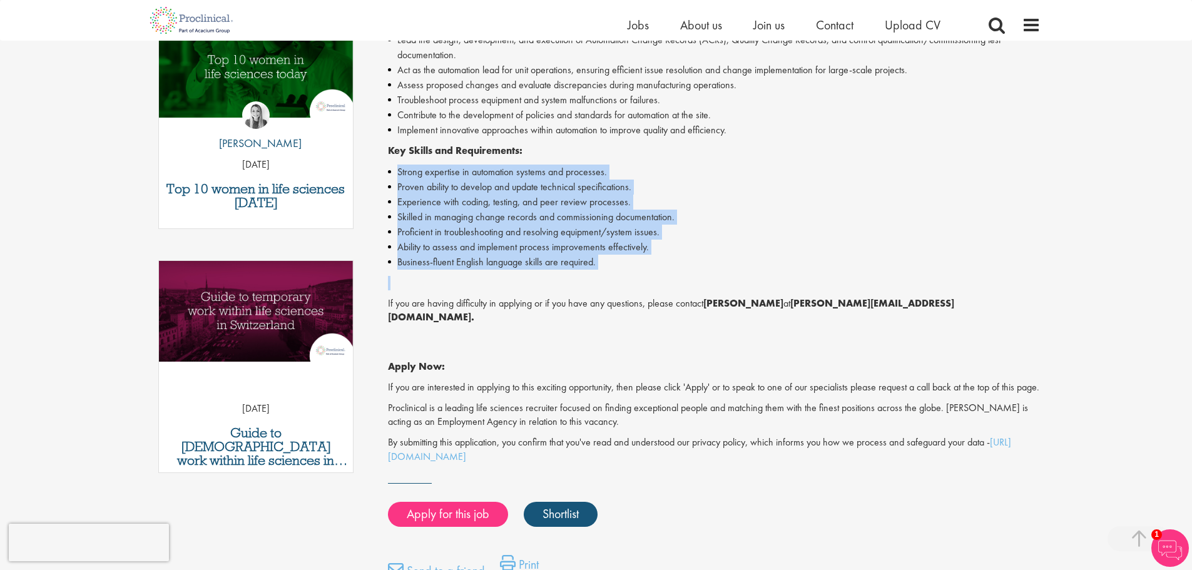
click at [637, 276] on p "Job description" at bounding box center [714, 283] width 652 height 14
drag, startPoint x: 646, startPoint y: 260, endPoint x: 652, endPoint y: 151, distance: 108.4
click at [652, 151] on div "Proclinical is seeking an Automation Expert to join a dynamic team at our clien…" at bounding box center [714, 195] width 652 height 538
click at [652, 151] on p "Key Skills and Requirements:" at bounding box center [714, 151] width 652 height 14
drag, startPoint x: 652, startPoint y: 151, endPoint x: 636, endPoint y: 264, distance: 113.8
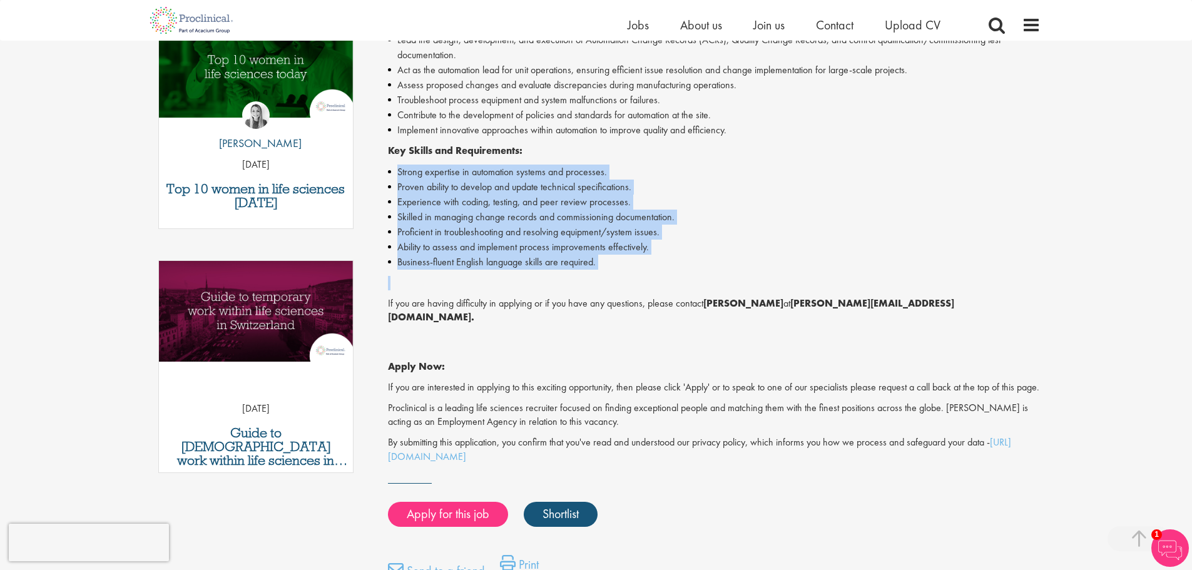
click at [636, 264] on div "Proclinical is seeking an Automation Expert to join a dynamic team at our clien…" at bounding box center [714, 195] width 652 height 538
click at [635, 264] on li "Business-fluent English language skills are required." at bounding box center [714, 262] width 652 height 15
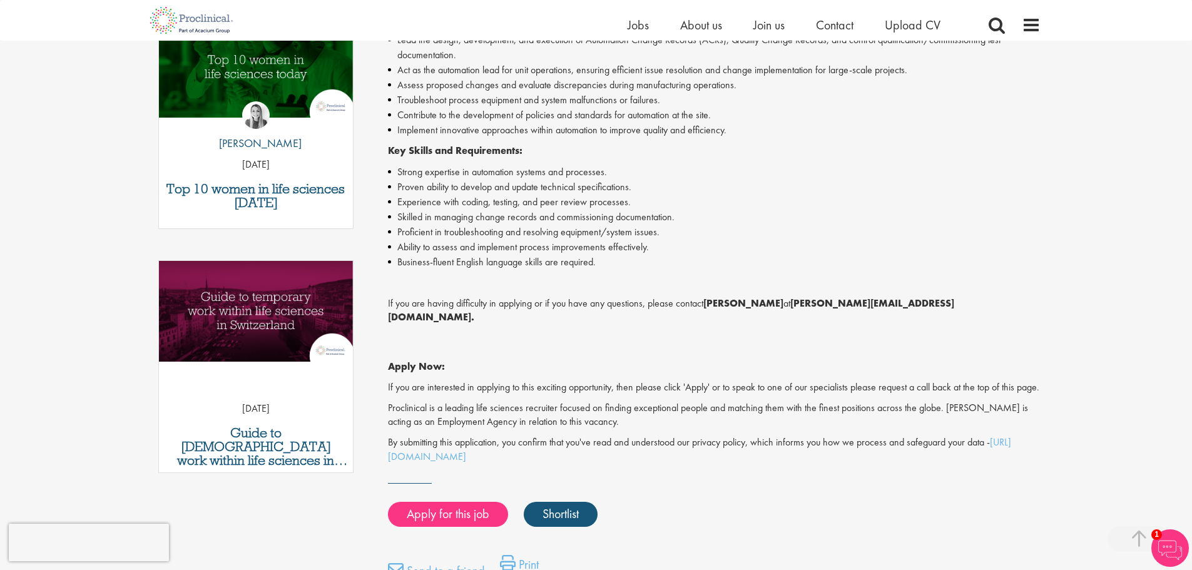
drag, startPoint x: 635, startPoint y: 264, endPoint x: 638, endPoint y: 146, distance: 118.3
click at [638, 146] on div "Proclinical is seeking an Automation Expert to join a dynamic team at our clien…" at bounding box center [714, 195] width 652 height 538
click at [638, 146] on p "Key Skills and Requirements:" at bounding box center [714, 151] width 652 height 14
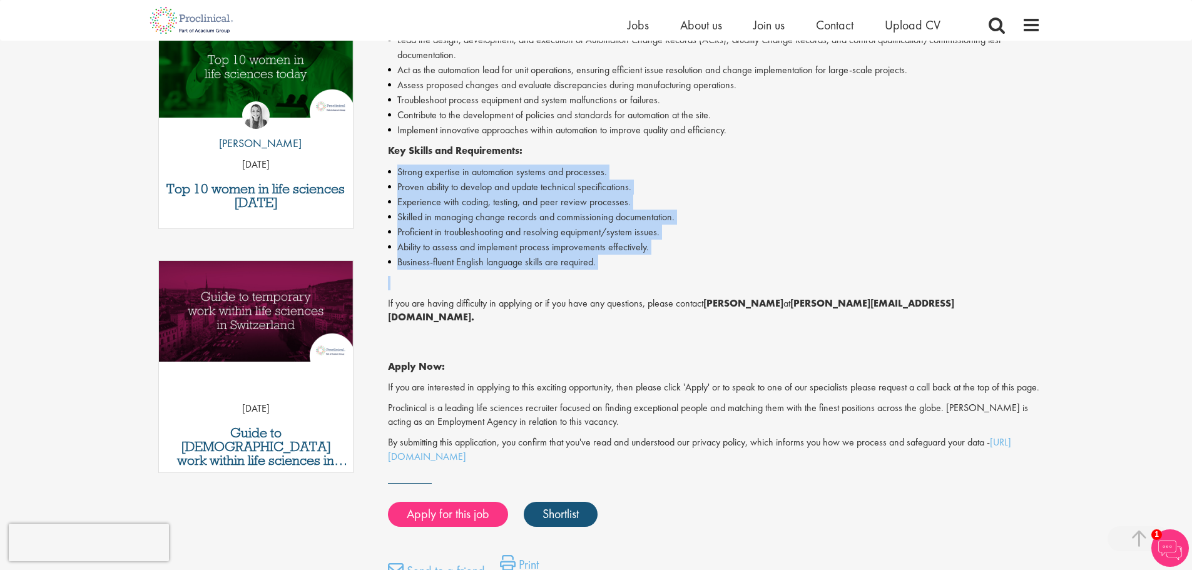
drag, startPoint x: 638, startPoint y: 146, endPoint x: 637, endPoint y: 276, distance: 130.7
click at [637, 276] on div "Proclinical is seeking an Automation Expert to join a dynamic team at our clien…" at bounding box center [714, 195] width 652 height 538
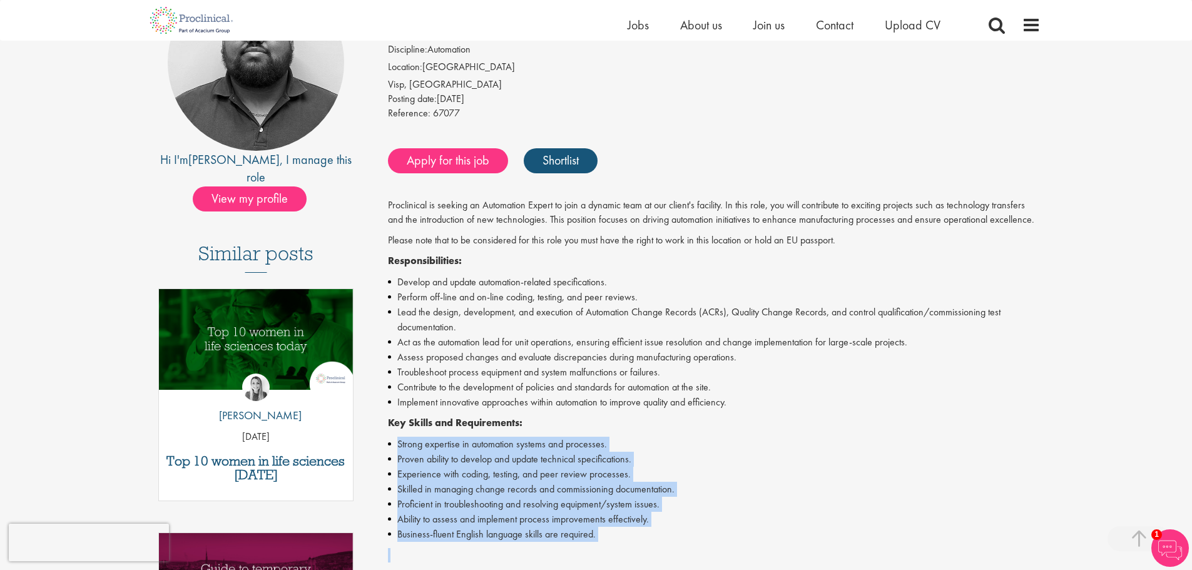
scroll to position [313, 0]
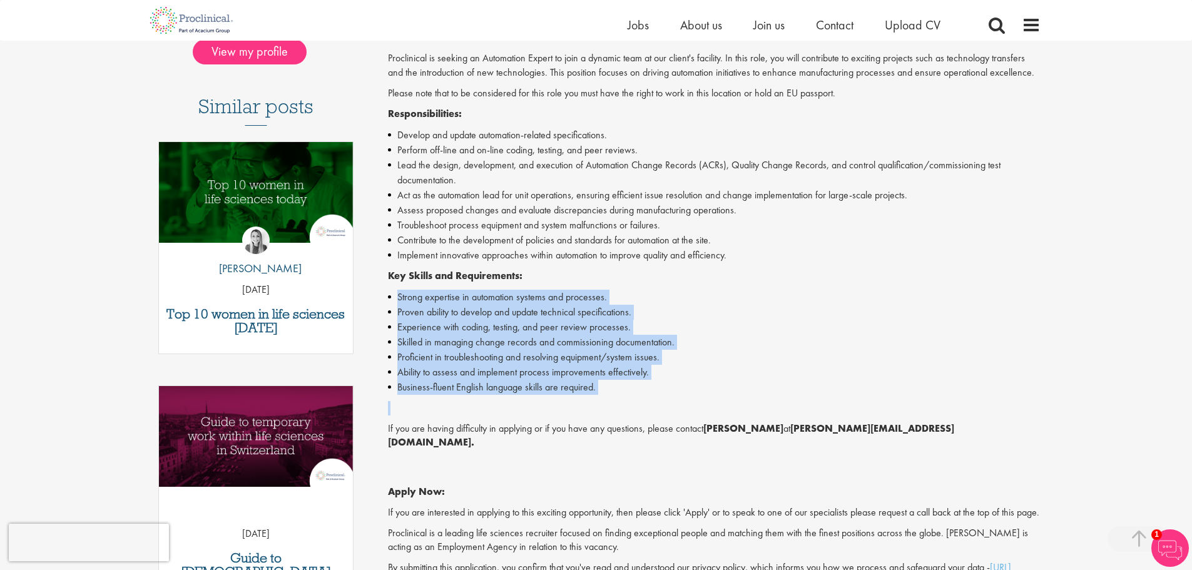
click at [616, 280] on p "Key Skills and Requirements:" at bounding box center [714, 276] width 652 height 14
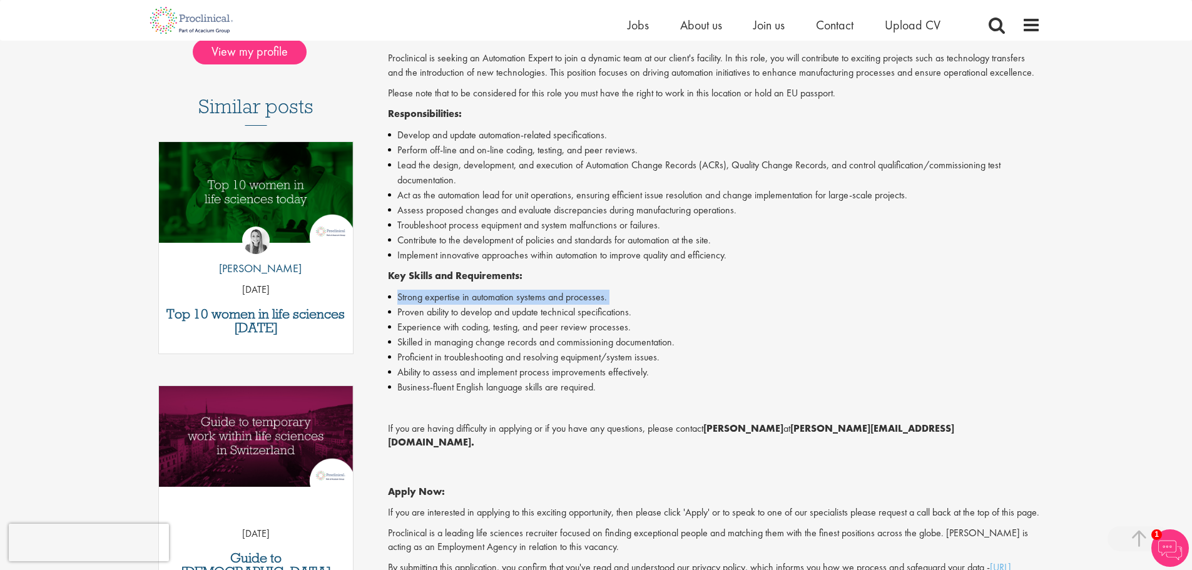
drag, startPoint x: 616, startPoint y: 280, endPoint x: 629, endPoint y: 285, distance: 14.3
click at [629, 285] on div "Proclinical is seeking an Automation Expert to join a dynamic team at our clien…" at bounding box center [714, 320] width 652 height 538
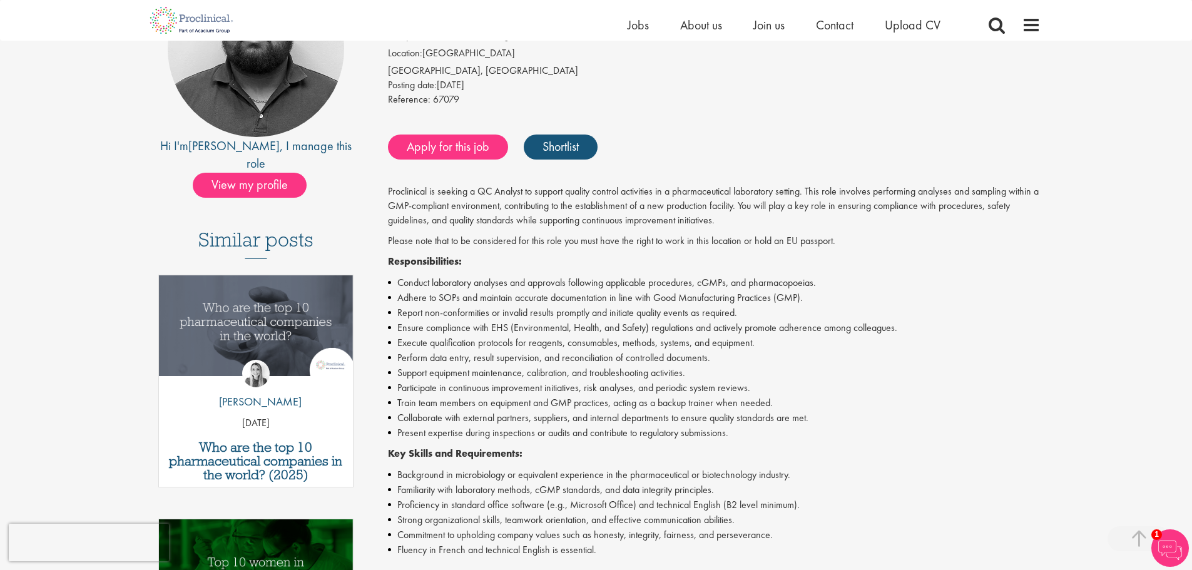
scroll to position [375, 0]
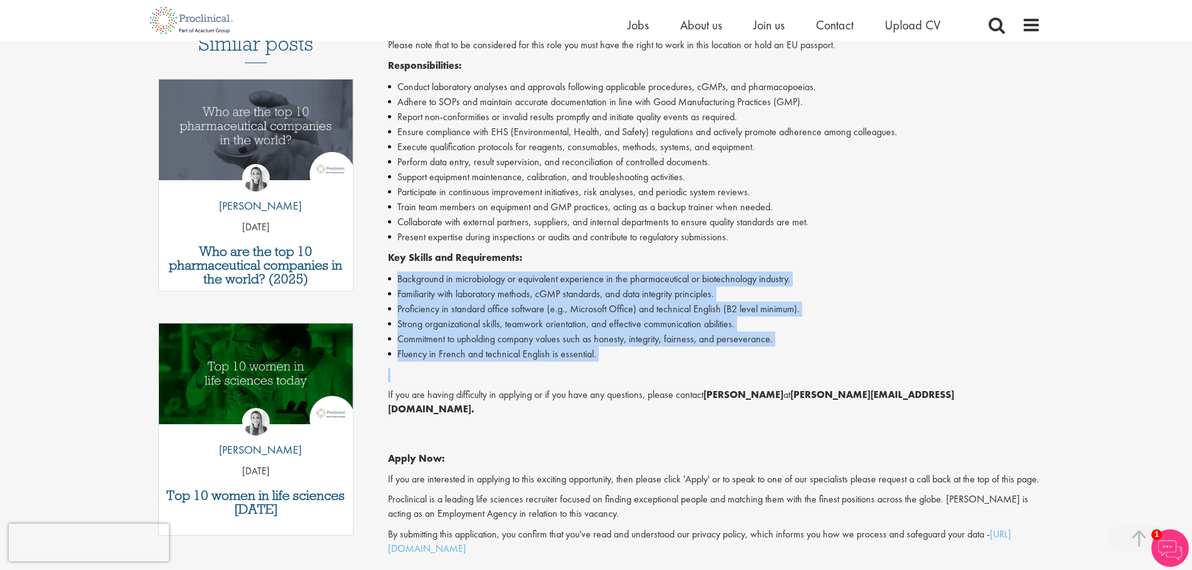
drag, startPoint x: 822, startPoint y: 258, endPoint x: 786, endPoint y: 363, distance: 110.4
click at [786, 363] on div "Proclinical is seeking a QC Analyst to support quality control activities in a …" at bounding box center [714, 272] width 652 height 567
drag, startPoint x: 786, startPoint y: 363, endPoint x: 792, endPoint y: 251, distance: 112.1
click at [792, 251] on div "Proclinical is seeking a QC Analyst to support quality control activities in a …" at bounding box center [714, 272] width 652 height 567
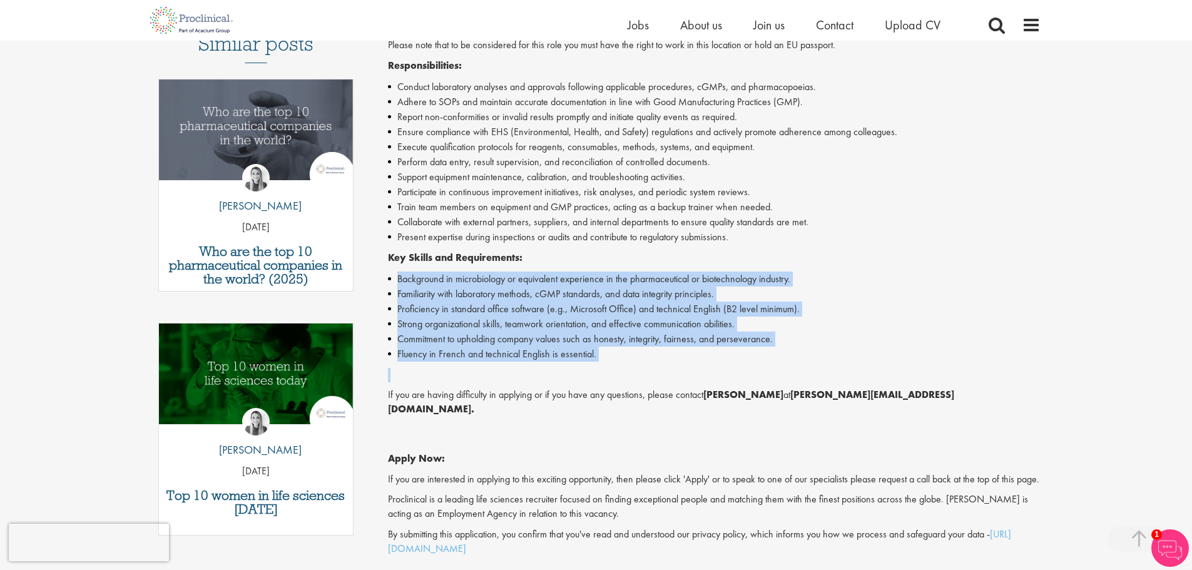
click at [792, 251] on p "Key Skills and Requirements:" at bounding box center [714, 258] width 652 height 14
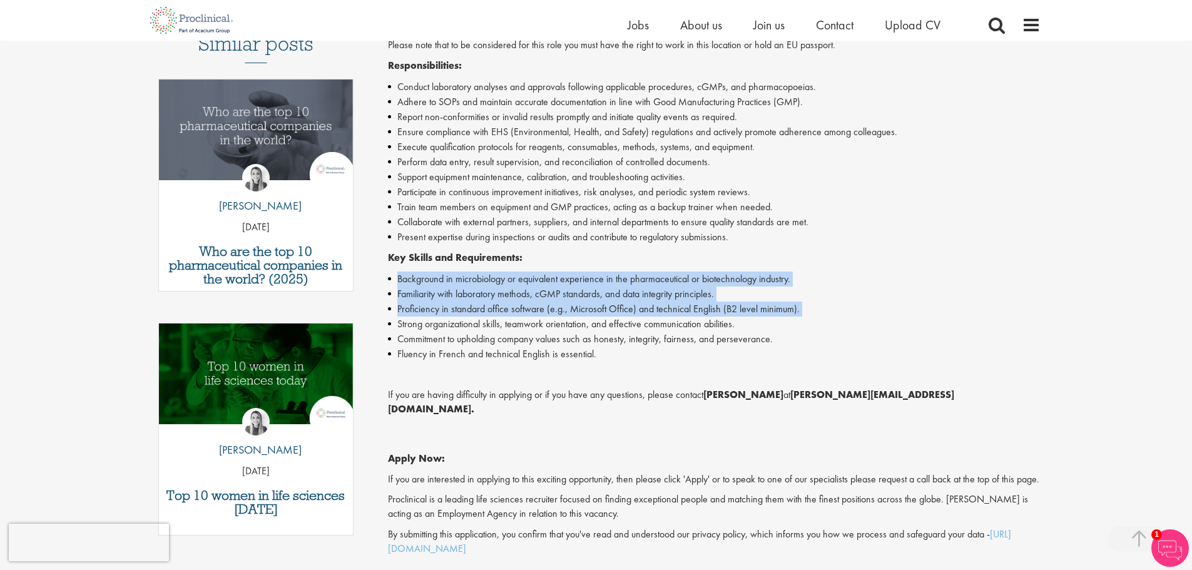
drag, startPoint x: 792, startPoint y: 251, endPoint x: 800, endPoint y: 312, distance: 61.8
click at [800, 312] on div "Proclinical is seeking a QC Analyst to support quality control activities in a …" at bounding box center [714, 272] width 652 height 567
click at [800, 312] on li "Proficiency in standard office software (e.g., Microsoft Office) and technical …" at bounding box center [714, 308] width 652 height 15
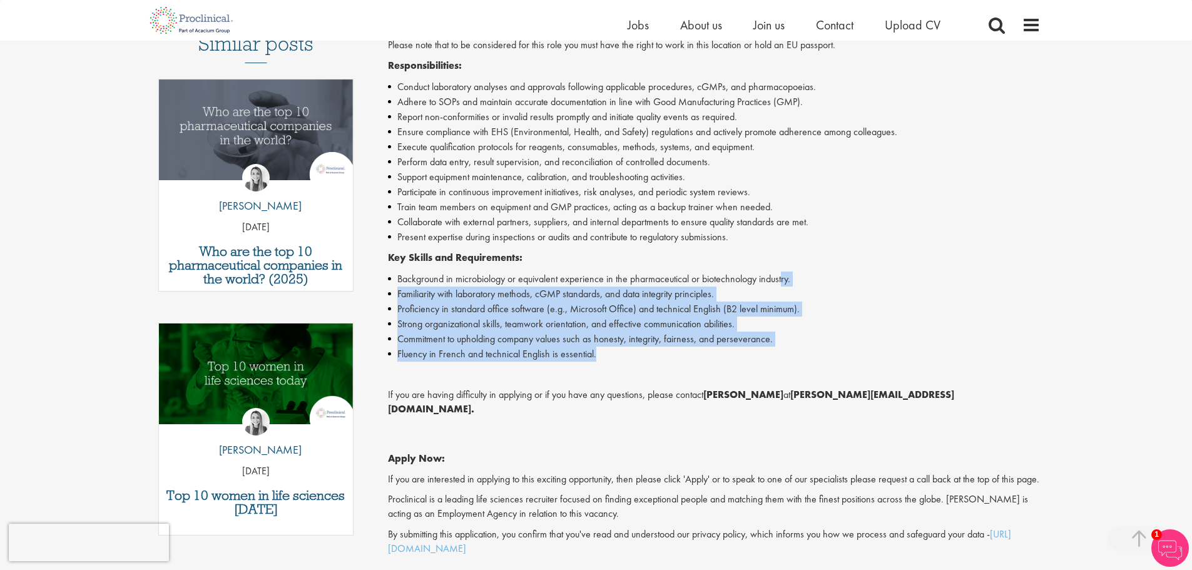
drag, startPoint x: 786, startPoint y: 268, endPoint x: 776, endPoint y: 346, distance: 78.7
click at [776, 346] on div "Proclinical is seeking a QC Analyst to support quality control activities in a …" at bounding box center [714, 272] width 652 height 567
click at [776, 347] on li "Fluency in French and technical English is essential." at bounding box center [714, 354] width 652 height 15
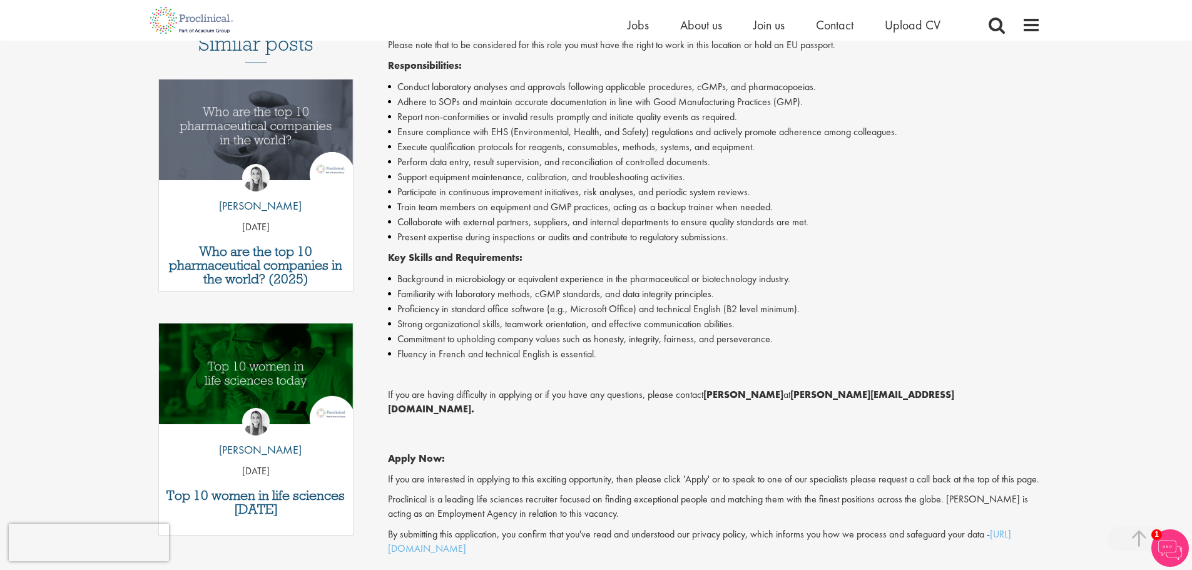
drag, startPoint x: 776, startPoint y: 346, endPoint x: 805, endPoint y: 268, distance: 82.7
click at [805, 268] on div "Proclinical is seeking a QC Analyst to support quality control activities in a …" at bounding box center [714, 272] width 652 height 567
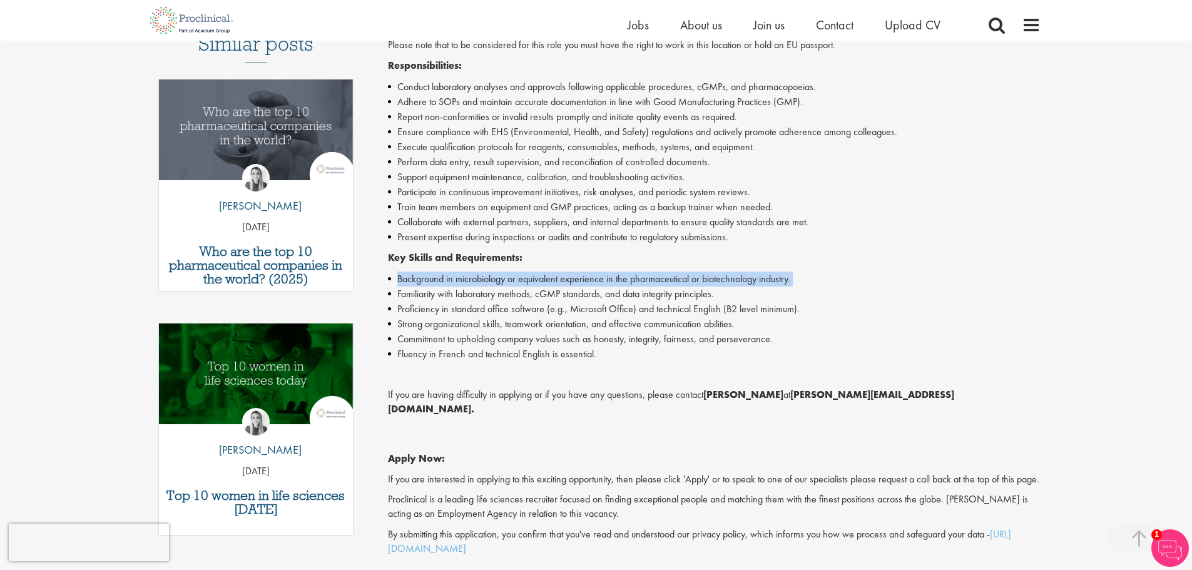
drag, startPoint x: 805, startPoint y: 268, endPoint x: 805, endPoint y: 256, distance: 11.9
click at [805, 256] on div "Proclinical is seeking a QC Analyst to support quality control activities in a …" at bounding box center [714, 272] width 652 height 567
click at [805, 256] on p "Key Skills and Requirements:" at bounding box center [714, 258] width 652 height 14
drag, startPoint x: 805, startPoint y: 256, endPoint x: 806, endPoint y: 270, distance: 13.8
click at [806, 270] on div "Proclinical is seeking a QC Analyst to support quality control activities in a …" at bounding box center [714, 272] width 652 height 567
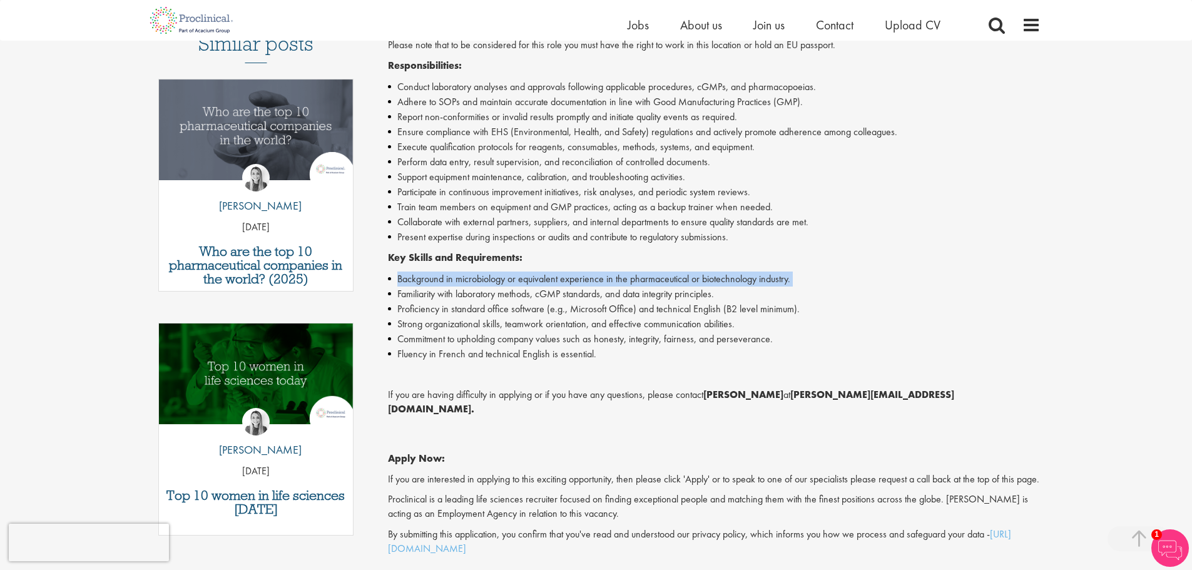
click at [806, 270] on div "Proclinical is seeking a QC Analyst to support quality control activities in a …" at bounding box center [714, 272] width 652 height 567
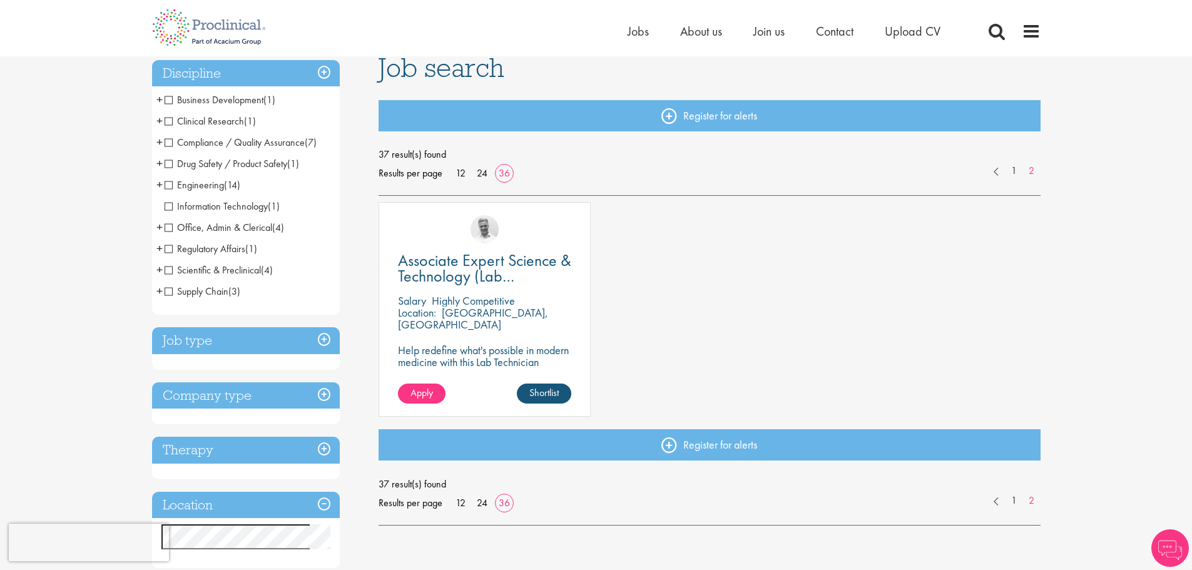
scroll to position [125, 0]
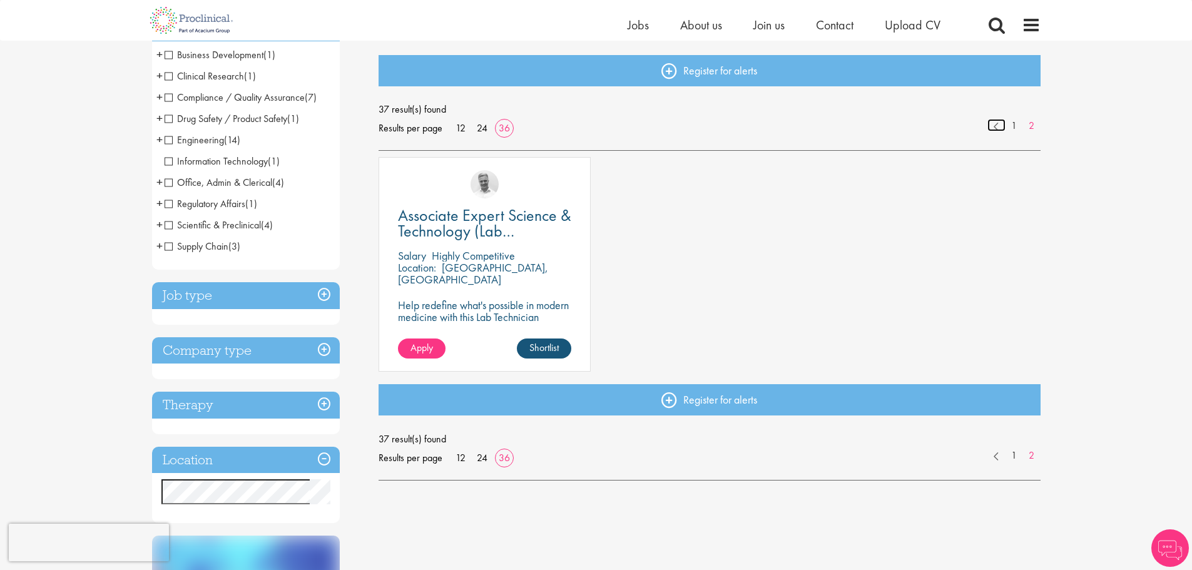
click at [1001, 128] on link at bounding box center [996, 125] width 18 height 13
click at [1012, 124] on link "1" at bounding box center [1014, 126] width 18 height 14
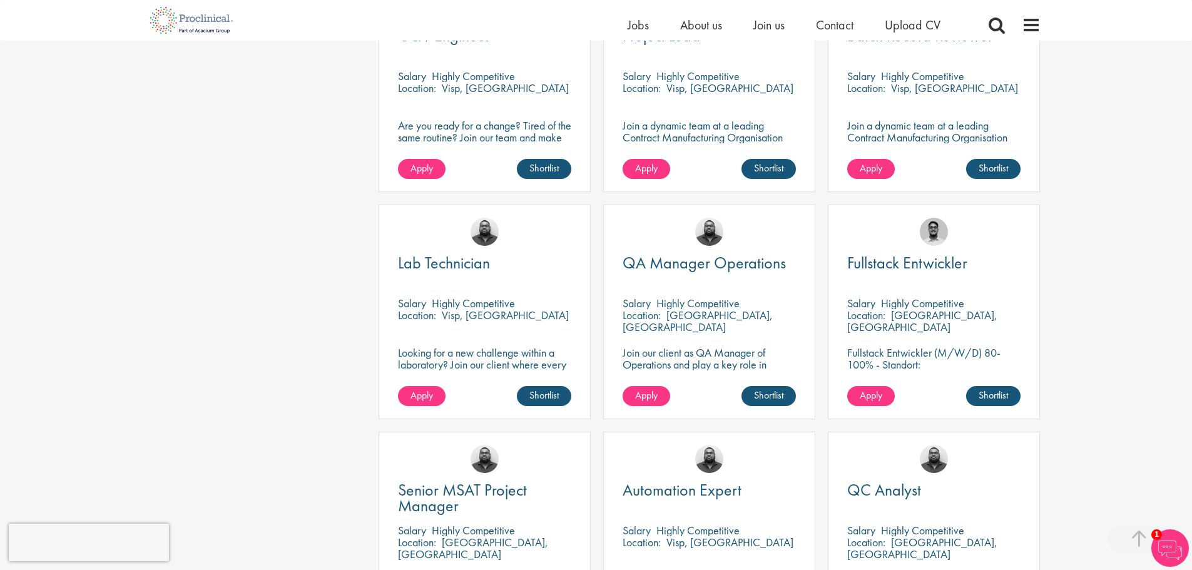
scroll to position [1415, 0]
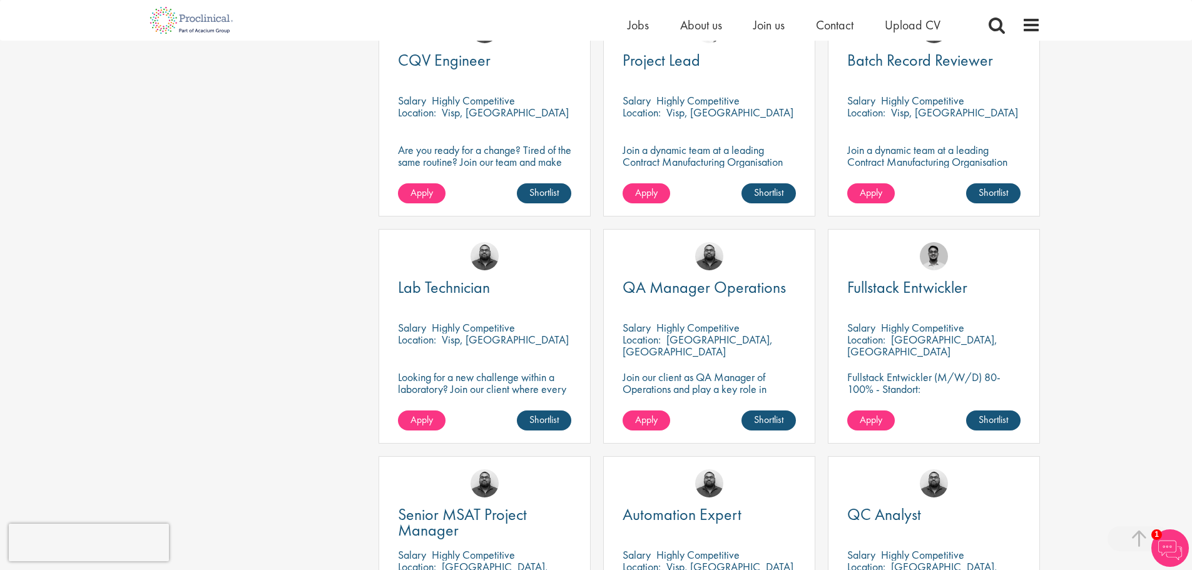
click at [1191, 150] on div "You are here: Home > Job search Discipline Business Development (1) - + Commerc…" at bounding box center [596, 309] width 1192 height 3449
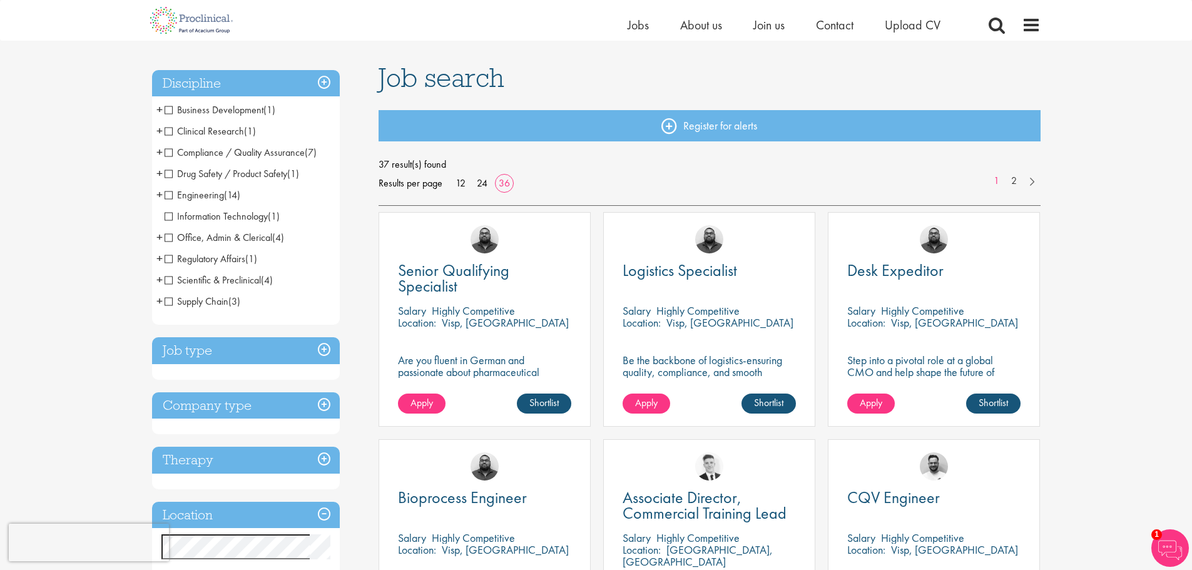
scroll to position [66, 0]
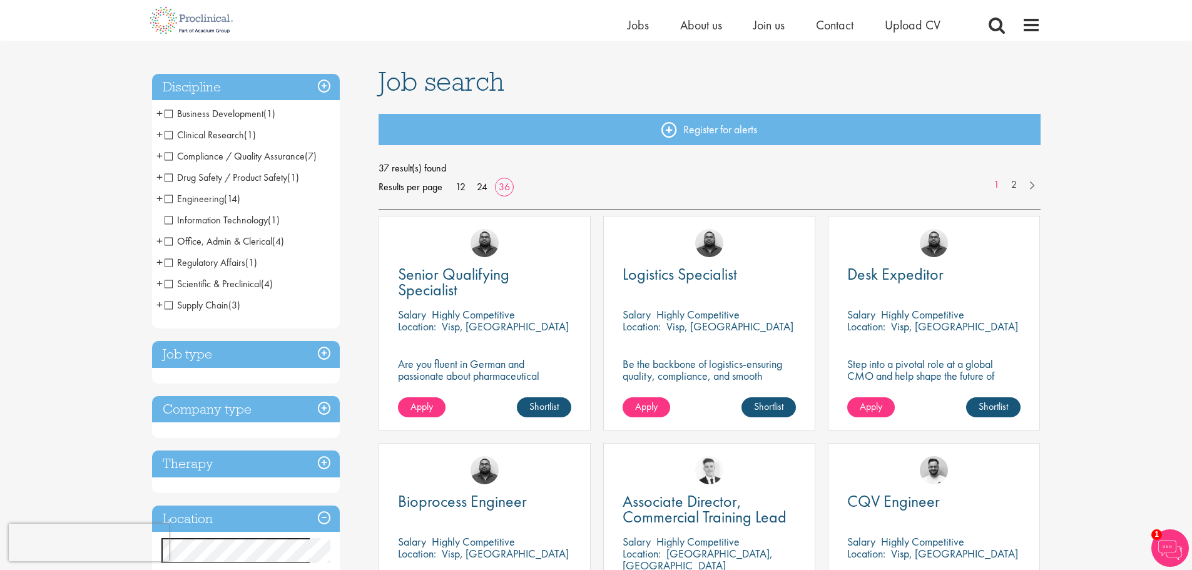
click at [176, 306] on span "Supply Chain" at bounding box center [197, 304] width 64 height 13
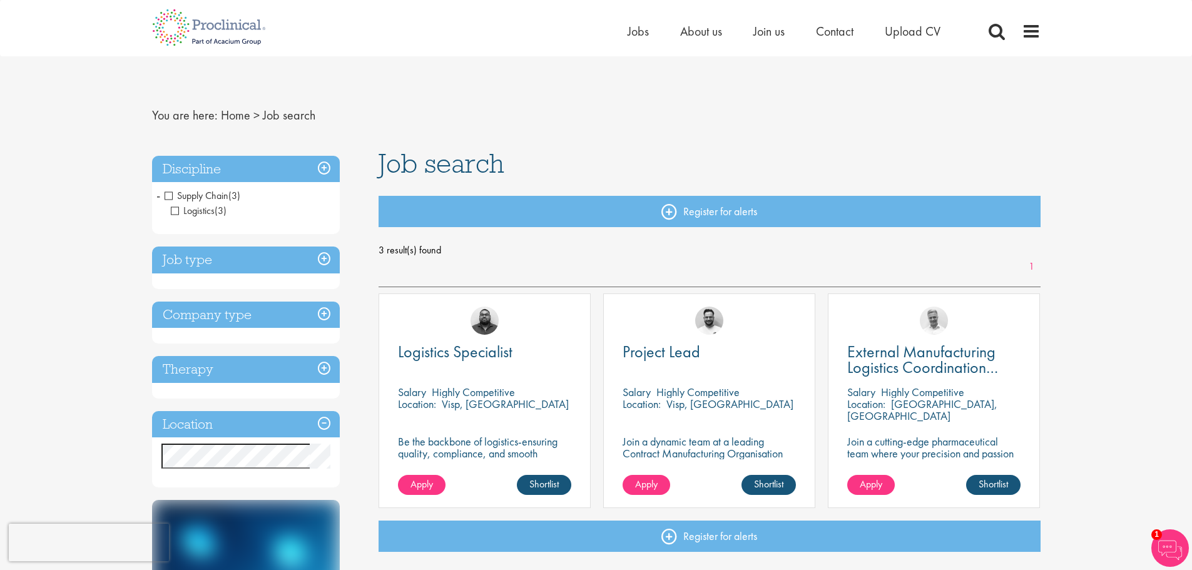
click at [162, 190] on li "Supply Chain (3) - + Logistics (3)" at bounding box center [246, 203] width 188 height 36
click at [167, 196] on span "Supply Chain" at bounding box center [197, 195] width 64 height 13
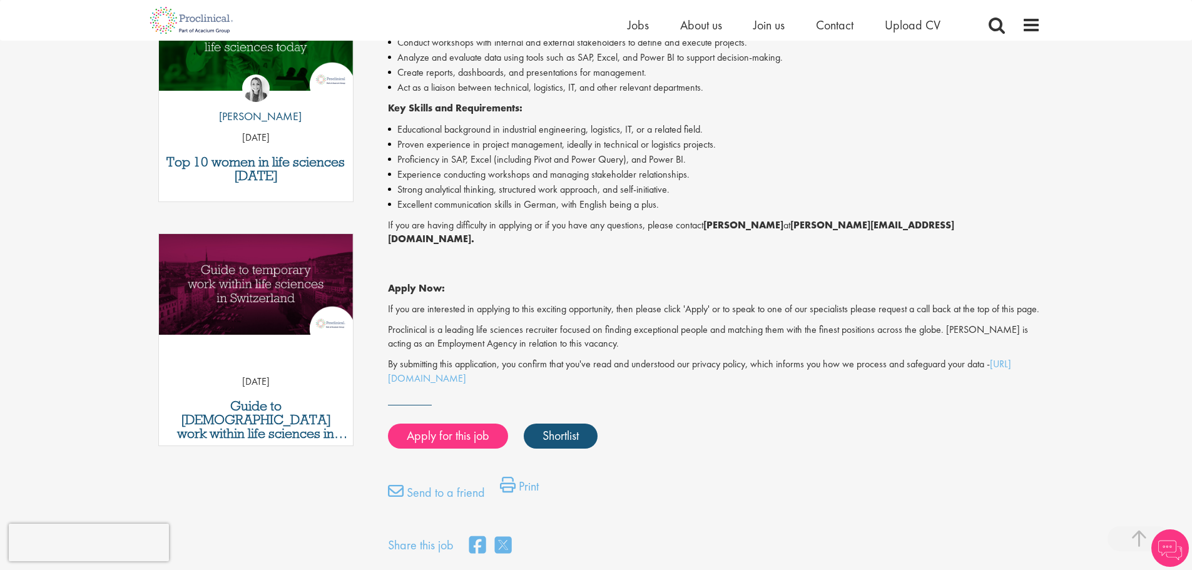
scroll to position [311, 0]
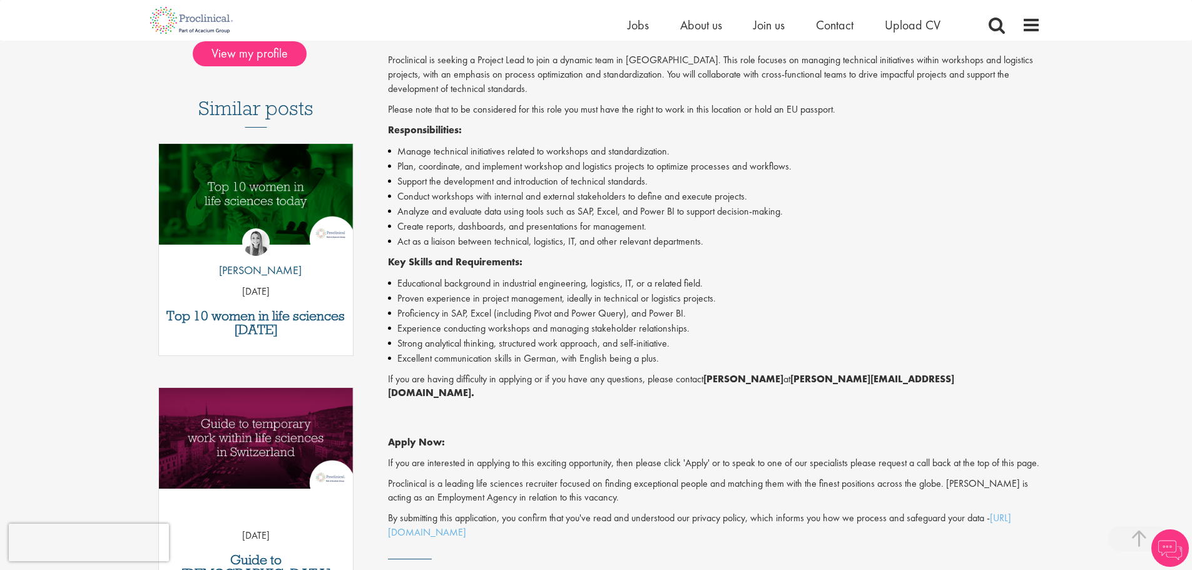
click at [597, 360] on li "Excellent communication skills in German, with English being a plus." at bounding box center [714, 358] width 652 height 15
click at [587, 382] on p "If you are having difficulty in applying or if you have any questions, please c…" at bounding box center [714, 386] width 652 height 29
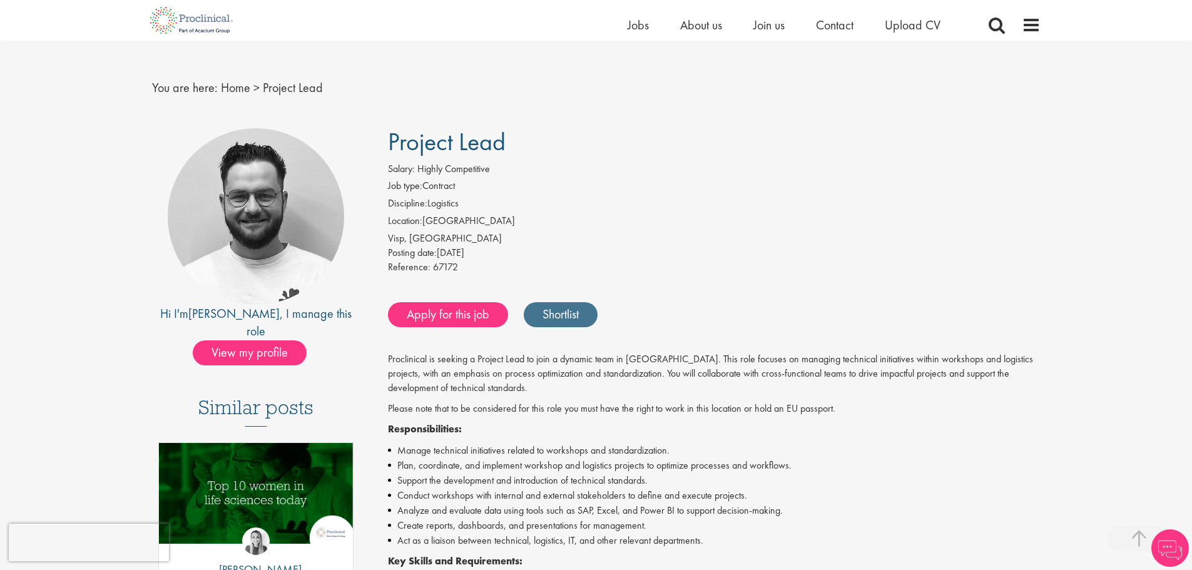
scroll to position [0, 0]
